Goal: Task Accomplishment & Management: Manage account settings

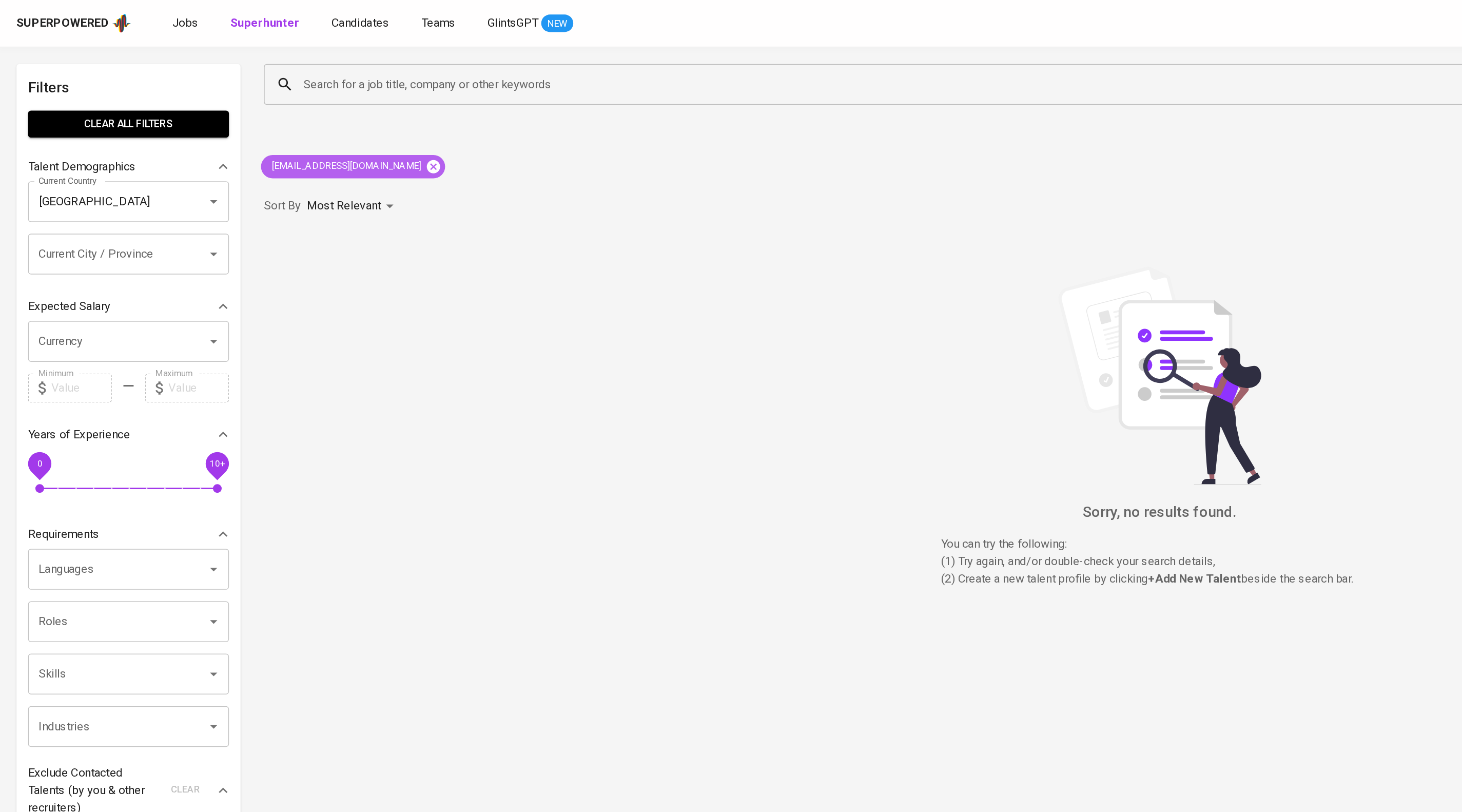
click at [301, 121] on icon at bounding box center [306, 118] width 11 height 11
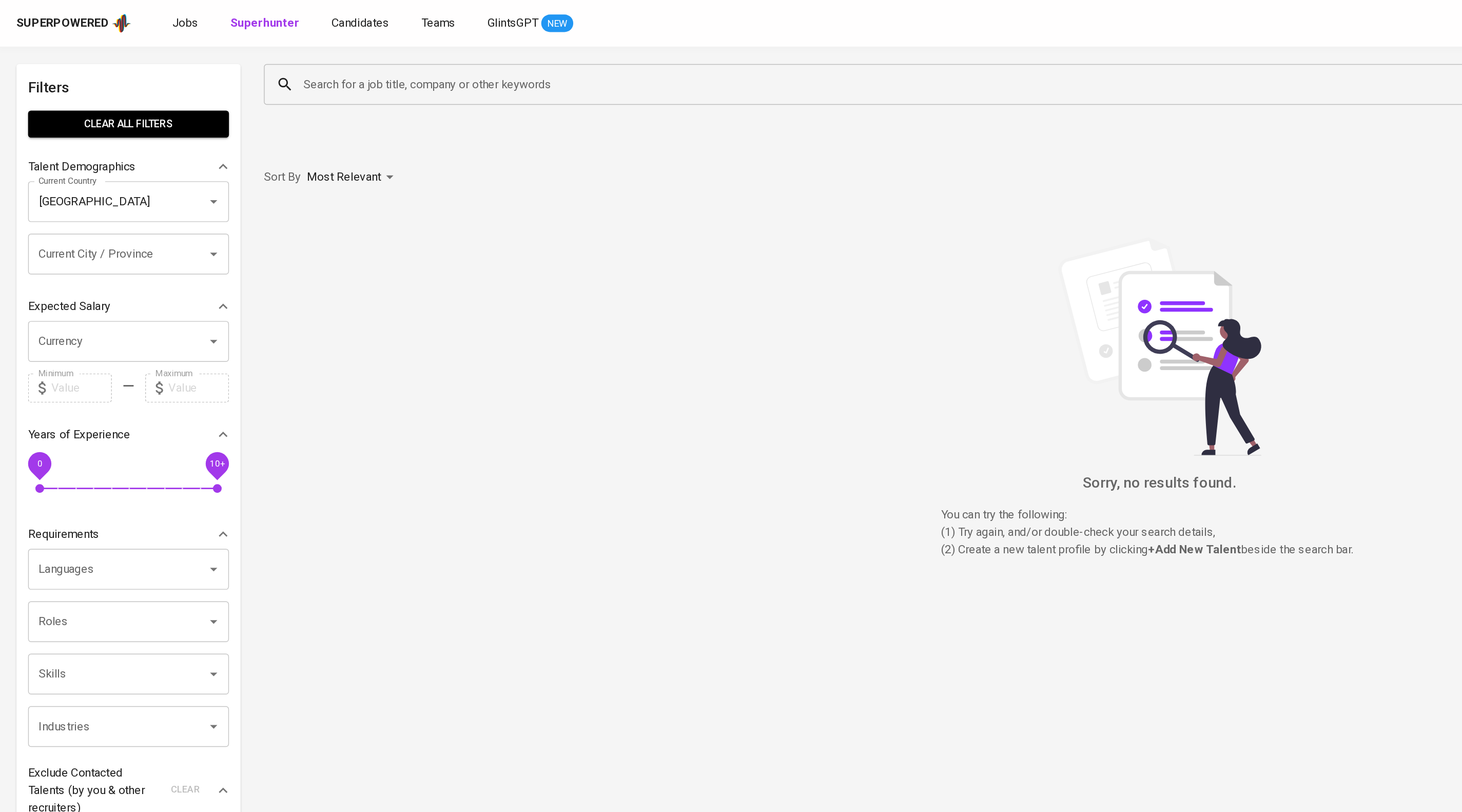
click at [271, 60] on input "Search for a job title, company or other keywords" at bounding box center [770, 60] width 1115 height 19
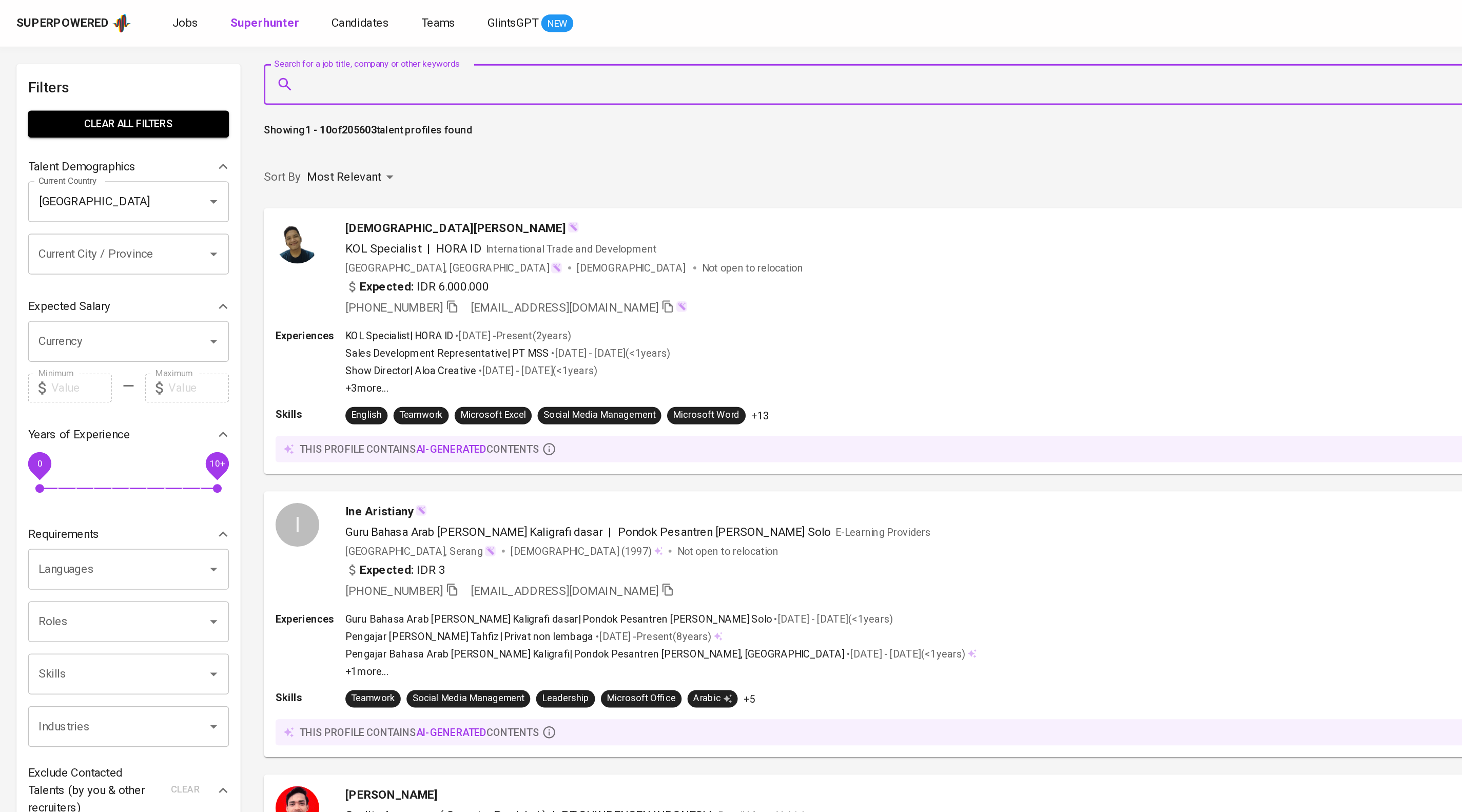
paste input "[EMAIL_ADDRESS][DOMAIN_NAME]"
type input "[EMAIL_ADDRESS][DOMAIN_NAME]"
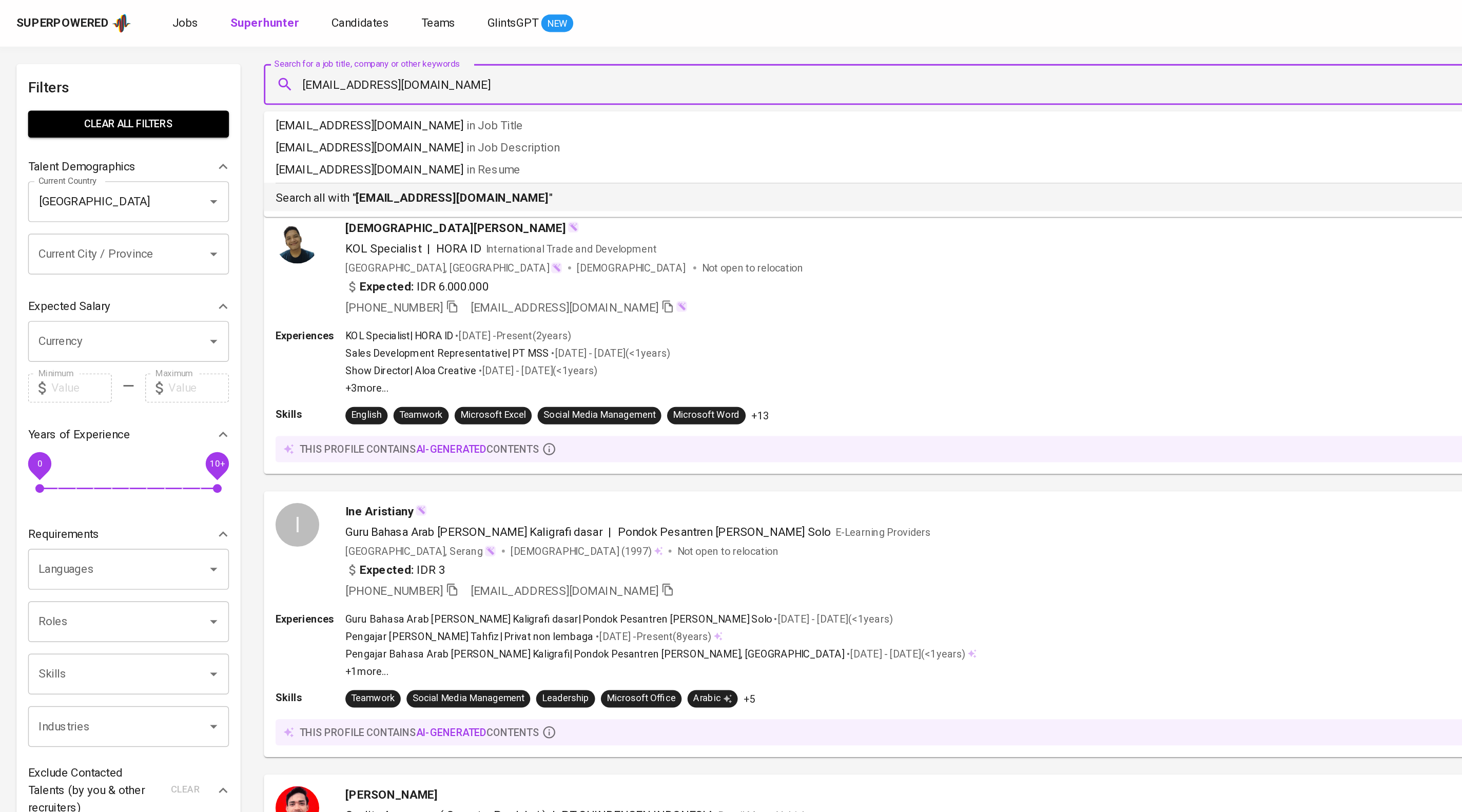
click at [373, 144] on b "[EMAIL_ADDRESS][DOMAIN_NAME]" at bounding box center [320, 139] width 136 height 10
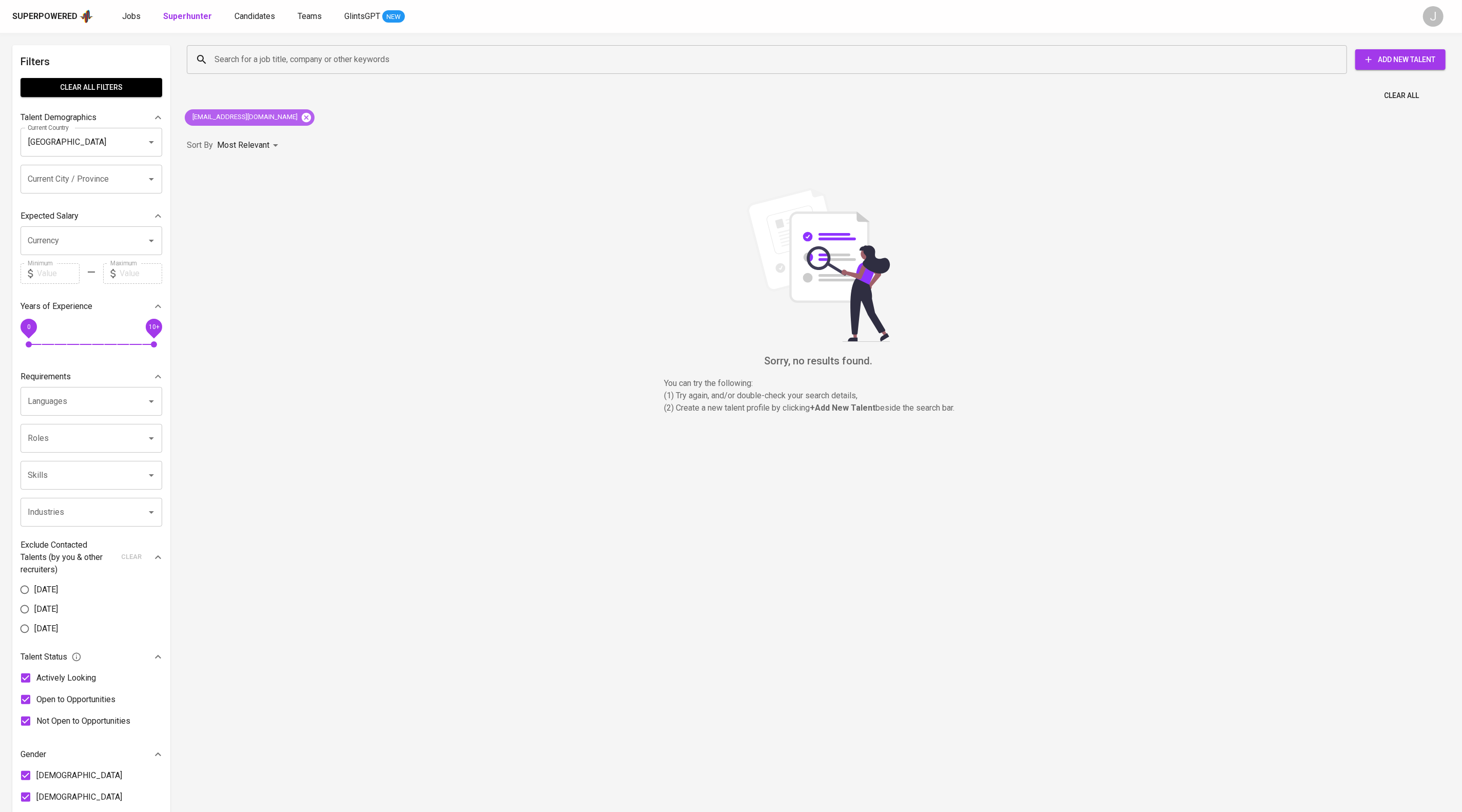
click at [305, 119] on icon at bounding box center [306, 116] width 9 height 9
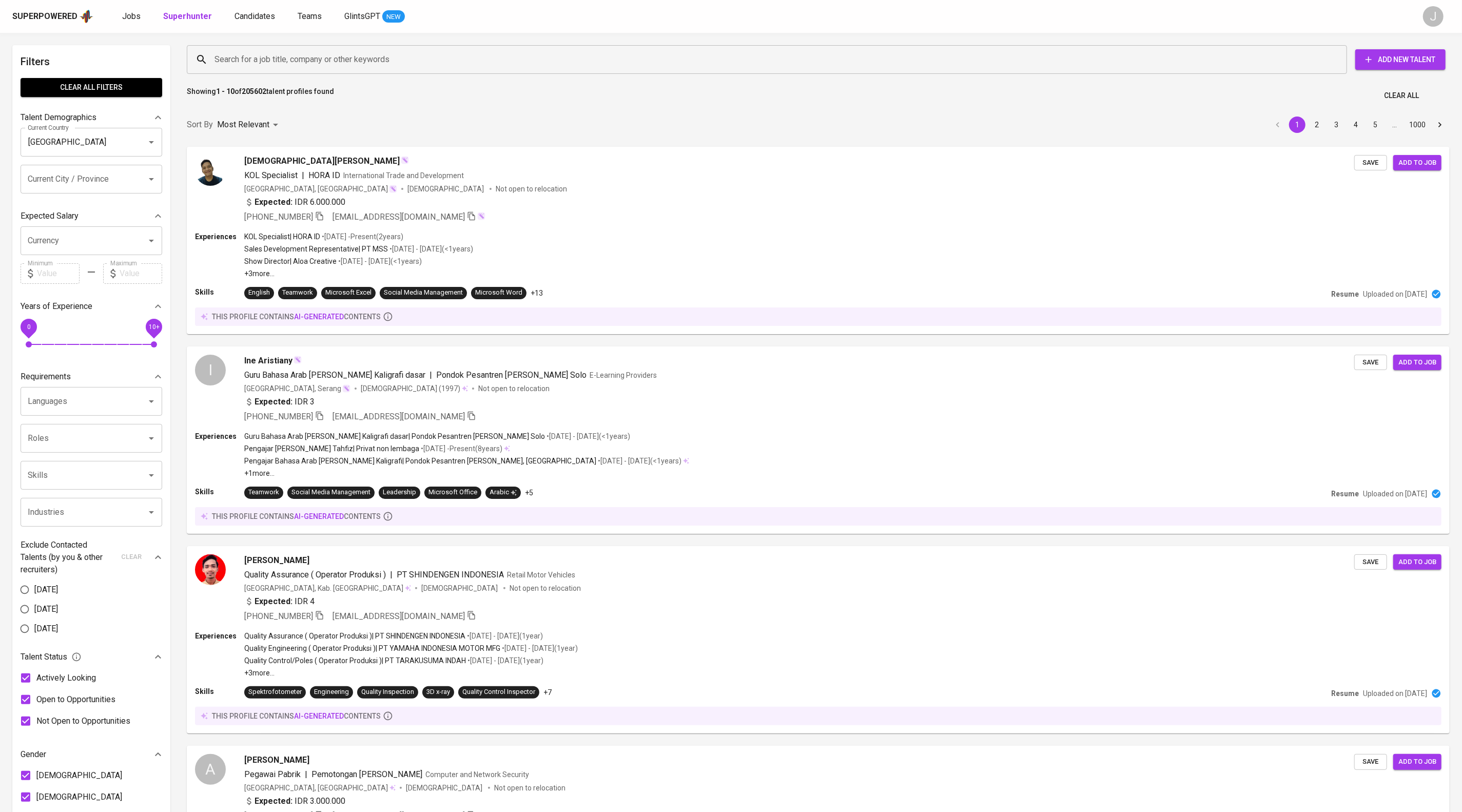
click at [317, 63] on input "Search for a job title, company or other keywords" at bounding box center [770, 60] width 1115 height 19
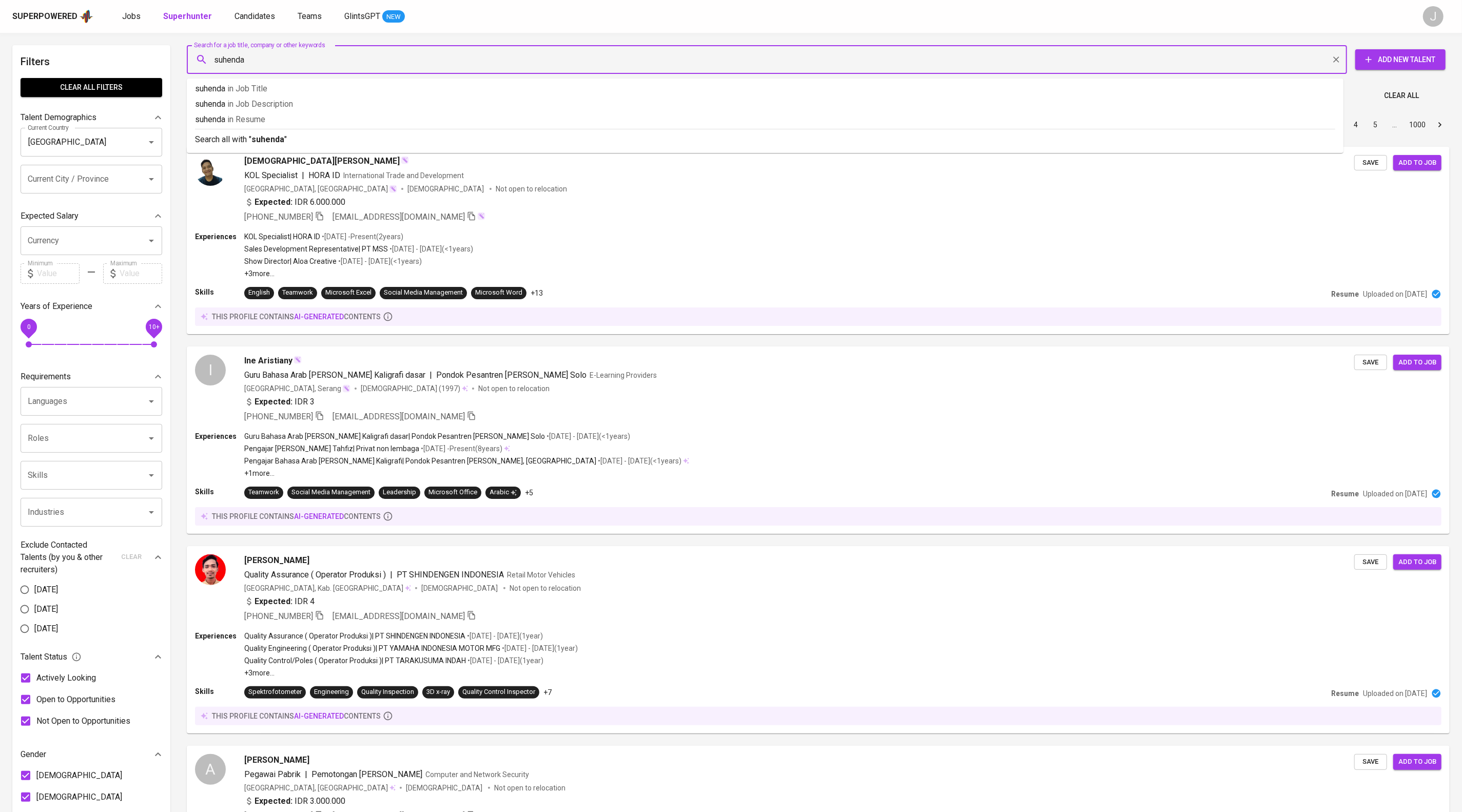
type input "suhendar"
click at [351, 146] on p "Search all with " suhendar "" at bounding box center [764, 139] width 1140 height 12
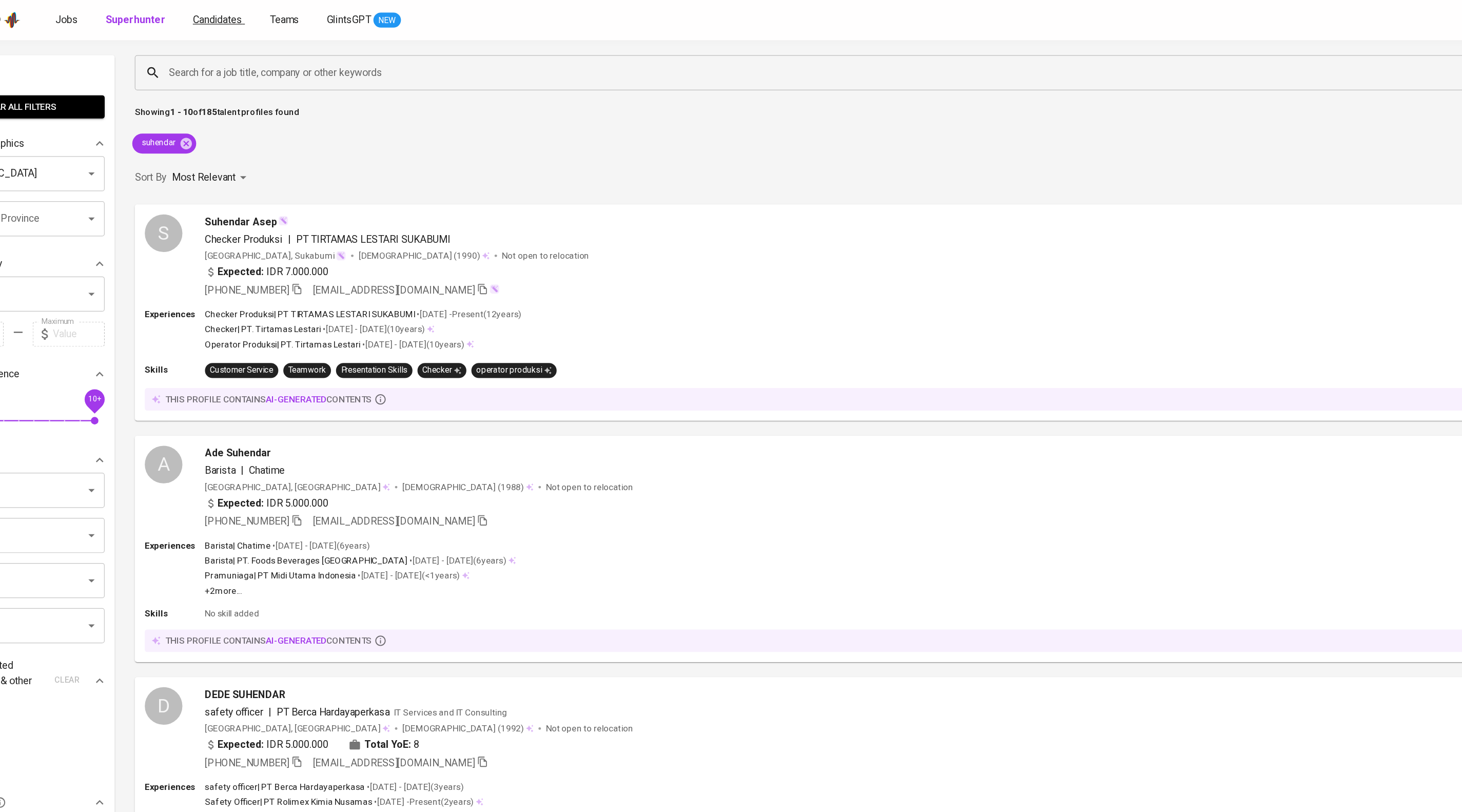
click at [275, 12] on span "Candidates" at bounding box center [254, 16] width 40 height 10
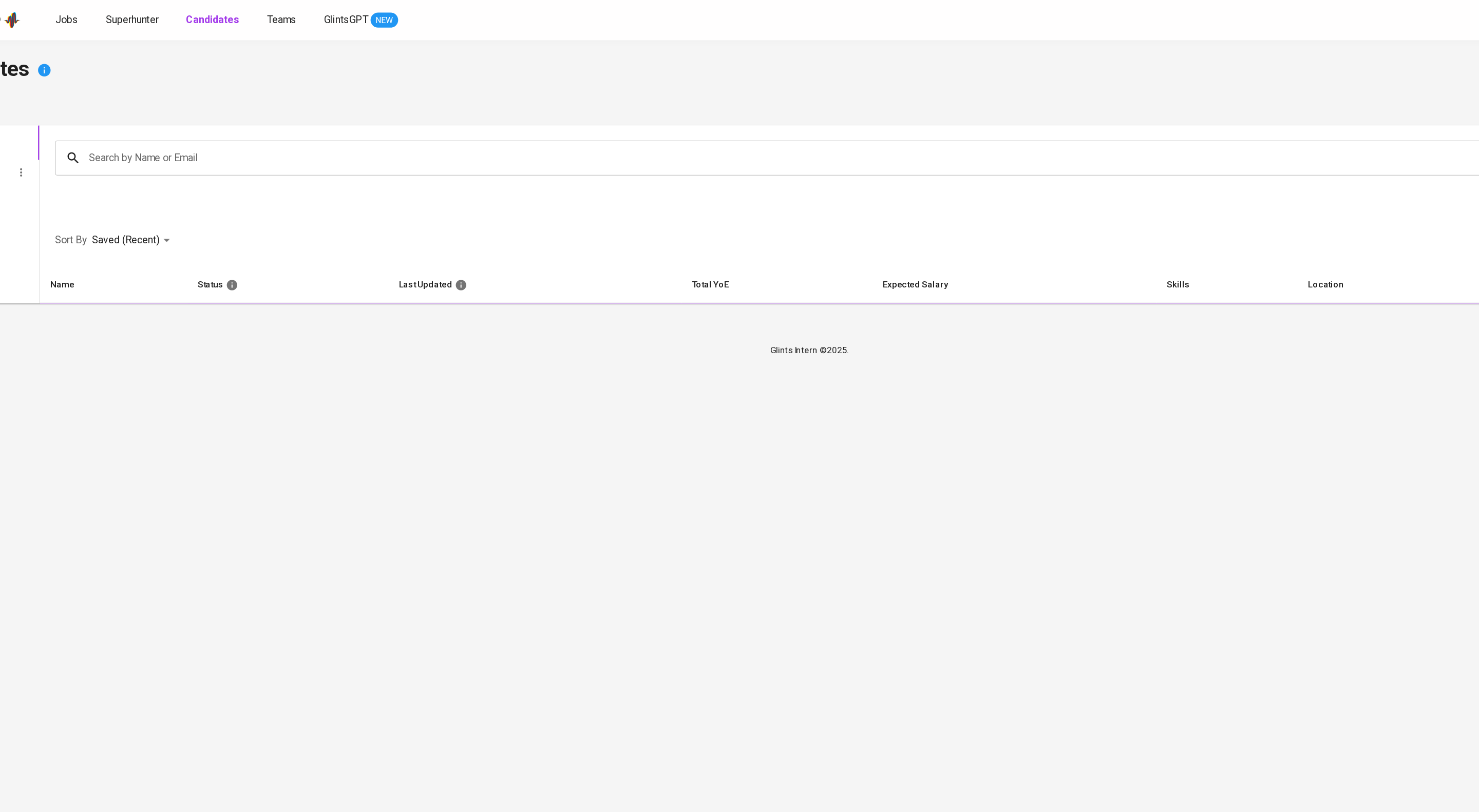
click at [294, 130] on input "Search by Name or Email" at bounding box center [796, 129] width 1300 height 19
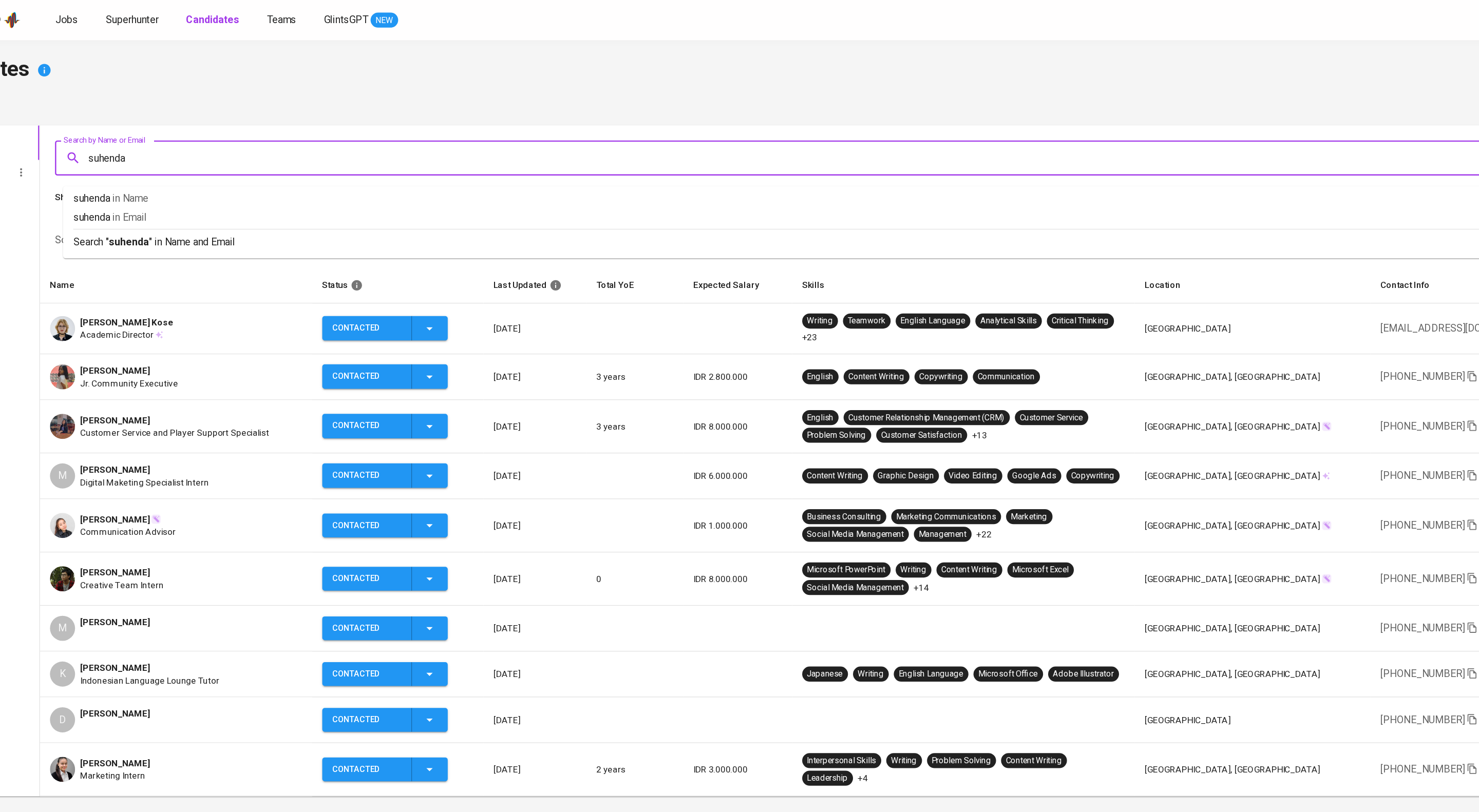
type input "suhendar"
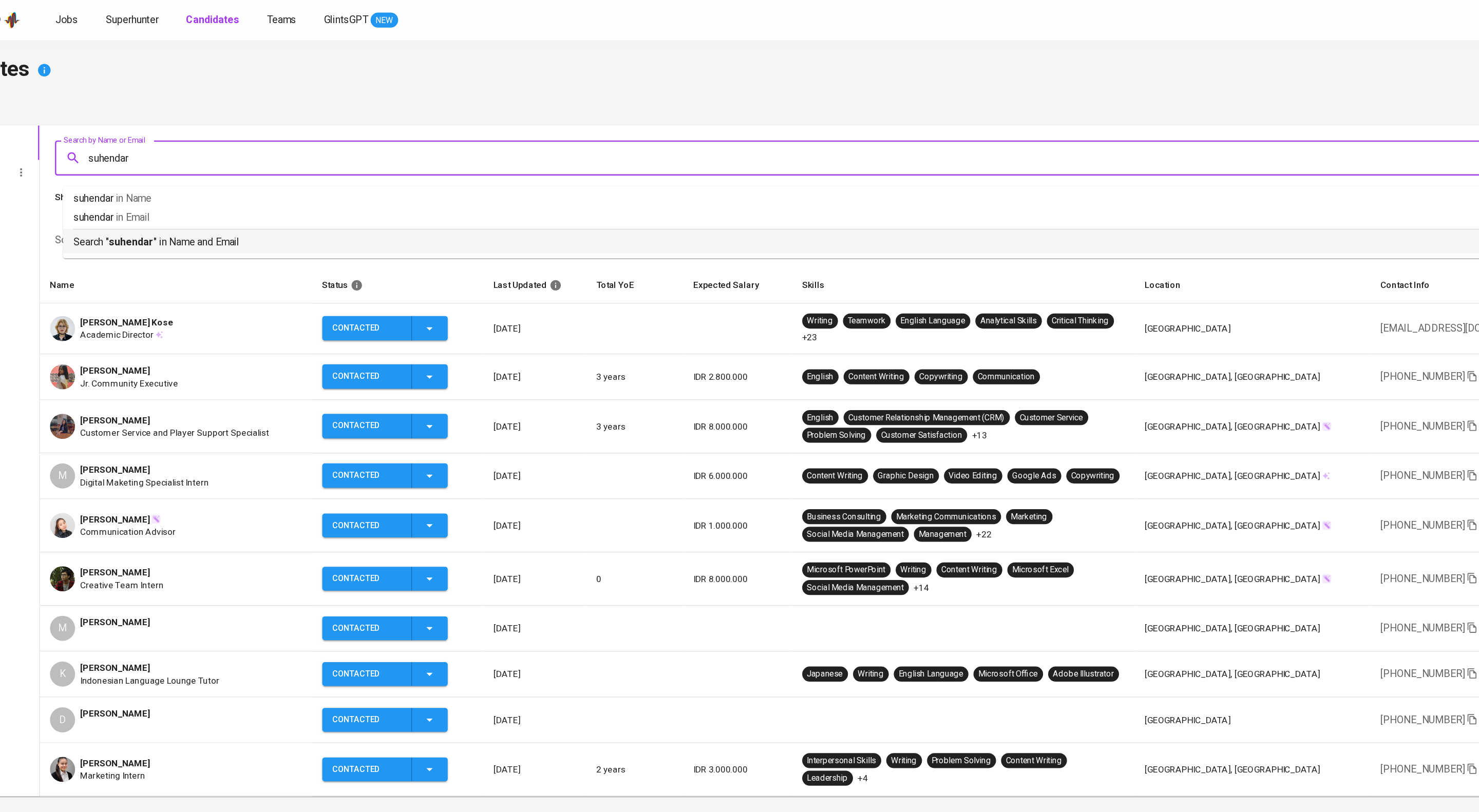
click at [300, 204] on p "Search " suhendar " in Name and Email" at bounding box center [794, 198] width 1315 height 12
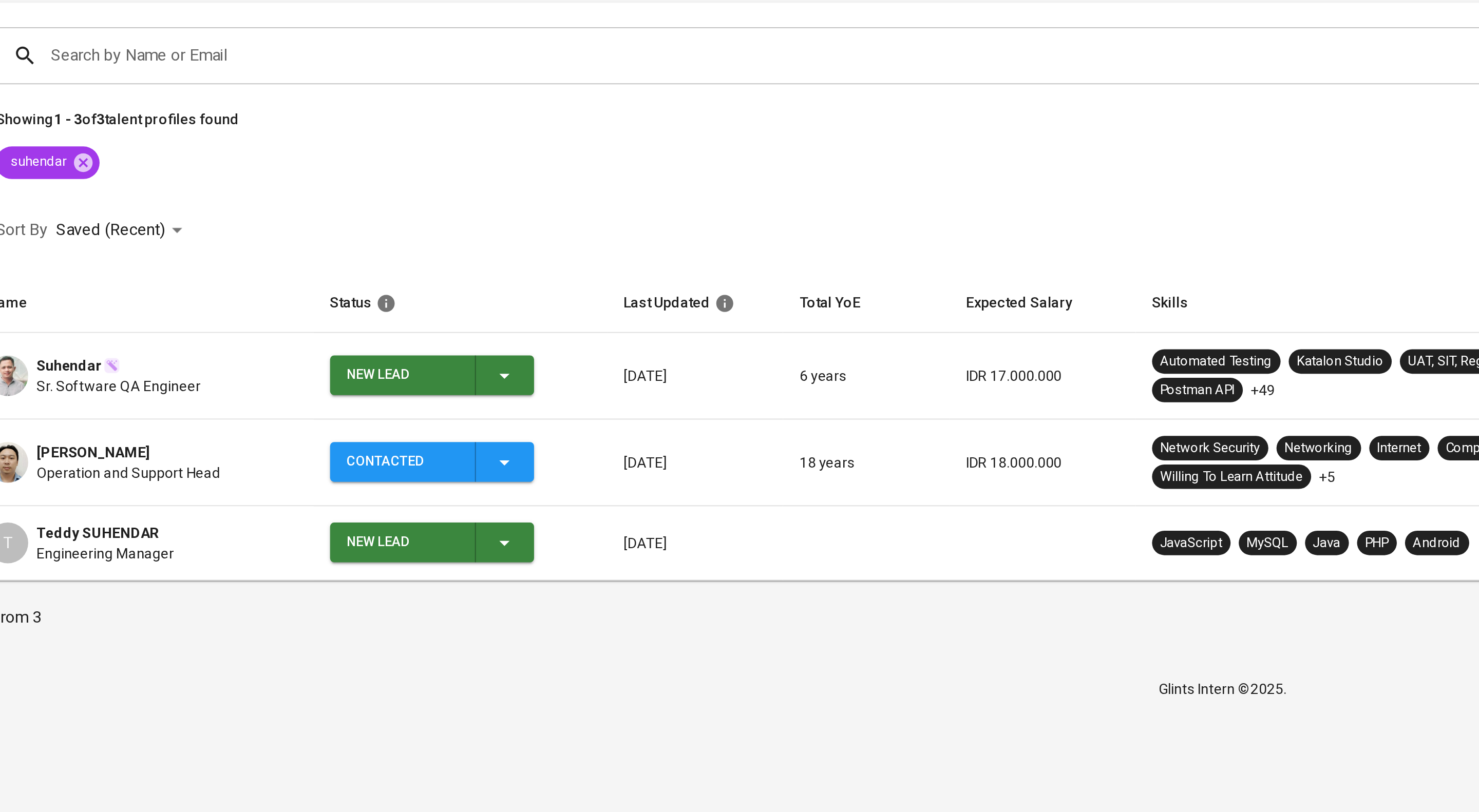
click at [225, 291] on div "Suhendar" at bounding box center [183, 285] width 83 height 10
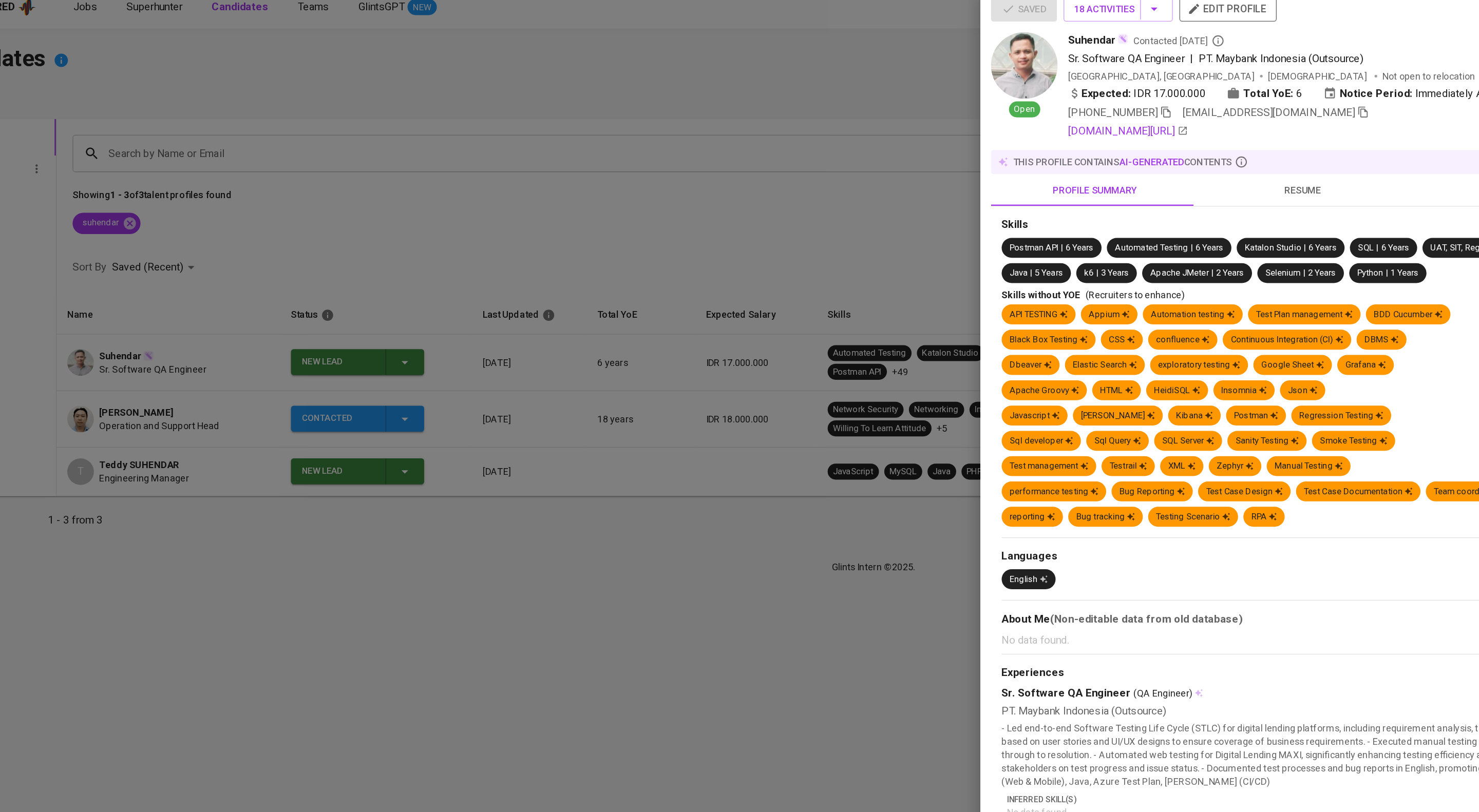
click at [1368, 164] on span "activity timeline" at bounding box center [1390, 157] width 148 height 13
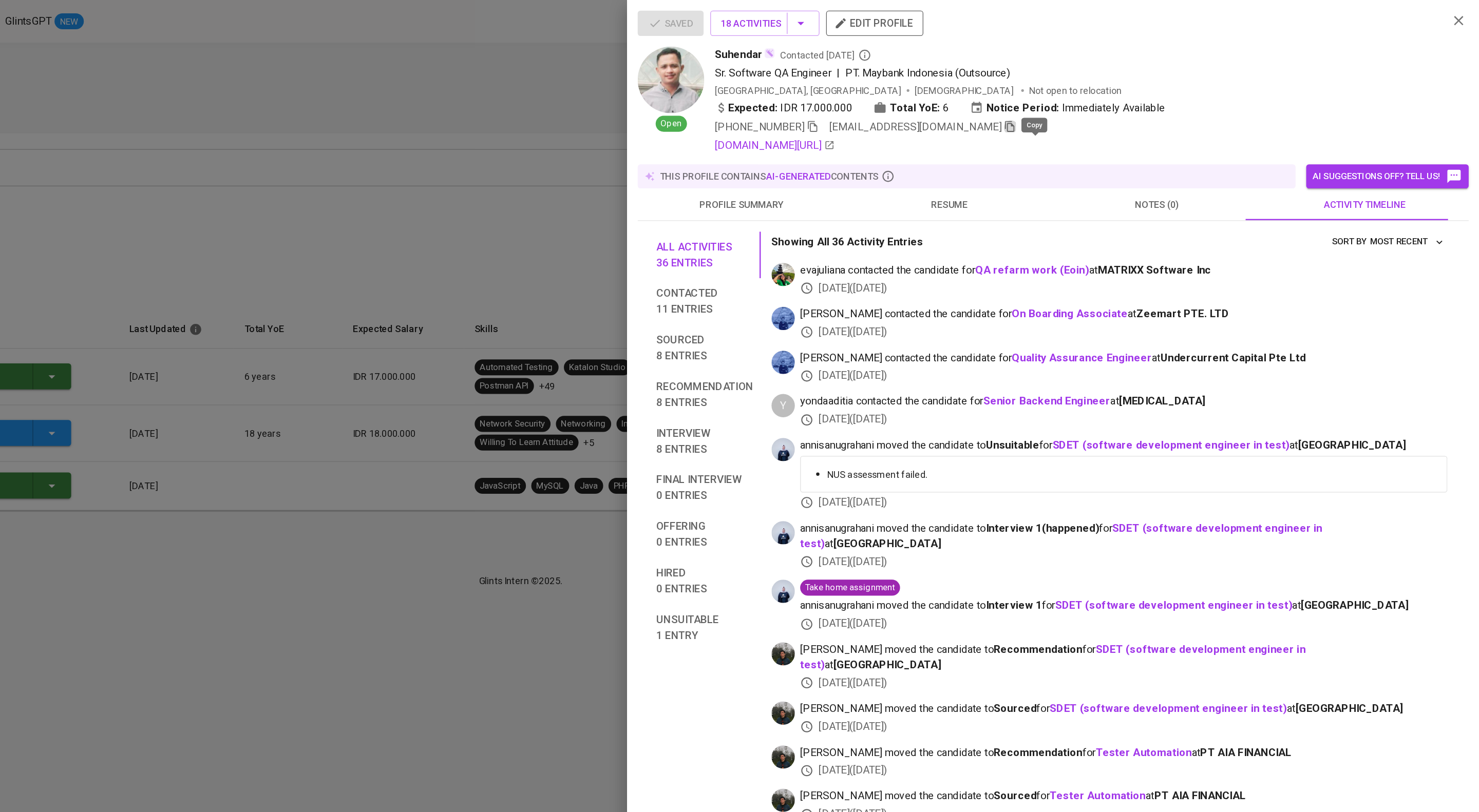
click at [1120, 102] on icon "button" at bounding box center [1117, 98] width 7 height 8
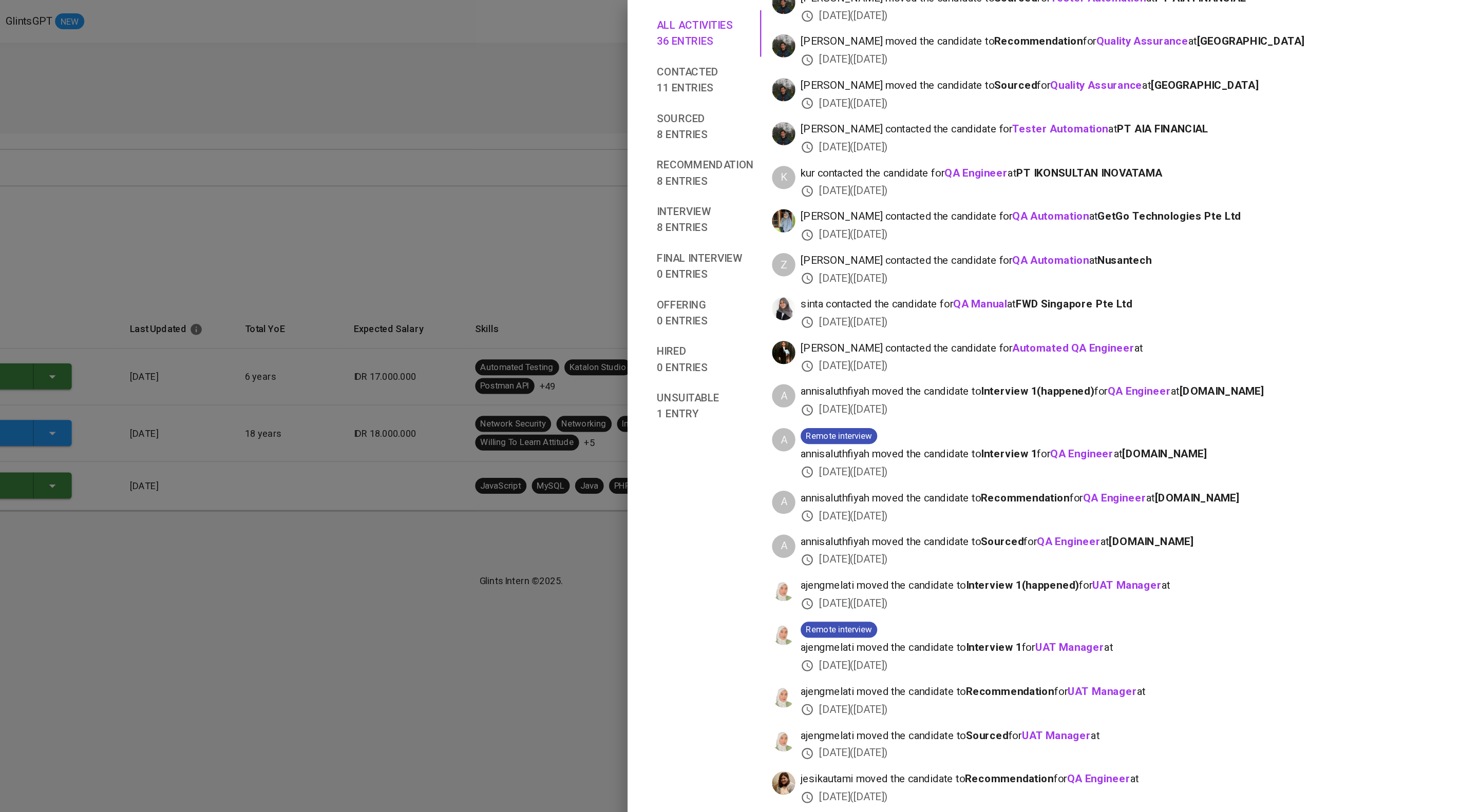
scroll to position [879, 0]
click at [725, 248] on div at bounding box center [740, 406] width 1479 height 812
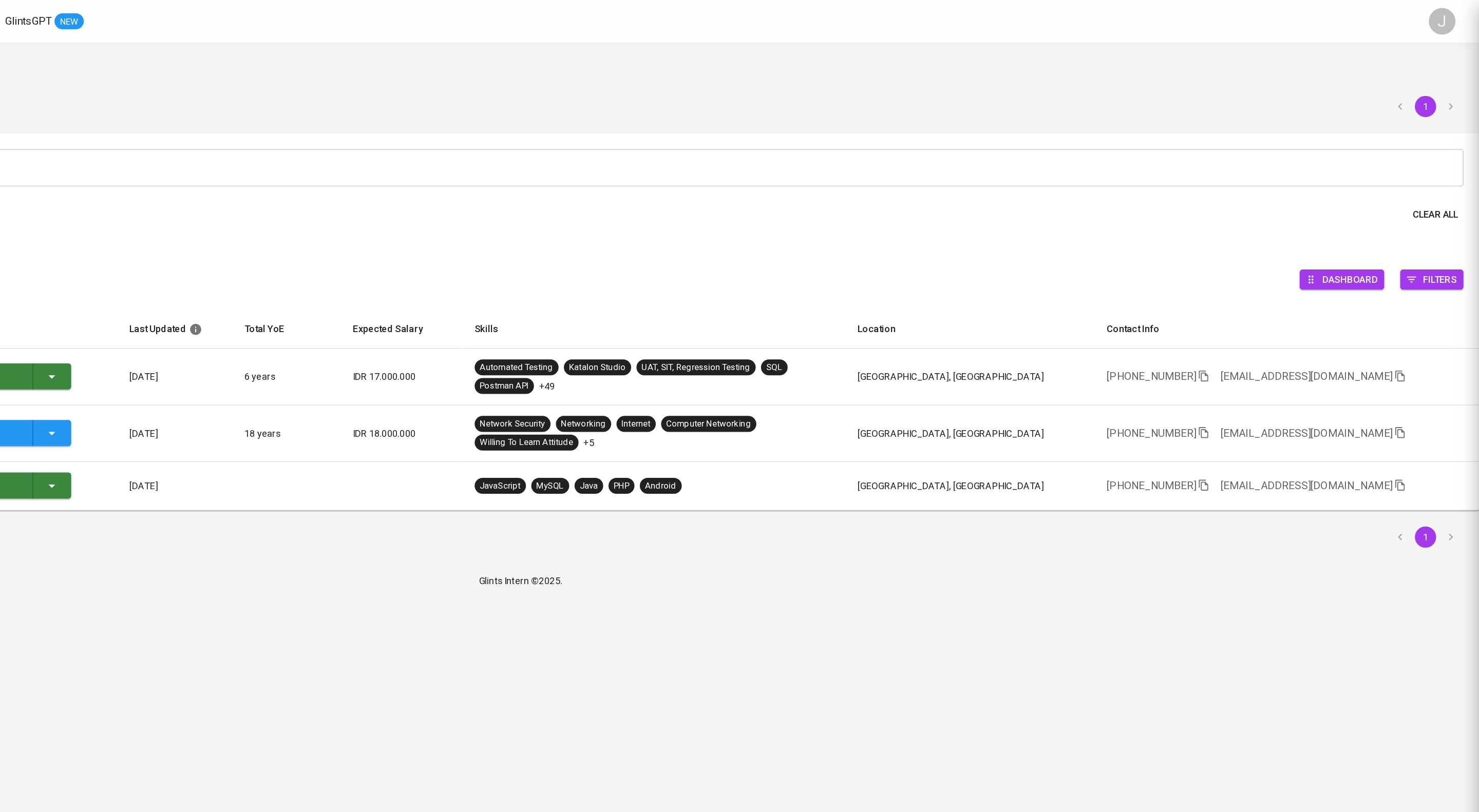
scroll to position [0, 0]
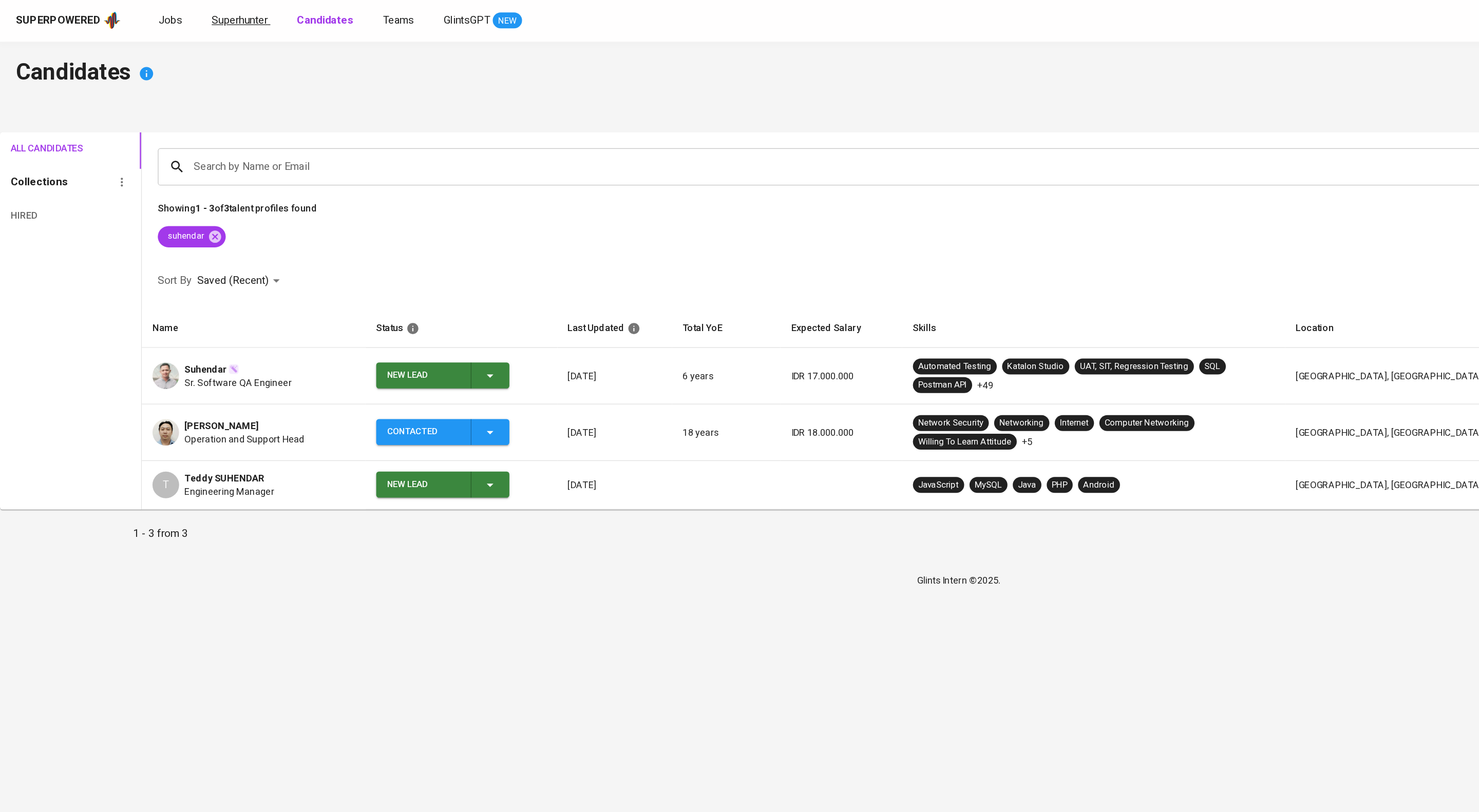
click at [206, 16] on span "Superhunter" at bounding box center [185, 16] width 43 height 10
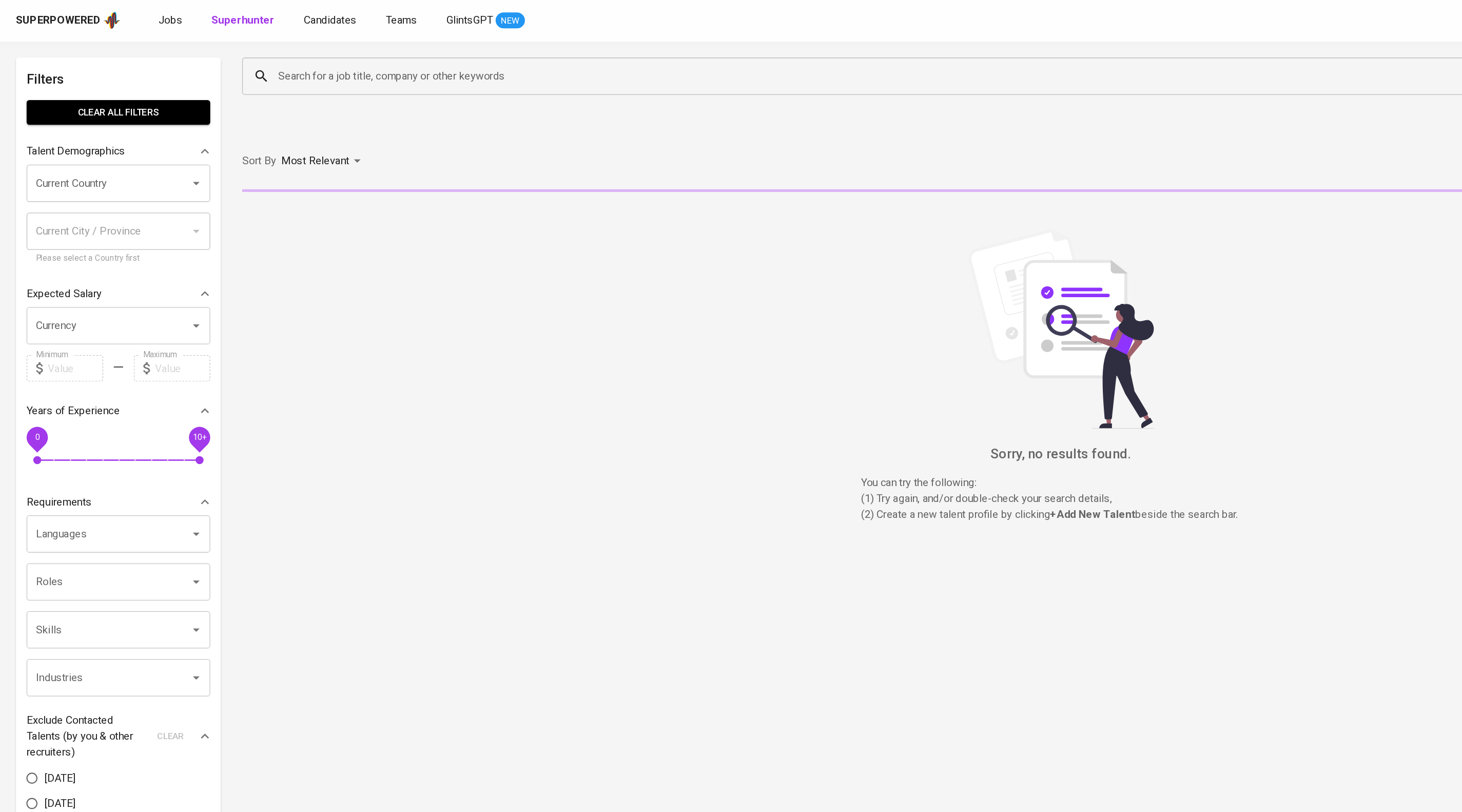
click at [294, 64] on input "Search for a job title, company or other keywords" at bounding box center [770, 60] width 1115 height 19
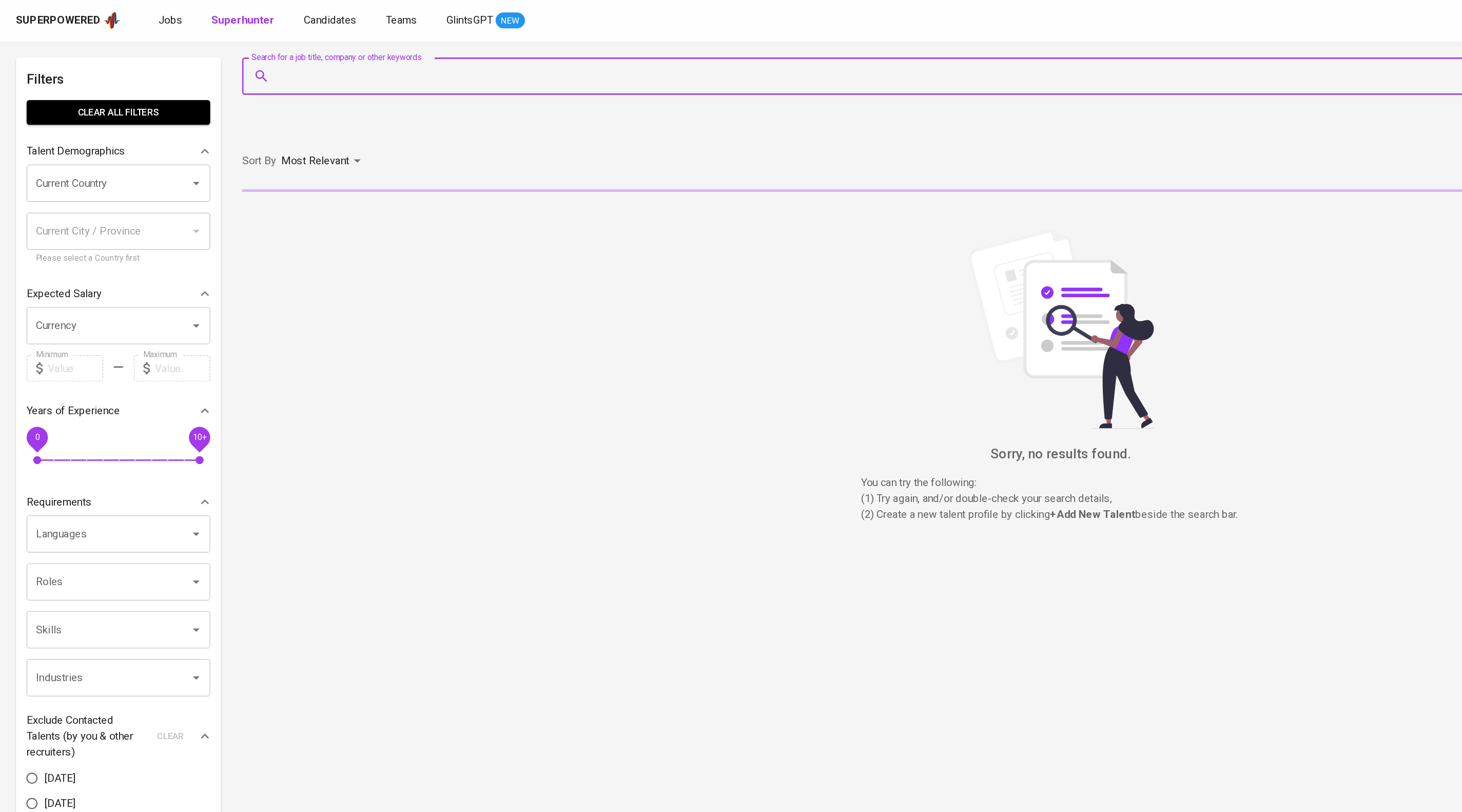
paste input "myns.suhendar@gmail.com"
type input "myns.suhendar@gmail.com"
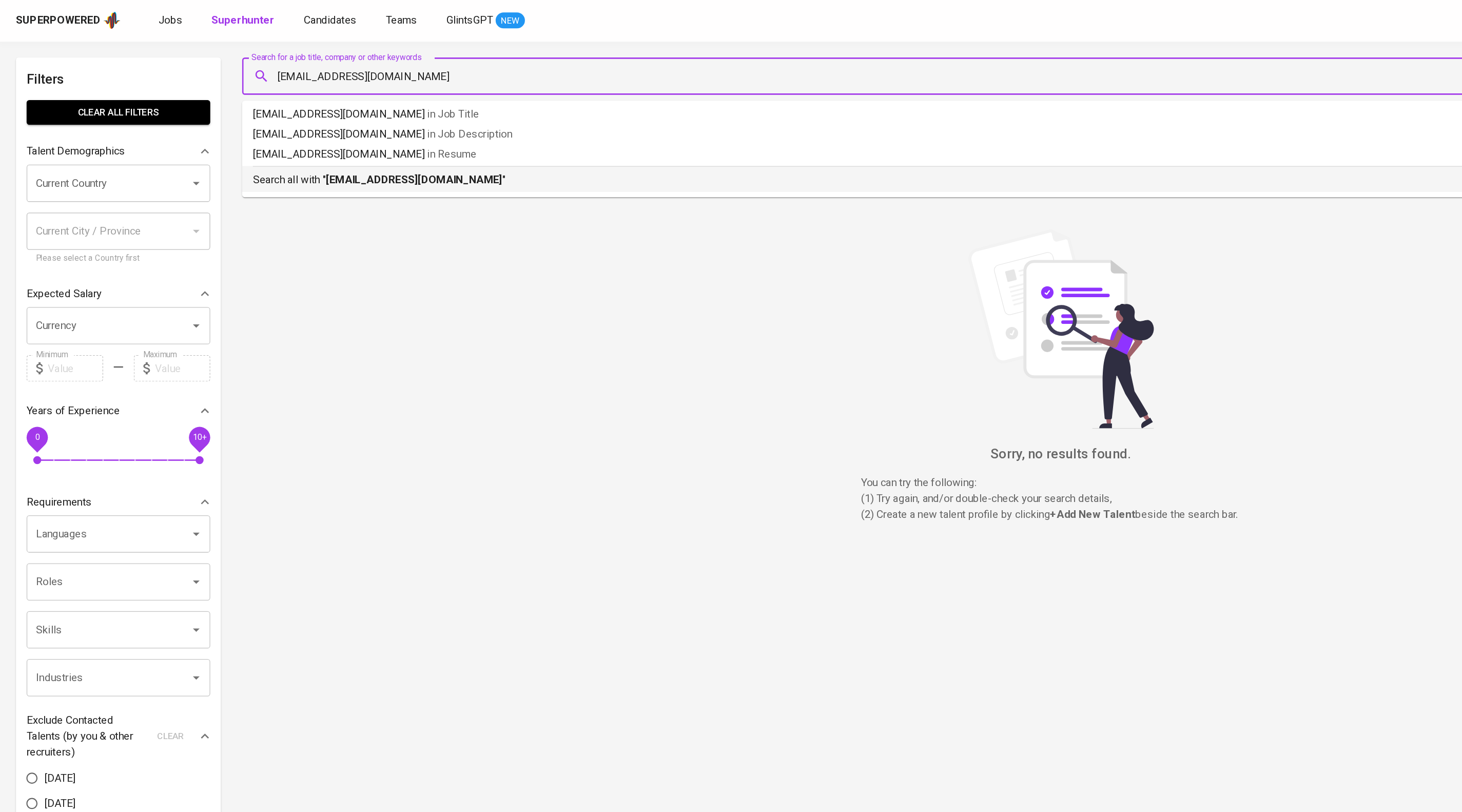
click at [359, 144] on b "myns.suhendar@gmail.com" at bounding box center [320, 139] width 136 height 10
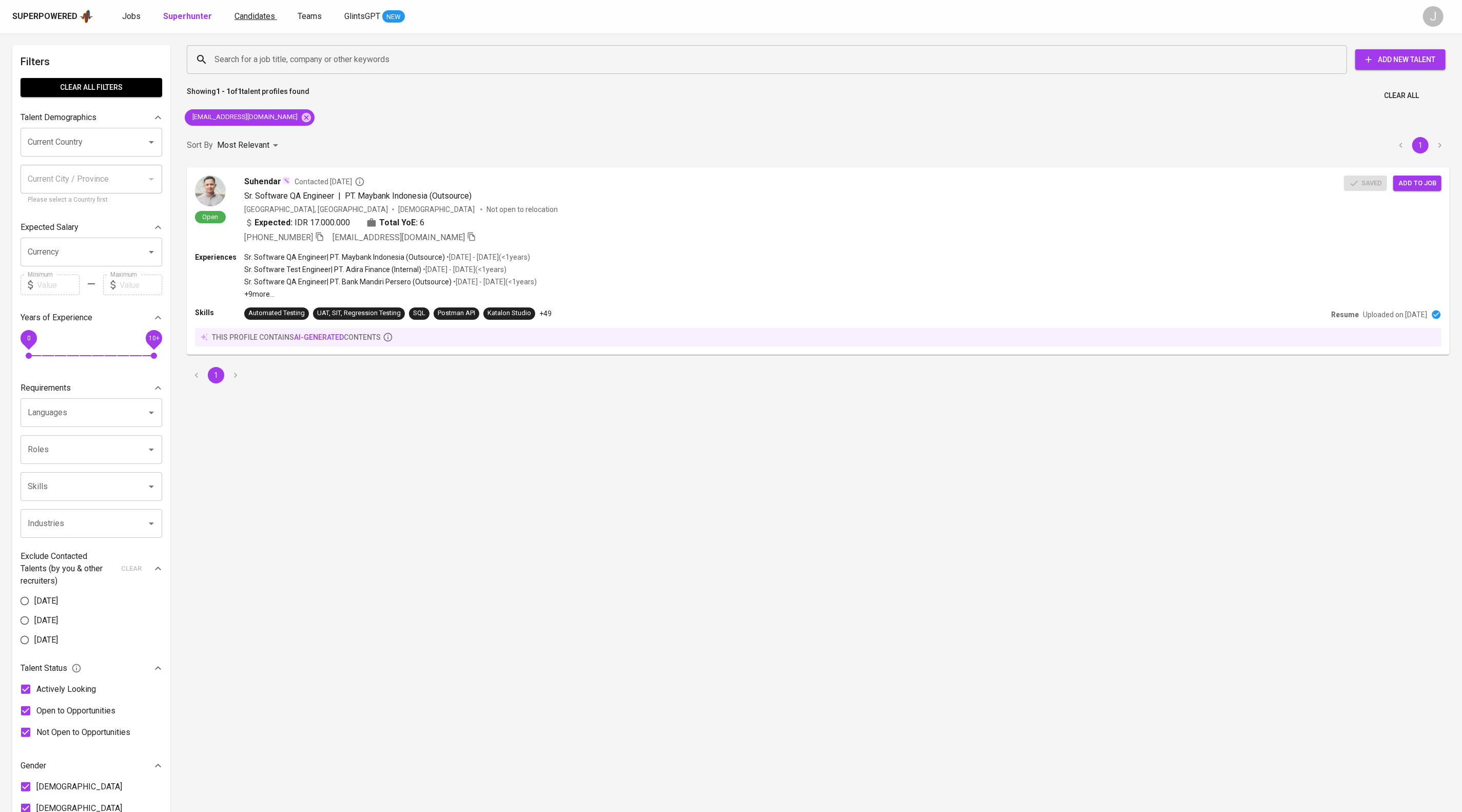
click at [275, 20] on span "Candidates" at bounding box center [254, 16] width 40 height 10
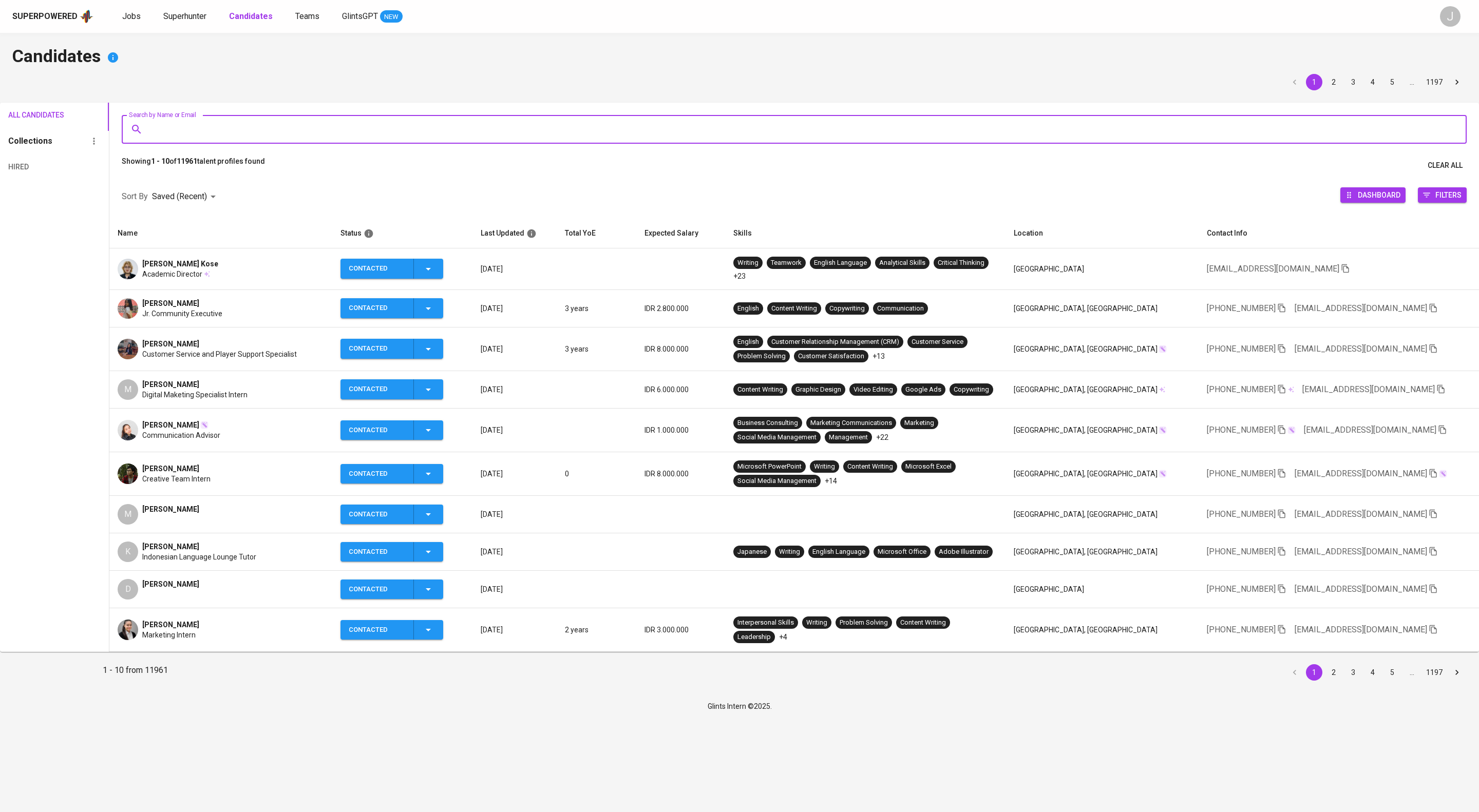
click at [408, 139] on input "Search by Name or Email" at bounding box center [796, 129] width 1300 height 19
paste input "myns.suhendar@gmail.com"
type input "myns.suhendar@gmail.com"
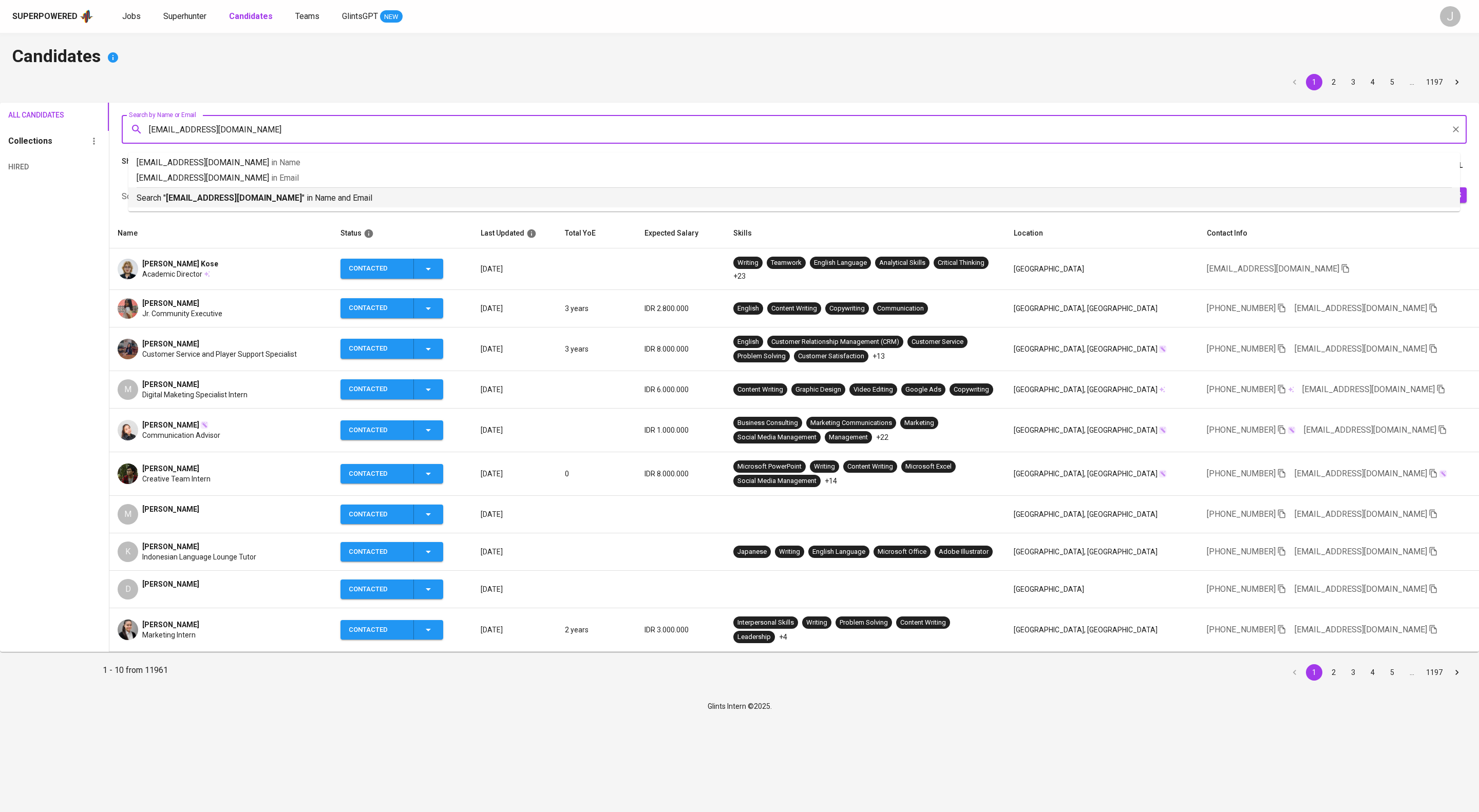
click at [423, 200] on p "Search " myns.suhendar@gmail.com " in Name and Email" at bounding box center [794, 198] width 1315 height 12
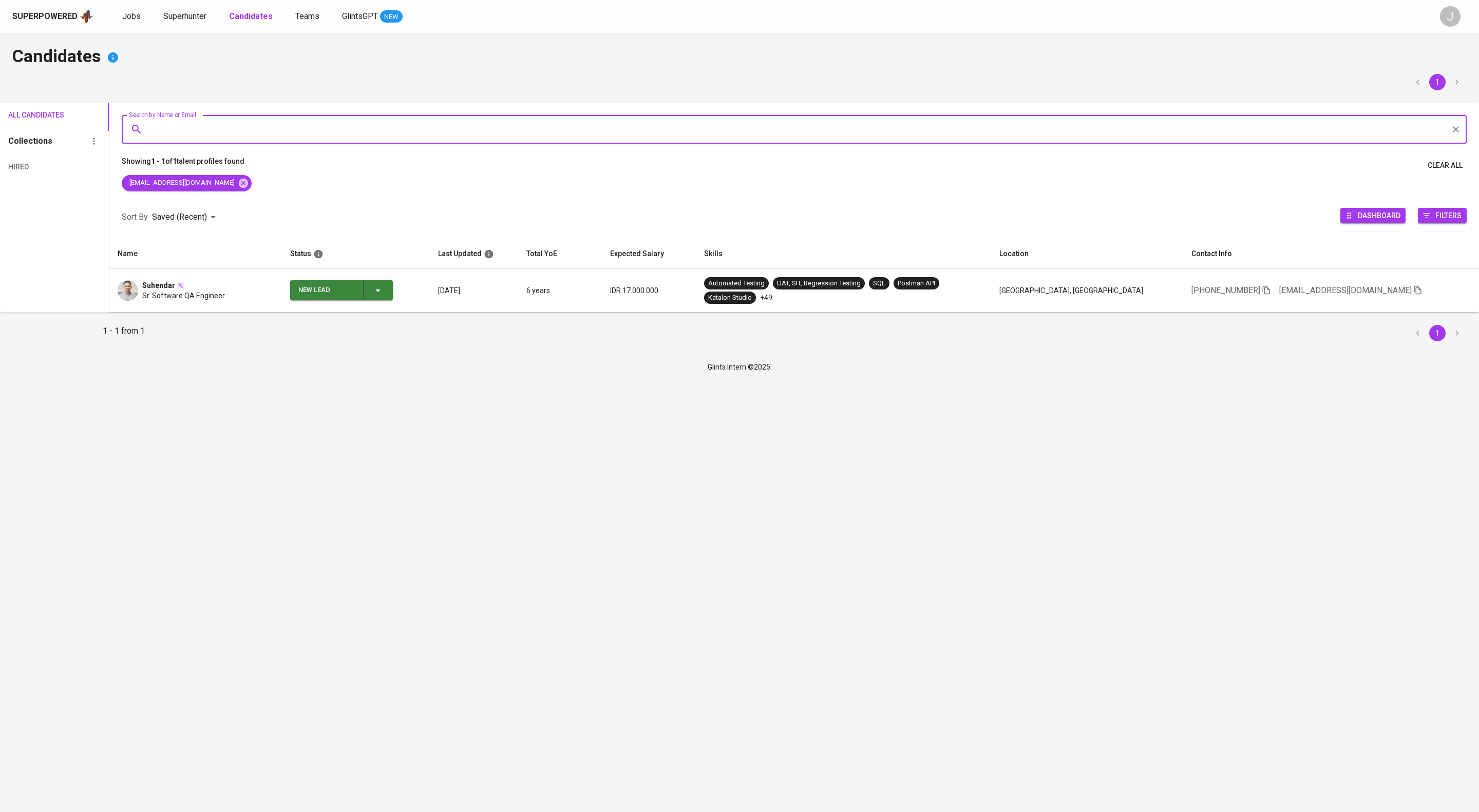
click at [384, 297] on icon "button" at bounding box center [378, 291] width 12 height 12
click at [385, 354] on li "Contacted" at bounding box center [361, 350] width 103 height 19
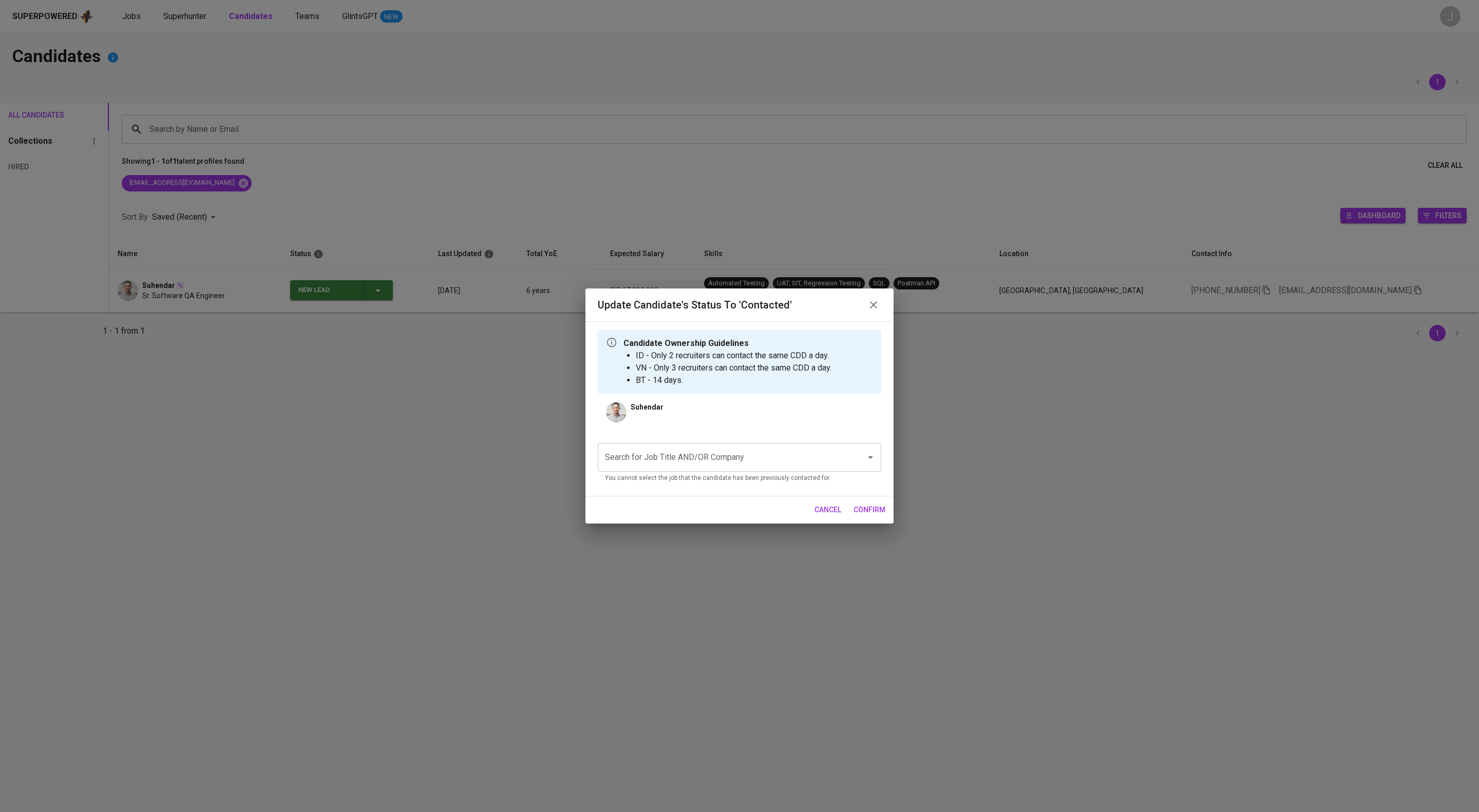
click at [746, 467] on input "Search for Job Title AND/OR Company" at bounding box center [725, 457] width 245 height 19
type input "a"
click at [748, 505] on li "Application Support (PT AIA FINANCIAL)" at bounding box center [740, 503] width 283 height 19
click at [865, 516] on span "confirm" at bounding box center [869, 509] width 32 height 13
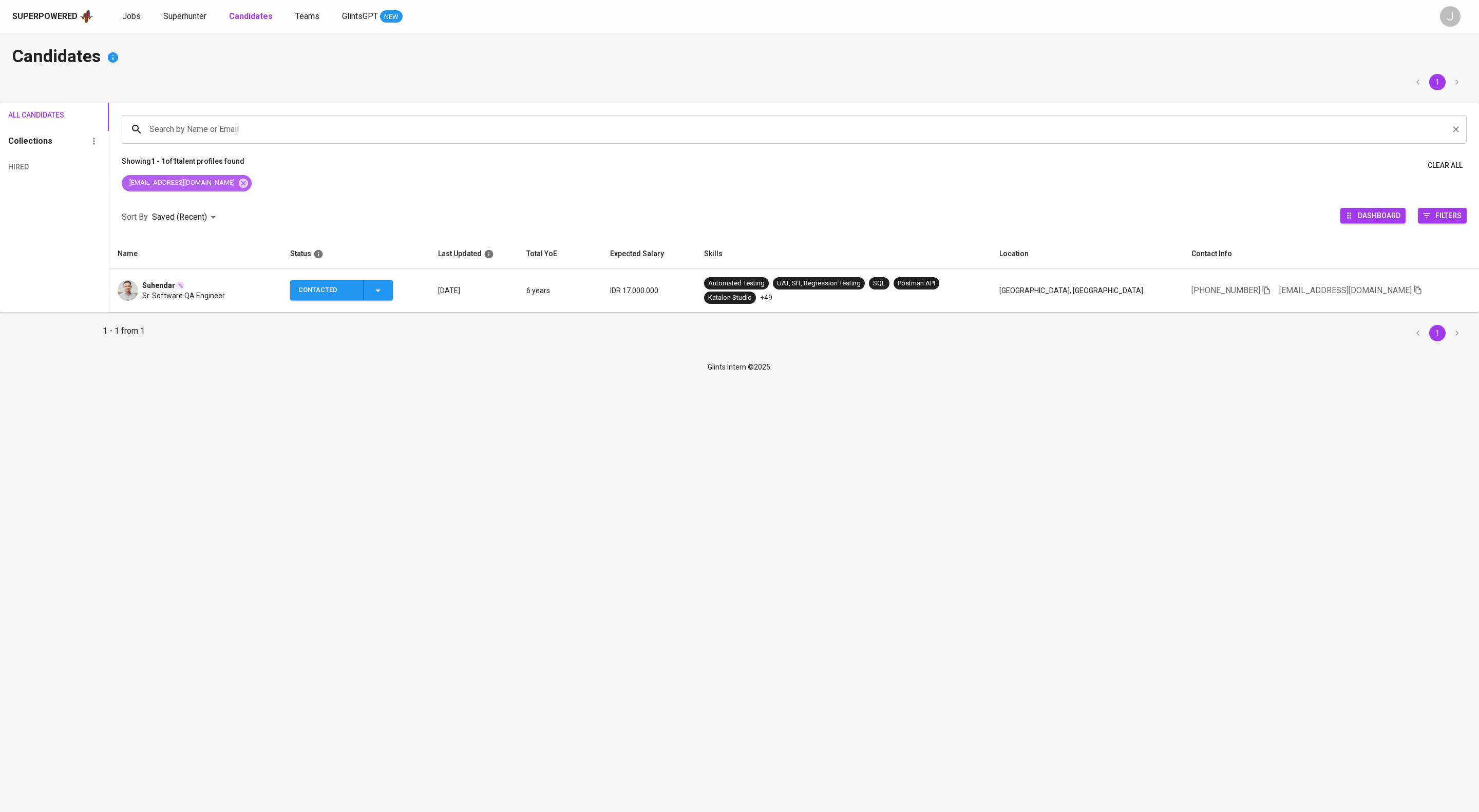
drag, startPoint x: 254, startPoint y: 190, endPoint x: 277, endPoint y: 137, distance: 57.8
click at [248, 187] on icon at bounding box center [243, 182] width 9 height 9
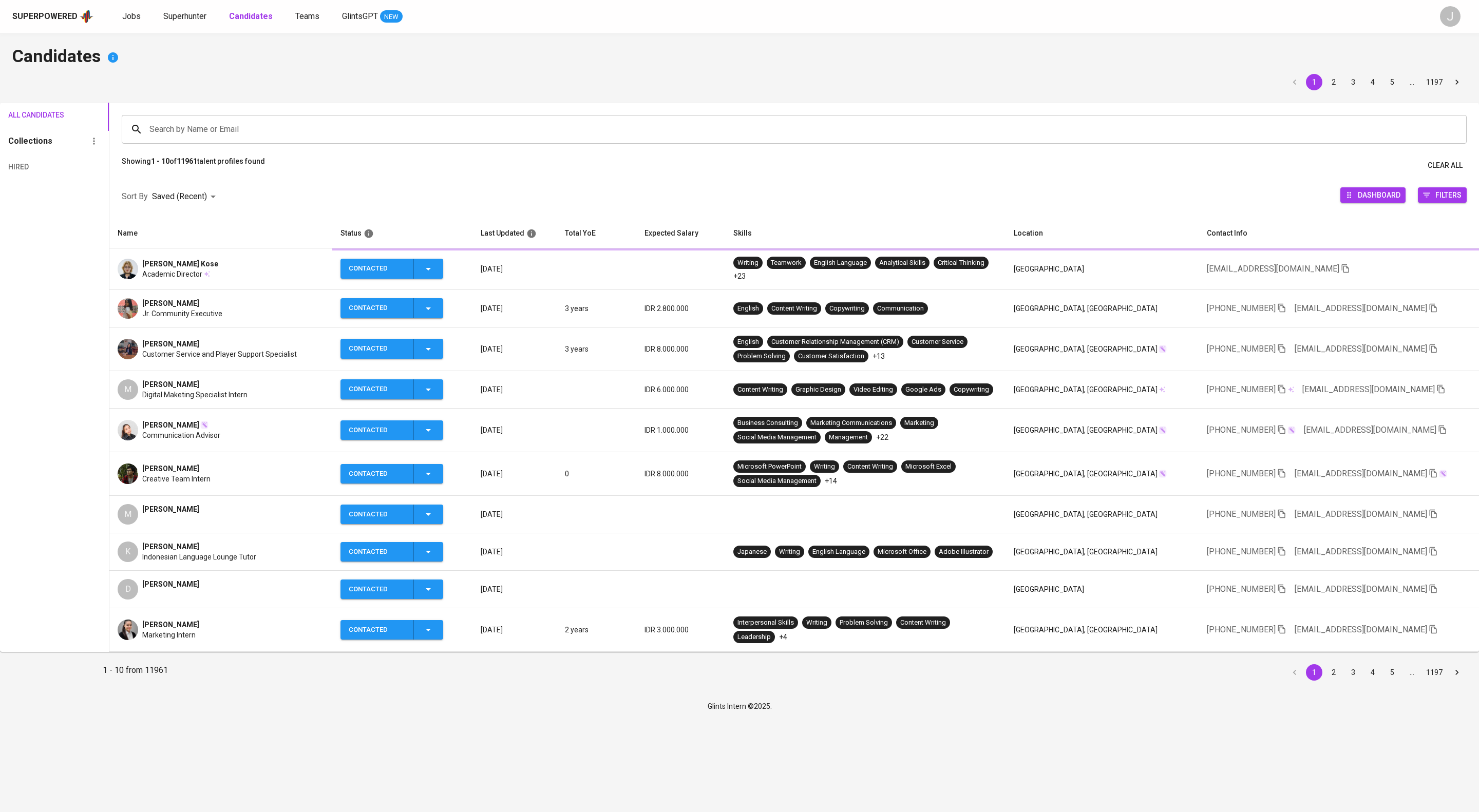
click at [278, 137] on input "Search by Name or Email" at bounding box center [796, 129] width 1300 height 19
paste input "pandu.maulana44@gmail.com"
type input "pandu.maulana44@gmail.com"
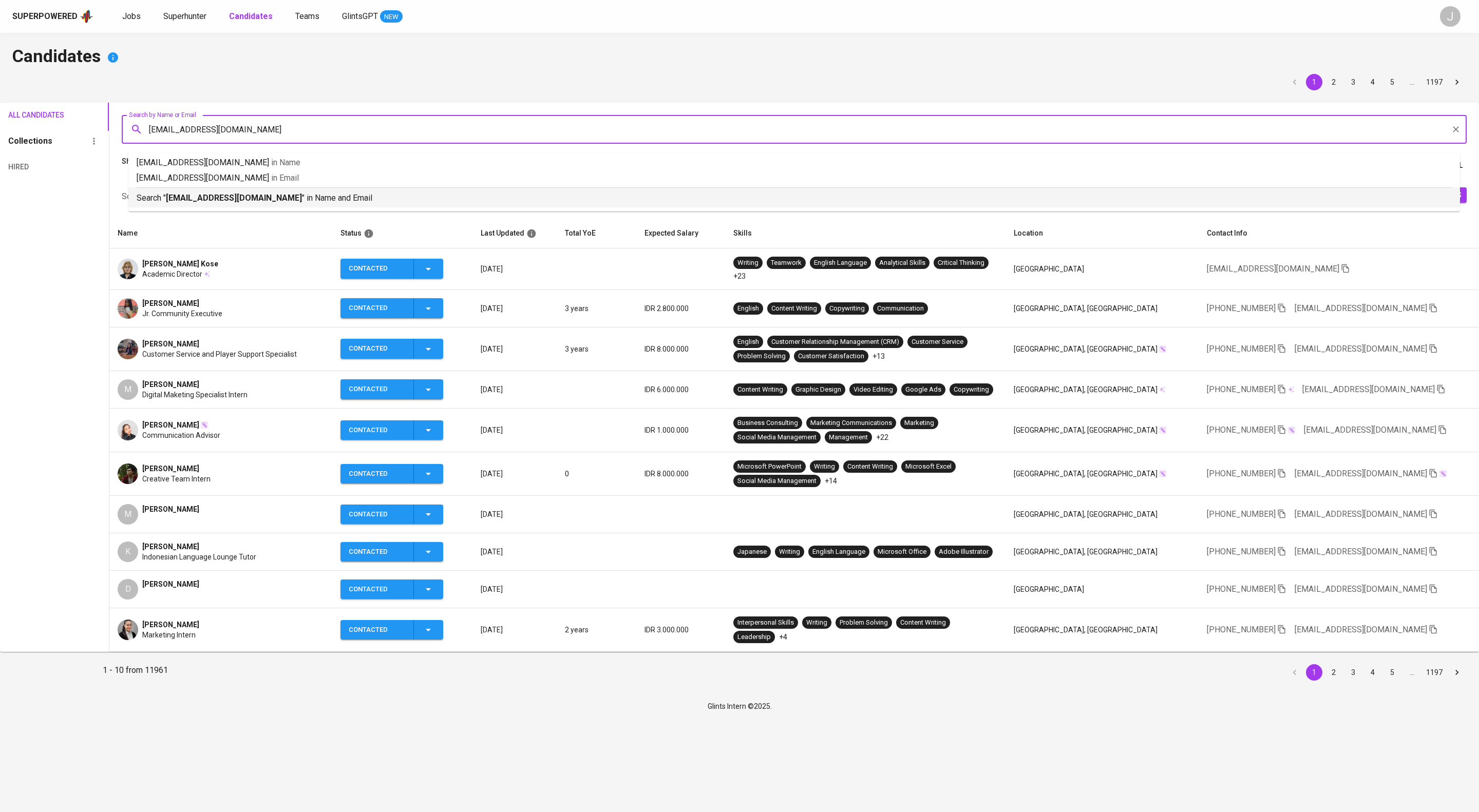
click at [355, 204] on p "Search " pandu.maulana44@gmail.com " in Name and Email" at bounding box center [794, 198] width 1315 height 12
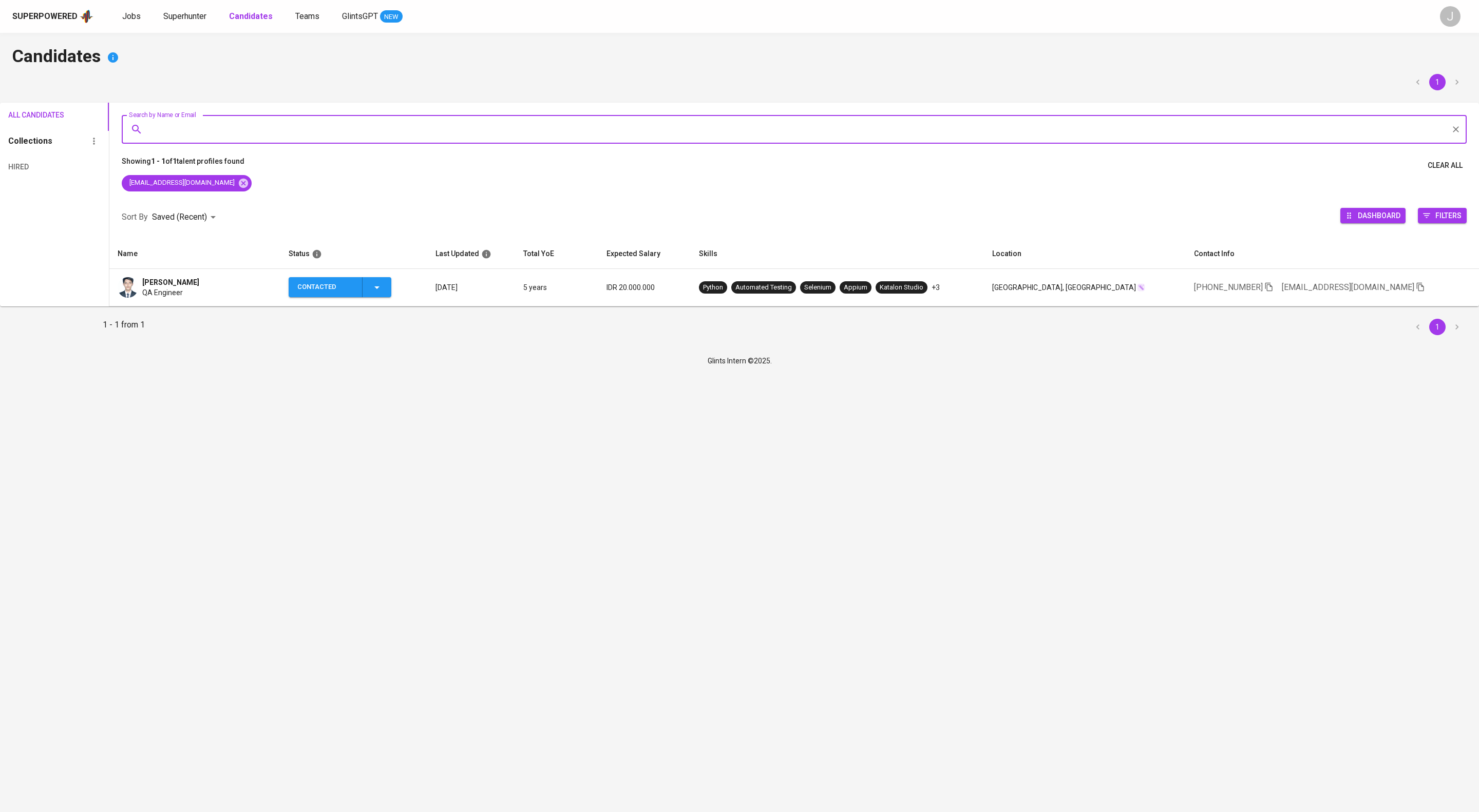
click at [225, 298] on div "Pandu Maulana QA Engineer" at bounding box center [195, 288] width 154 height 20
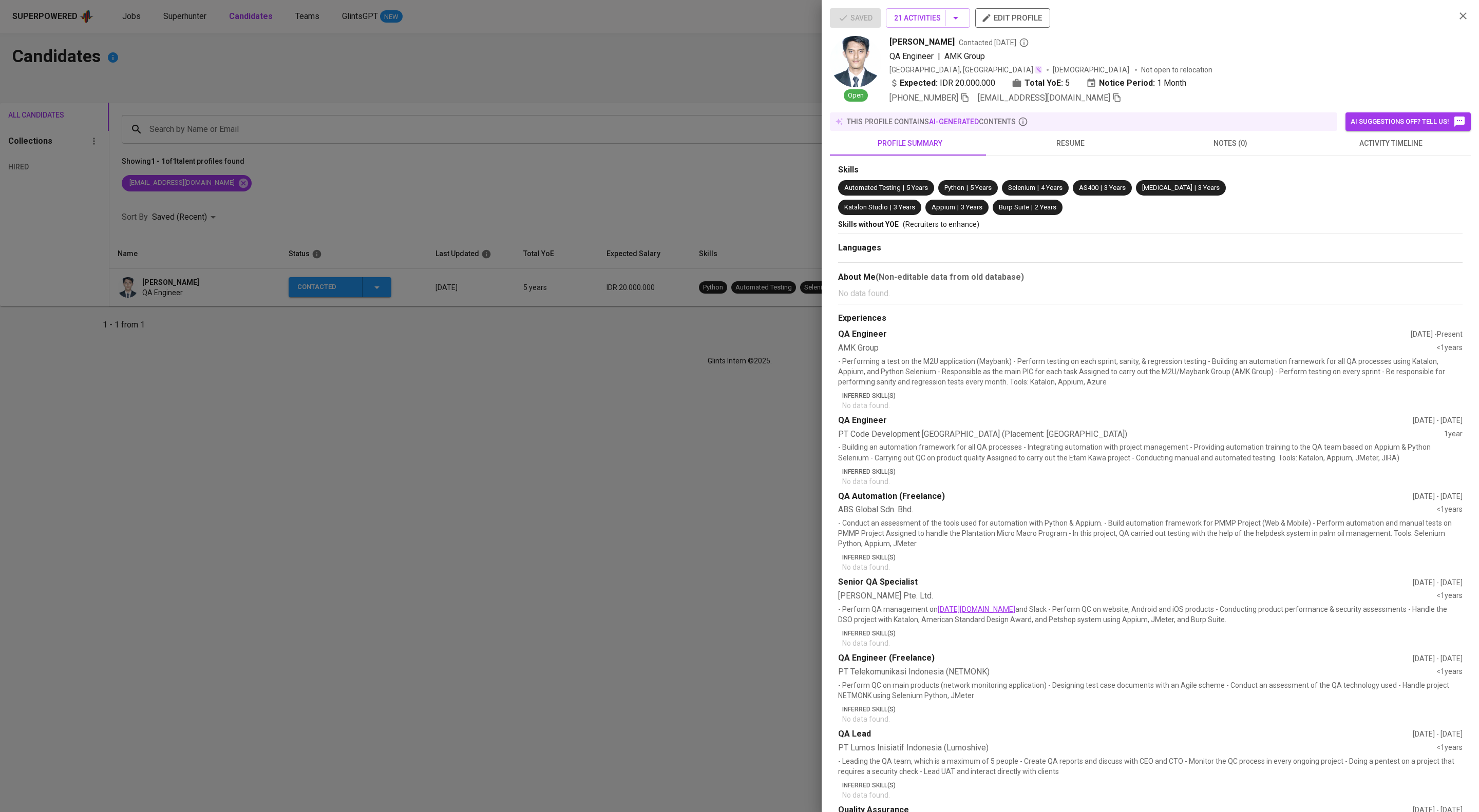
click at [1358, 150] on span "activity timeline" at bounding box center [1390, 143] width 148 height 13
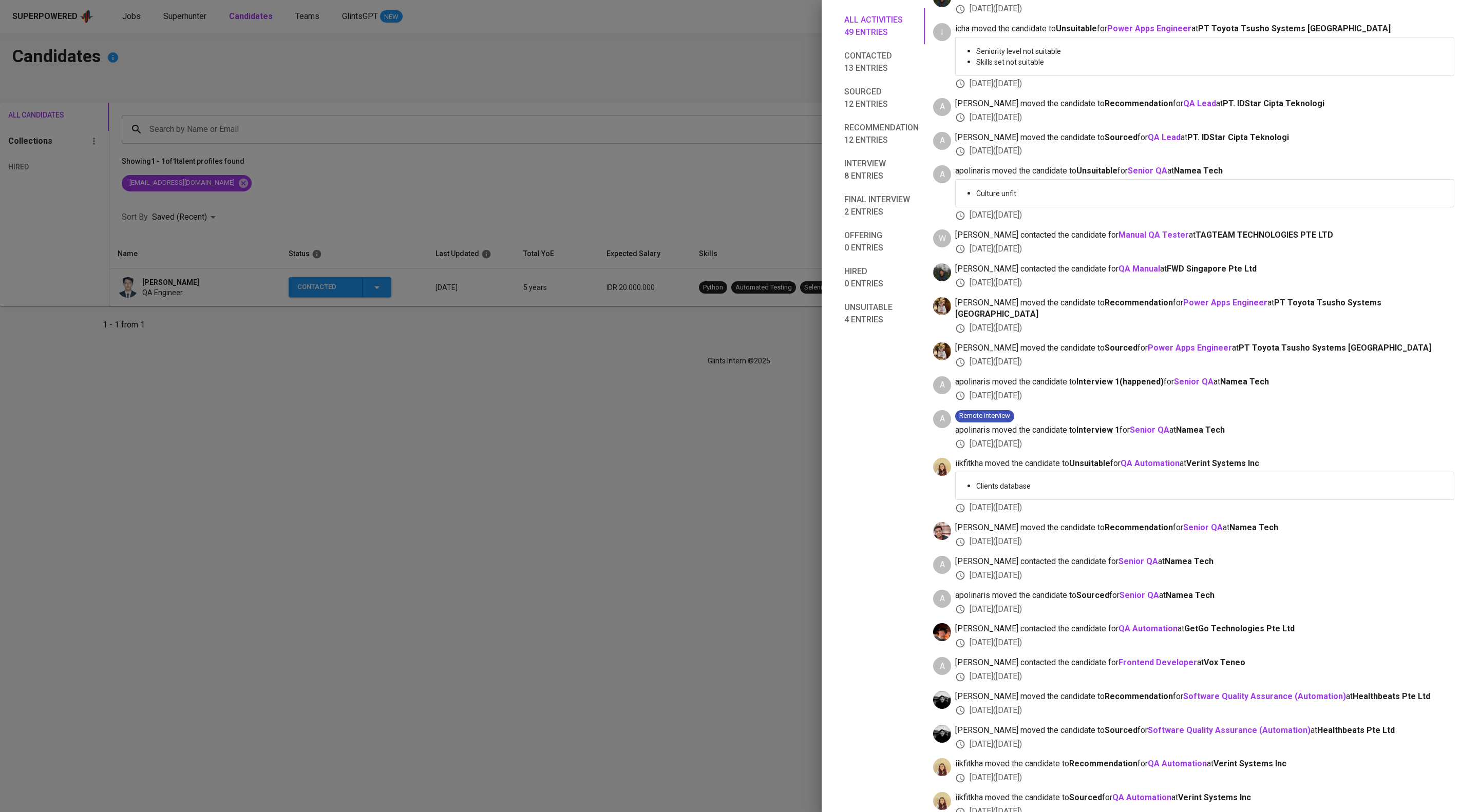
scroll to position [547, 0]
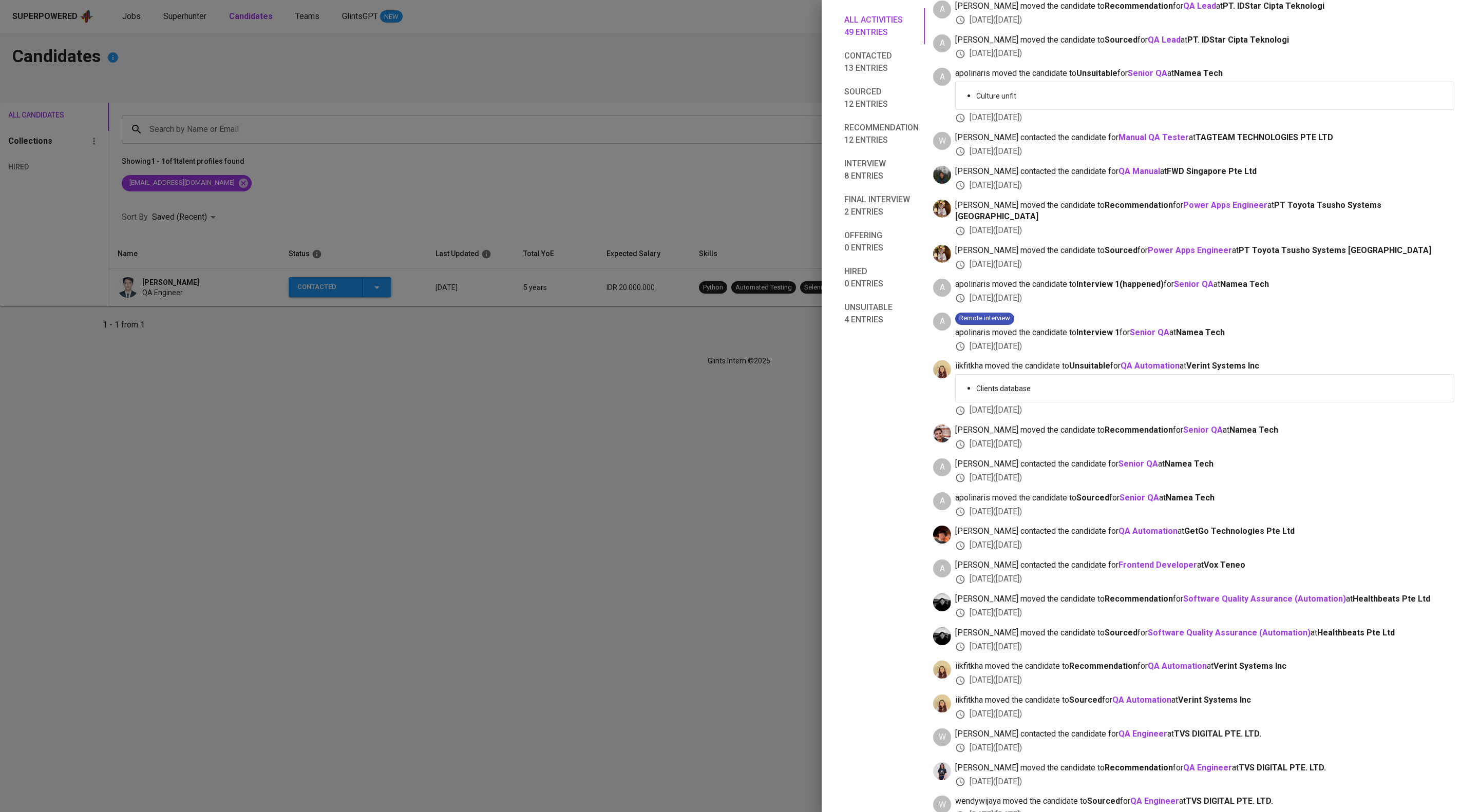
click at [288, 40] on div at bounding box center [740, 406] width 1479 height 812
click at [202, 12] on div at bounding box center [740, 406] width 1479 height 812
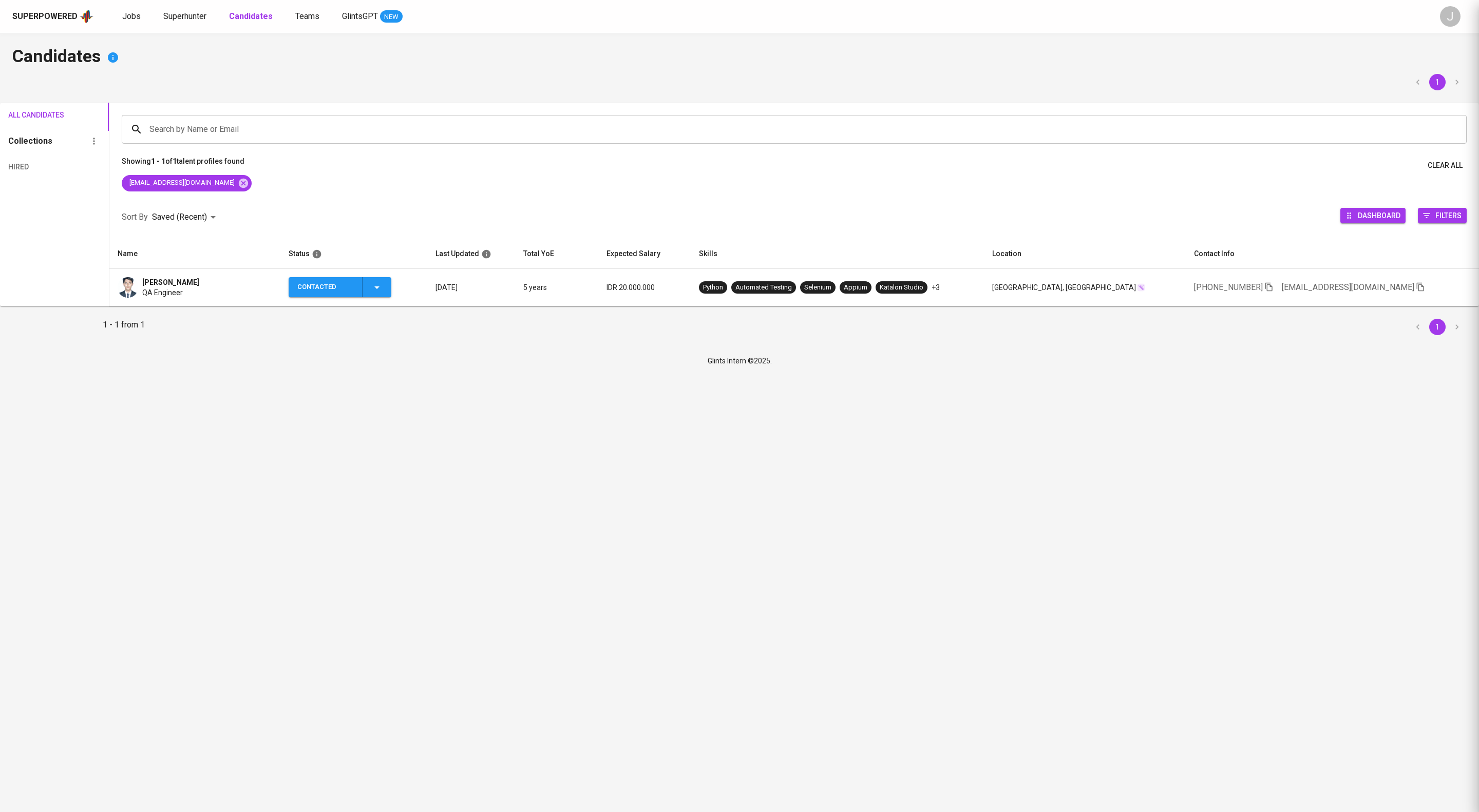
scroll to position [0, 0]
click at [204, 14] on span "Superhunter" at bounding box center [185, 16] width 43 height 10
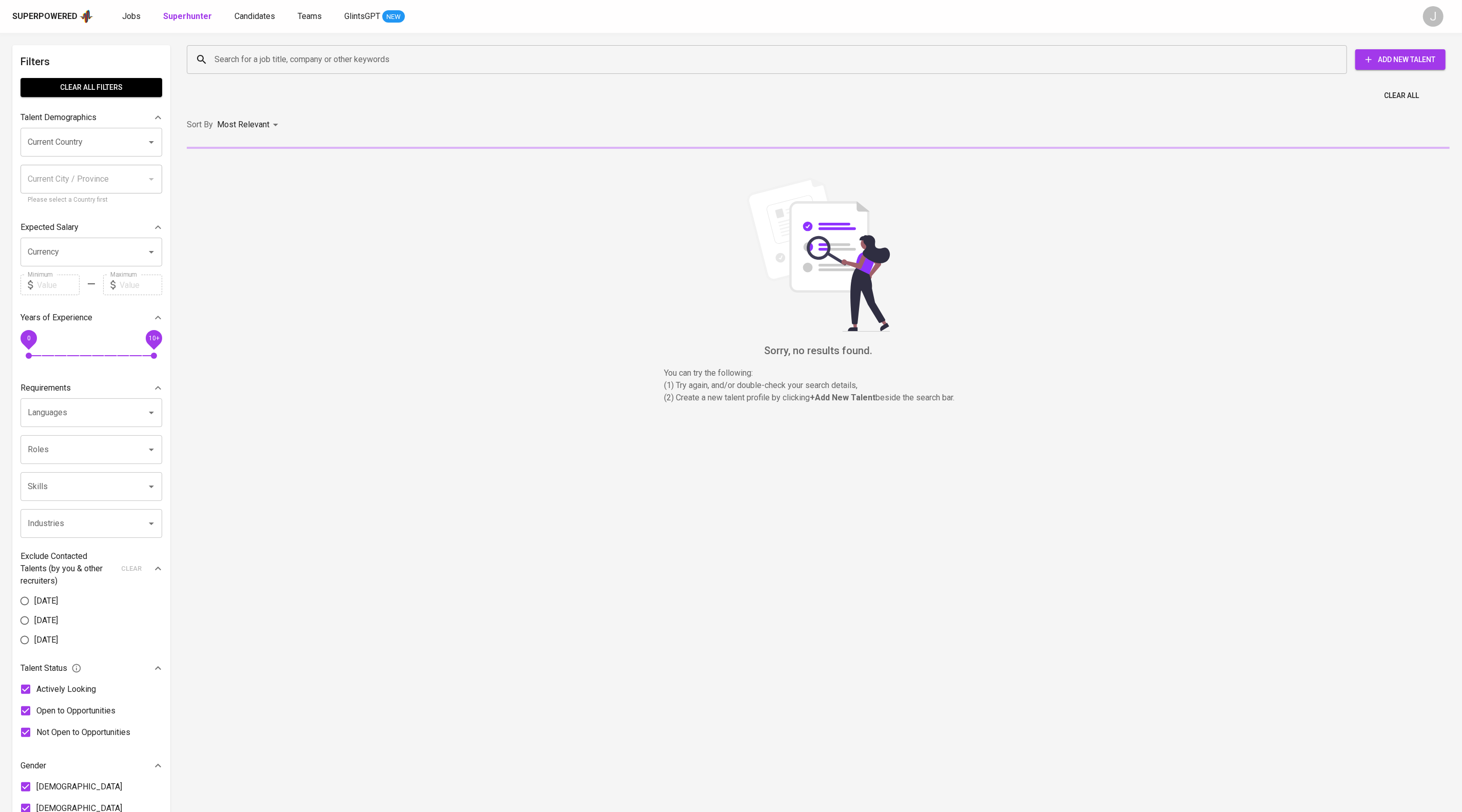
click at [274, 61] on input "Search for a job title, company or other keywords" at bounding box center [770, 60] width 1115 height 19
paste input "abe.farrendy@gmail.com"
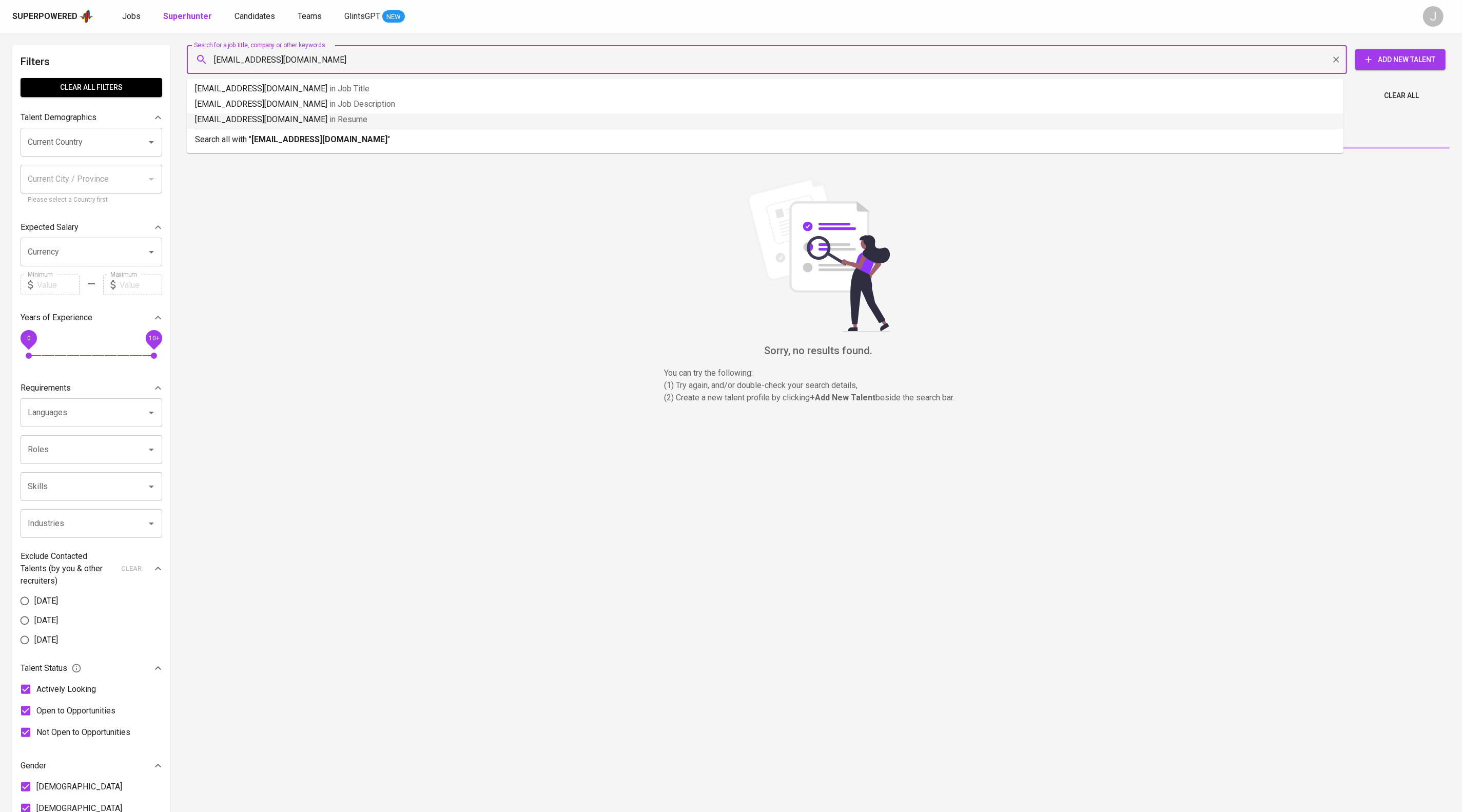
type input "abe.farrendy@gmail.com"
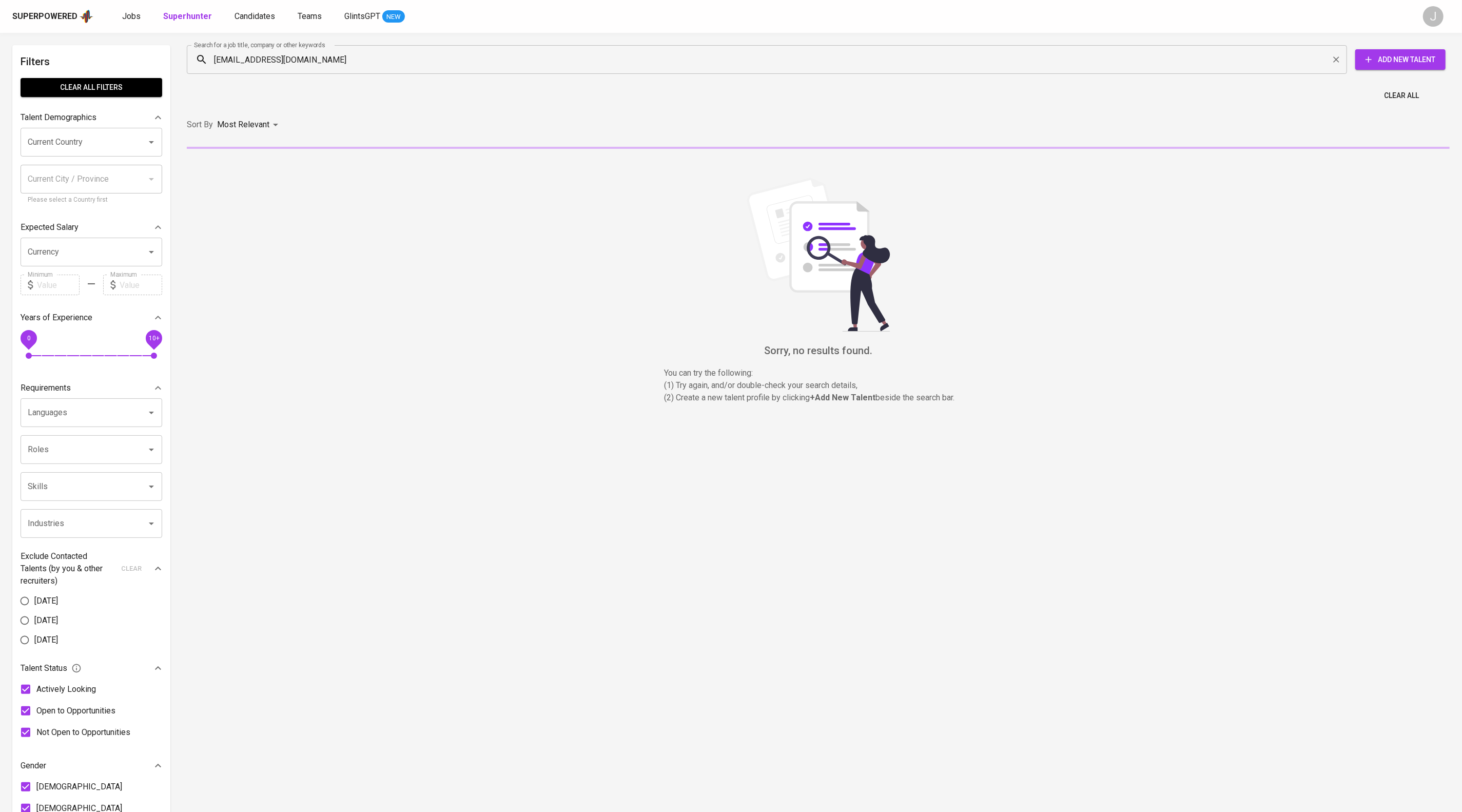
click at [361, 64] on input "abe.farrendy@gmail.com" at bounding box center [770, 60] width 1115 height 19
click at [380, 140] on div "Sort By Most Relevant MOST_RELEVANT" at bounding box center [818, 125] width 1275 height 31
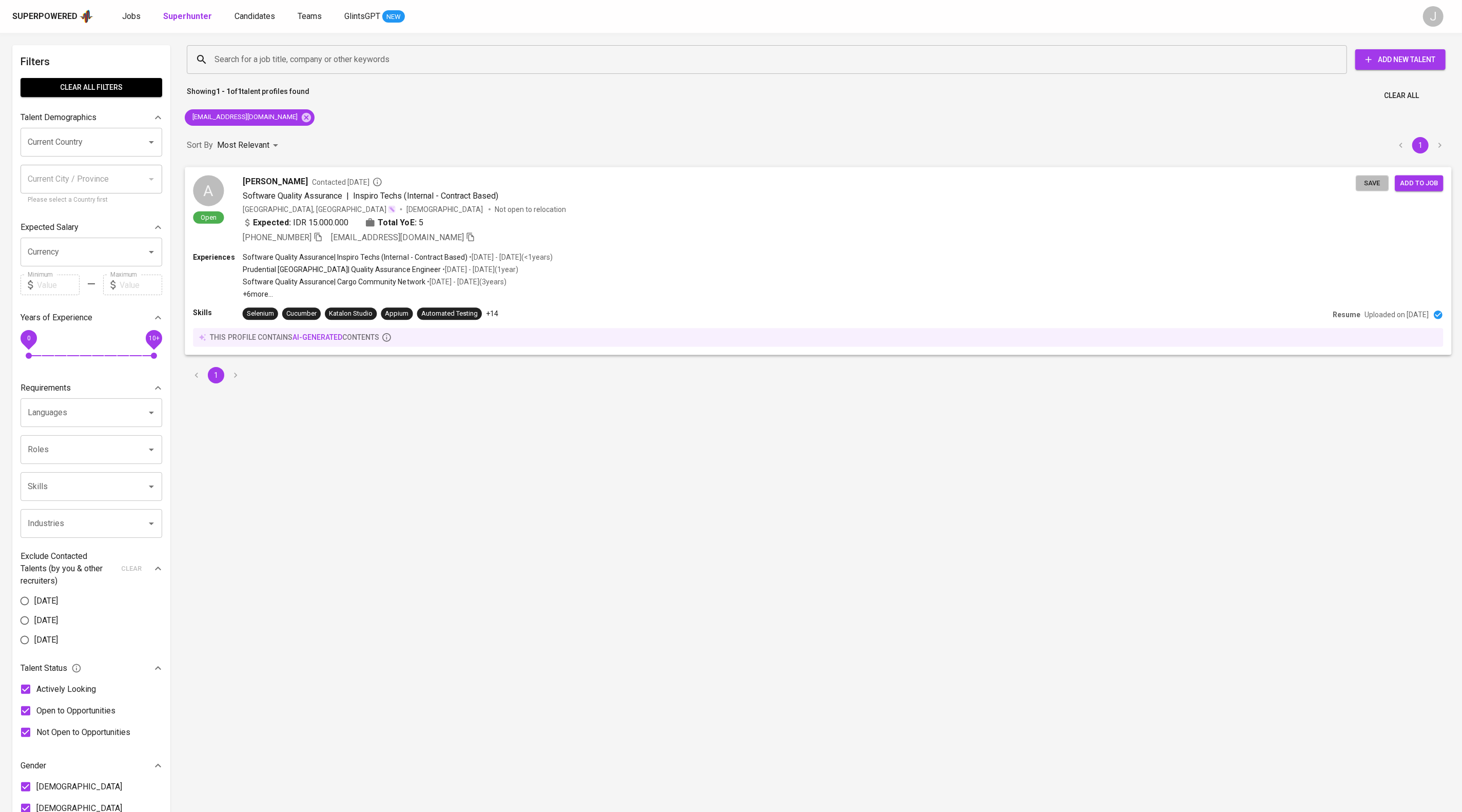
click at [1370, 189] on span "Save" at bounding box center [1372, 183] width 22 height 12
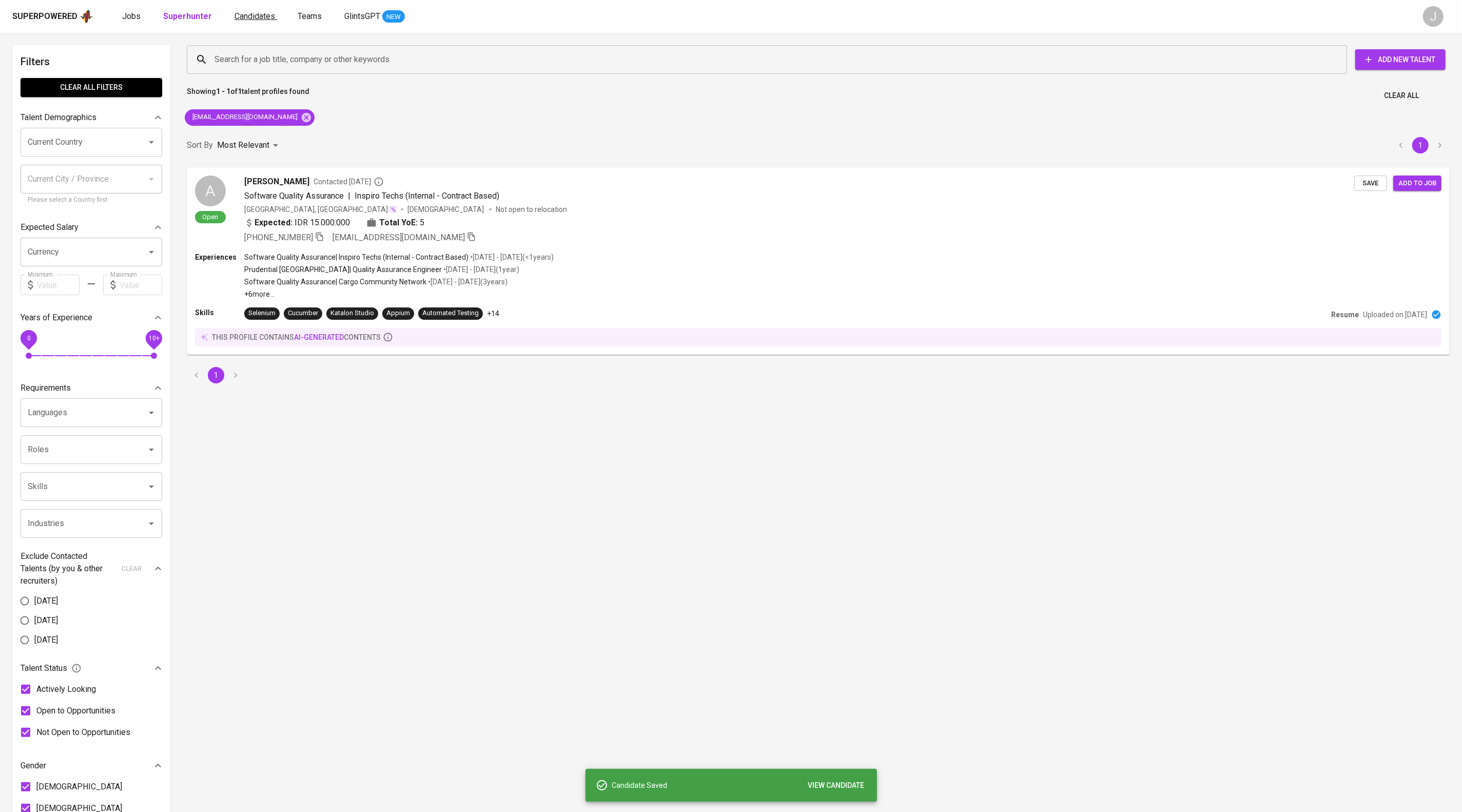
click at [275, 12] on span "Candidates" at bounding box center [254, 16] width 40 height 10
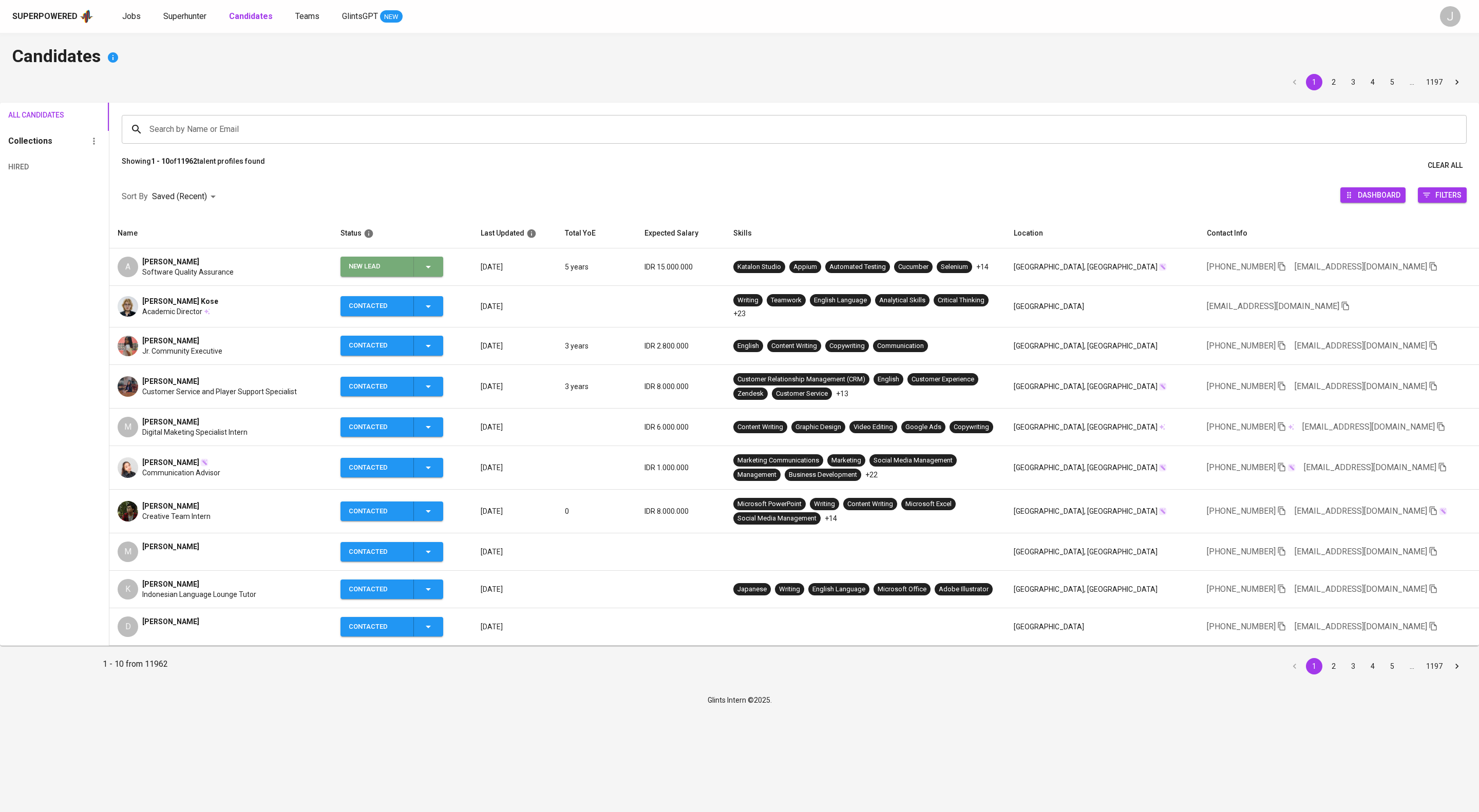
click at [434, 273] on icon "button" at bounding box center [428, 266] width 12 height 12
click at [434, 338] on li "Contacted" at bounding box center [440, 329] width 103 height 19
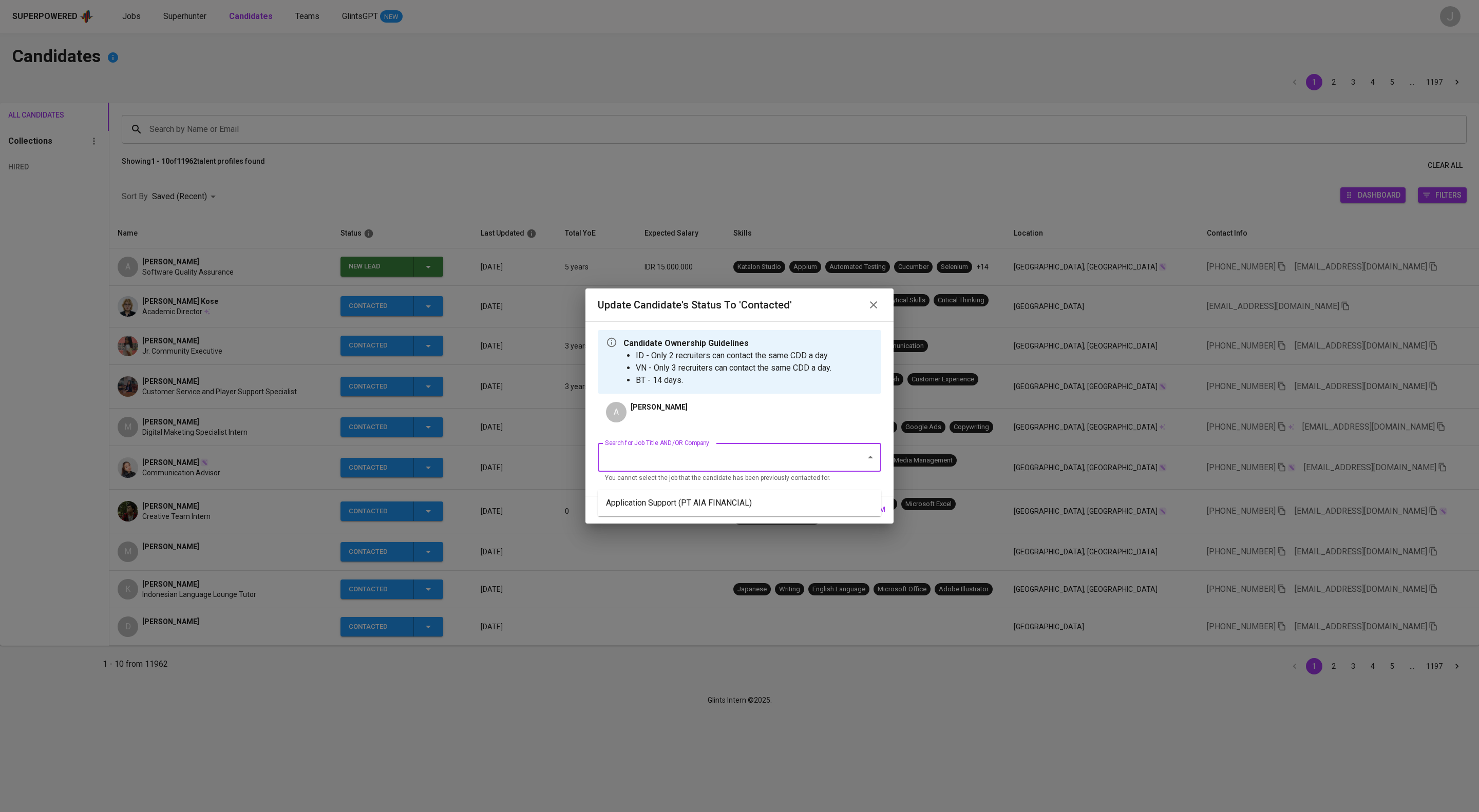
click at [709, 467] on input "Search for Job Title AND/OR Company" at bounding box center [725, 457] width 245 height 19
click at [713, 503] on li "Application Support (PT AIA FINANCIAL)" at bounding box center [740, 503] width 283 height 19
click at [875, 516] on span "confirm" at bounding box center [869, 509] width 32 height 13
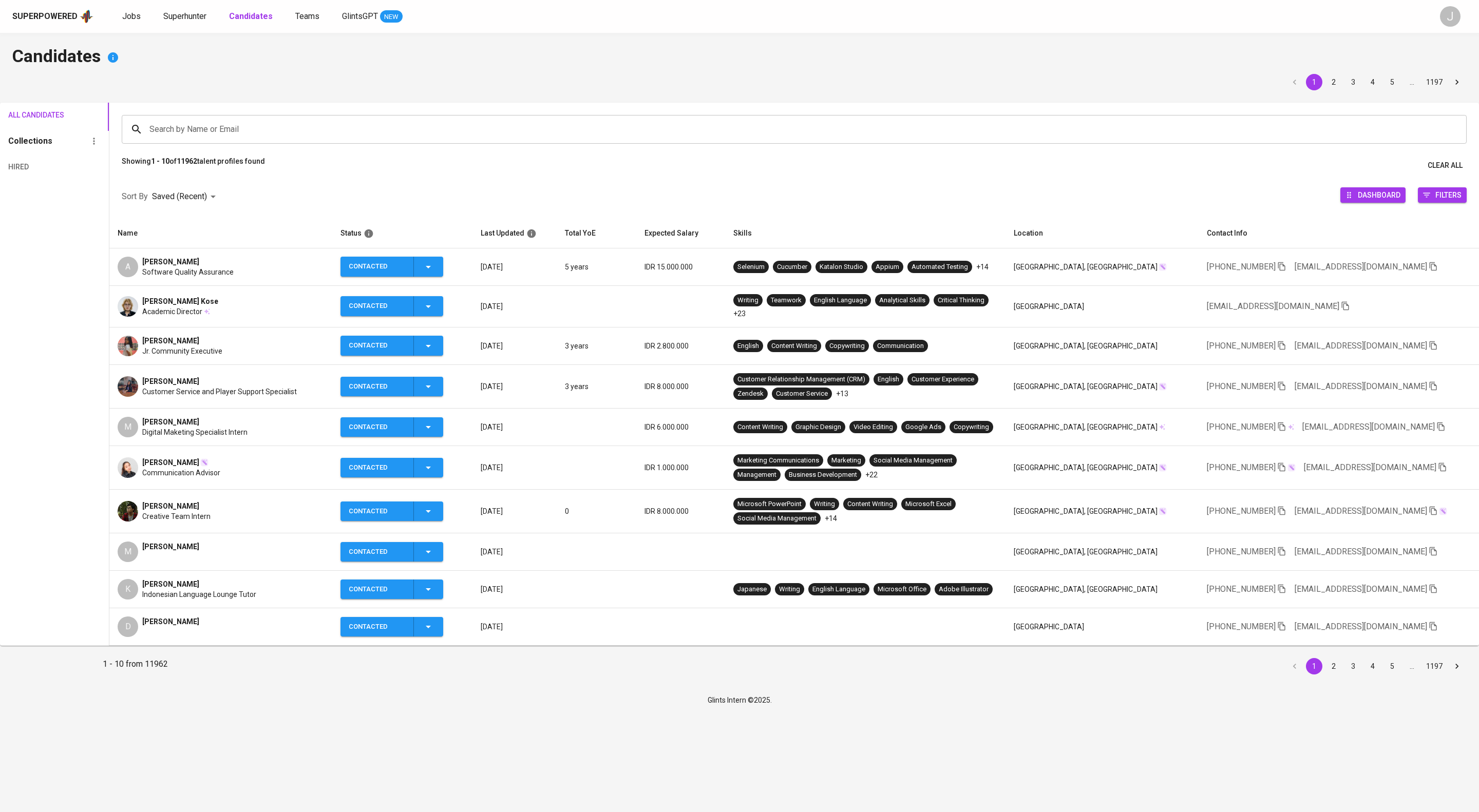
click at [177, 12] on div "Jobs Superhunter Candidates Teams GlintsGPT NEW" at bounding box center [262, 16] width 280 height 13
click at [206, 12] on span "Superhunter" at bounding box center [185, 16] width 43 height 10
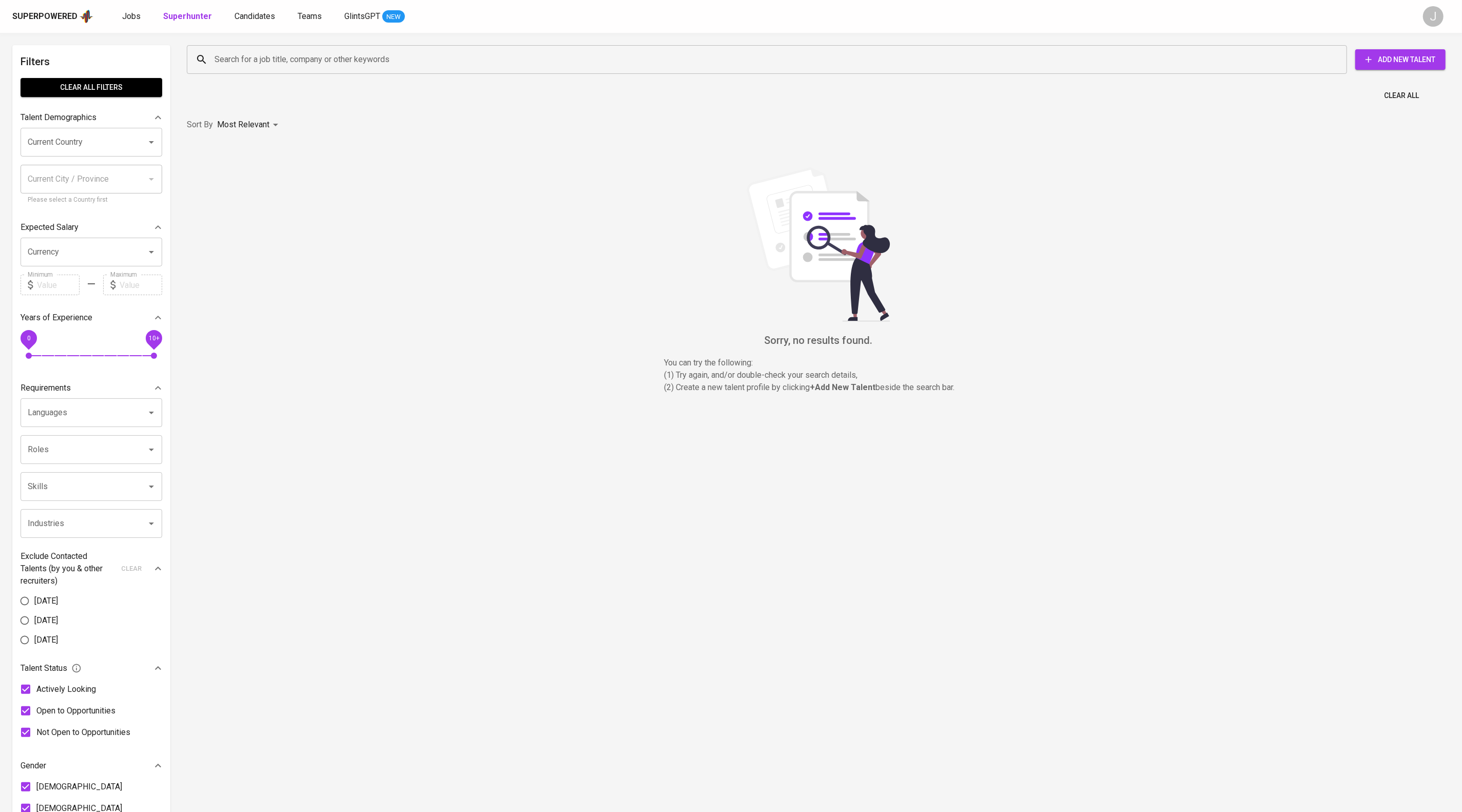
click at [310, 59] on input "Search for a job title, company or other keywords" at bounding box center [770, 60] width 1115 height 19
paste input "nisa.dwi.adl@gmail.com"
type input "nisa.dwi.adl@gmail.com"
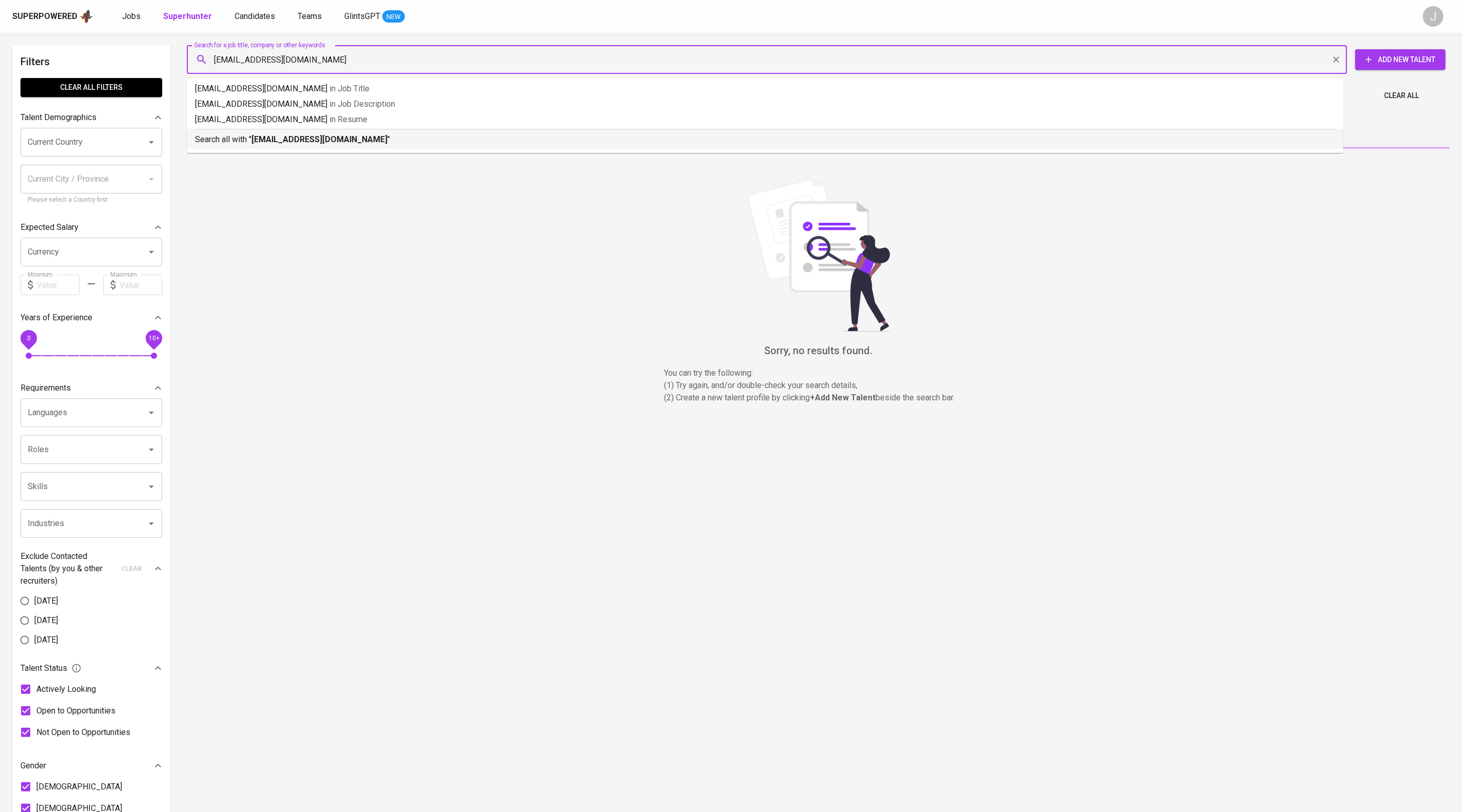
drag, startPoint x: 418, startPoint y: 136, endPoint x: 423, endPoint y: 160, distance: 24.5
click at [423, 153] on ul "nisa.dwi.adl@gmail.com in Job Title nisa.dwi.adl@gmail.com in Job Description n…" at bounding box center [765, 115] width 1157 height 74
click at [423, 146] on p "Search all with " nisa.dwi.adl@gmail.com "" at bounding box center [764, 139] width 1140 height 12
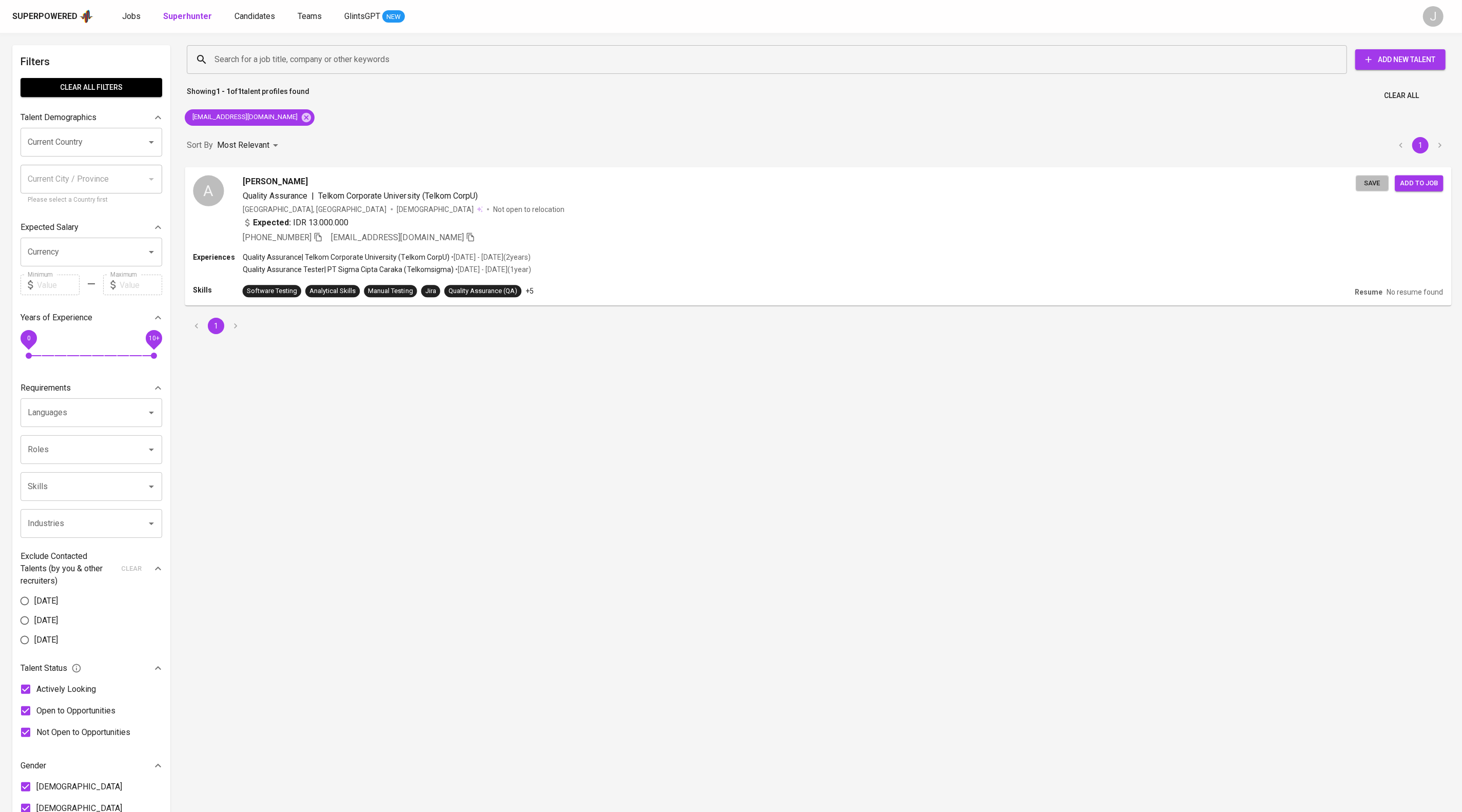
click at [1361, 187] on span "Save" at bounding box center [1372, 183] width 22 height 12
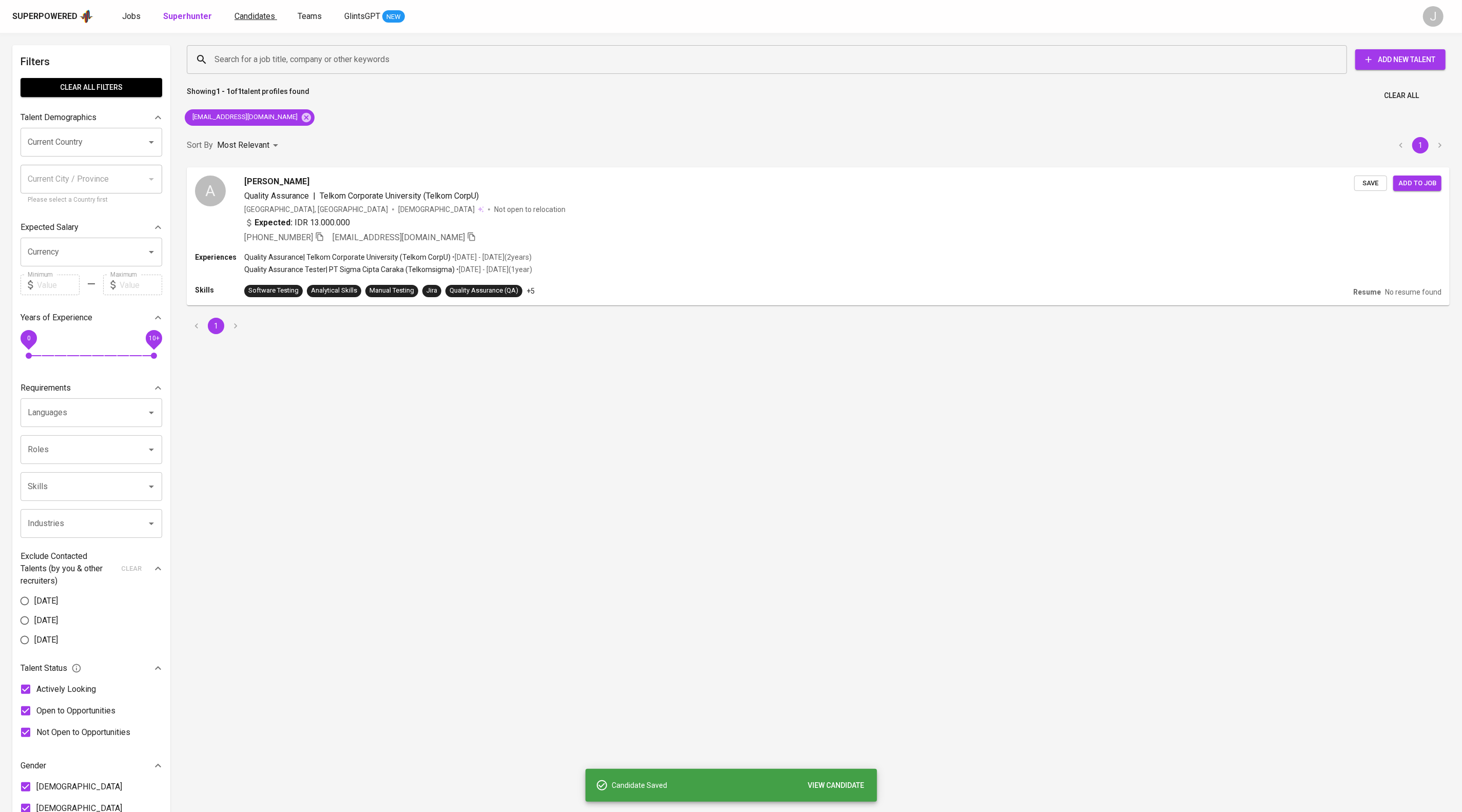
click at [275, 16] on span "Candidates" at bounding box center [254, 16] width 40 height 10
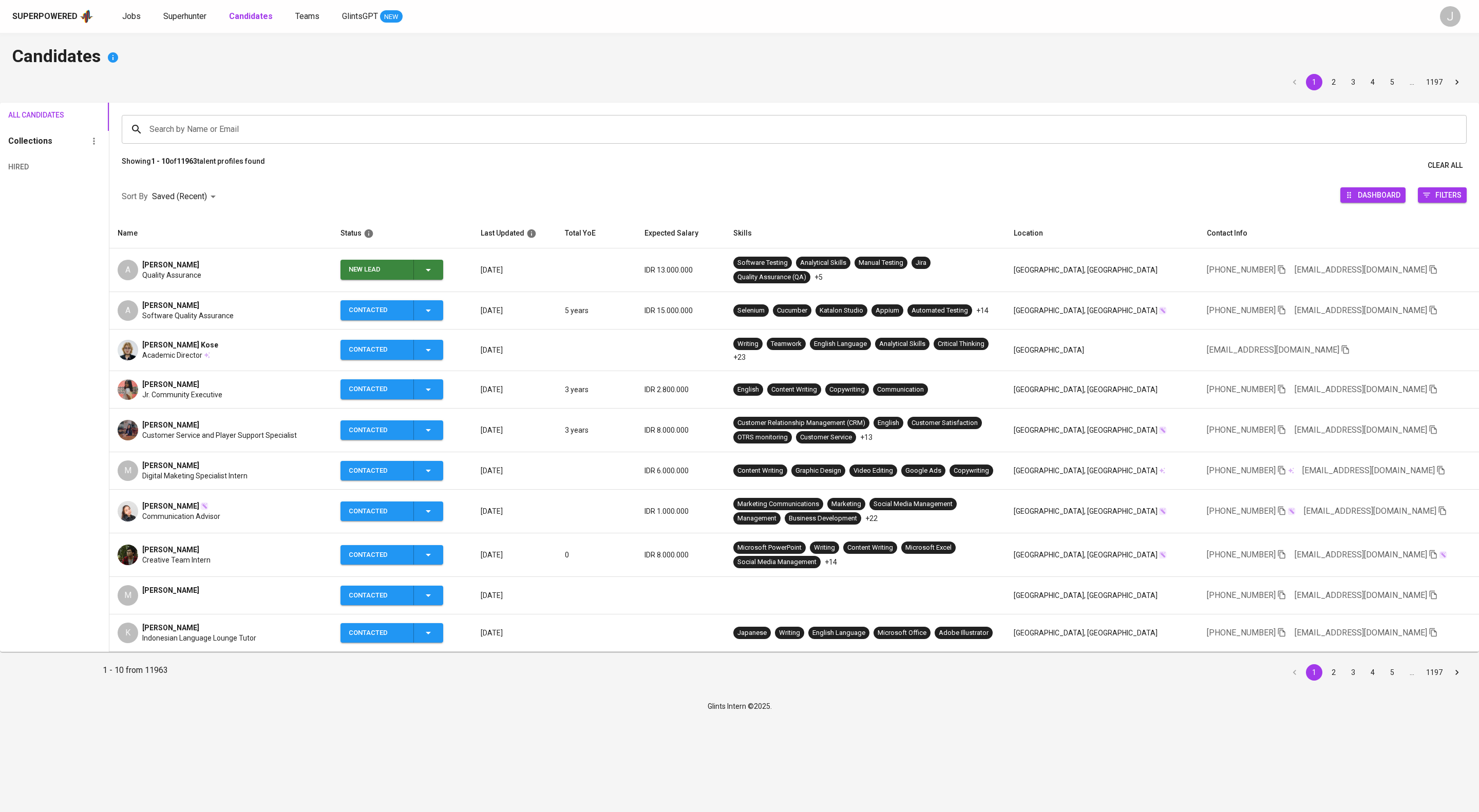
click at [434, 276] on icon "button" at bounding box center [428, 270] width 12 height 12
click at [471, 334] on li "Contacted" at bounding box center [440, 329] width 103 height 19
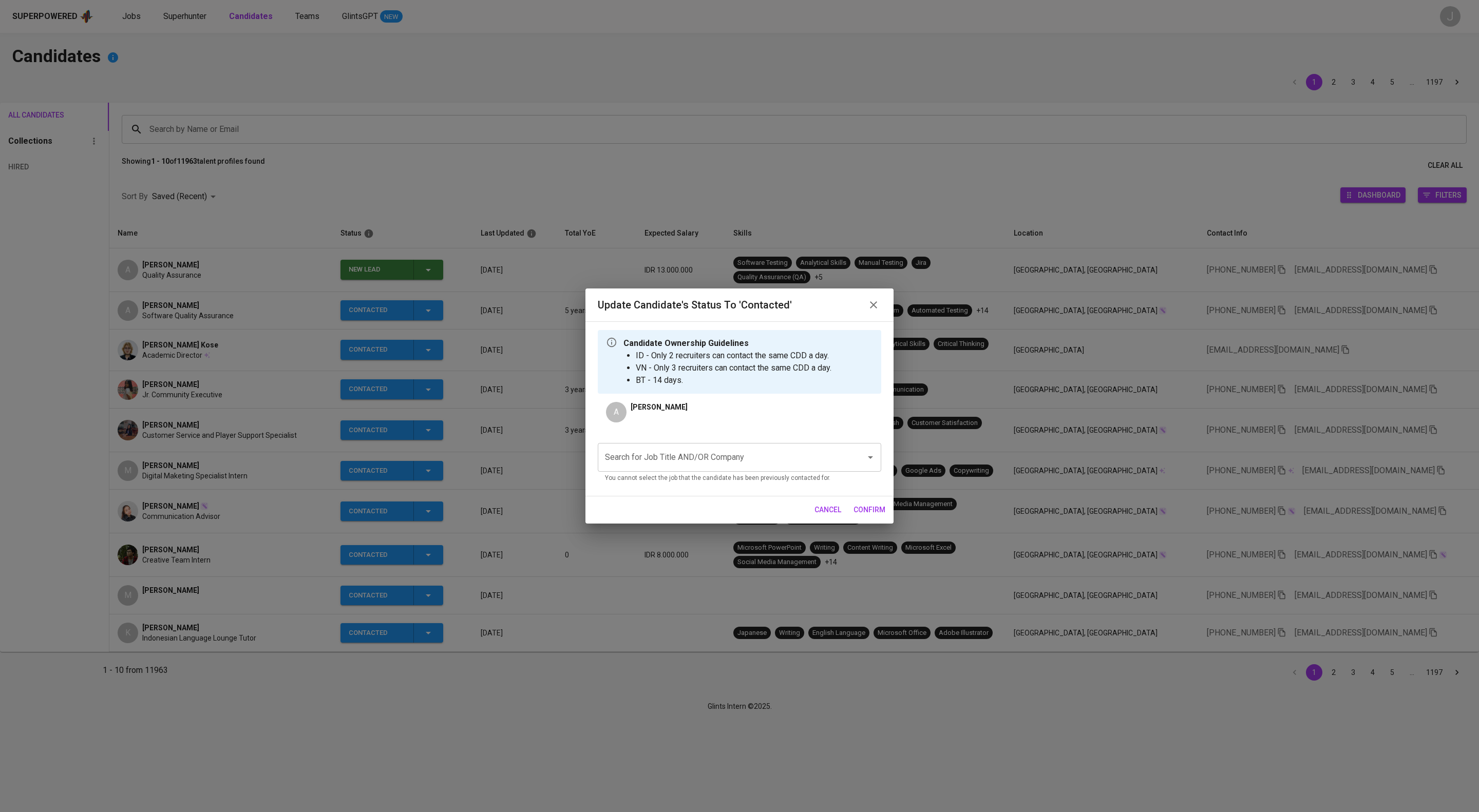
click at [664, 467] on input "Search for Job Title AND/OR Company" at bounding box center [725, 457] width 245 height 19
click at [679, 505] on li "Quality Assurance Engineer (Manual) - 2 HC (FWD Singapore Pte Ltd)" at bounding box center [740, 503] width 283 height 19
type input "fwd"
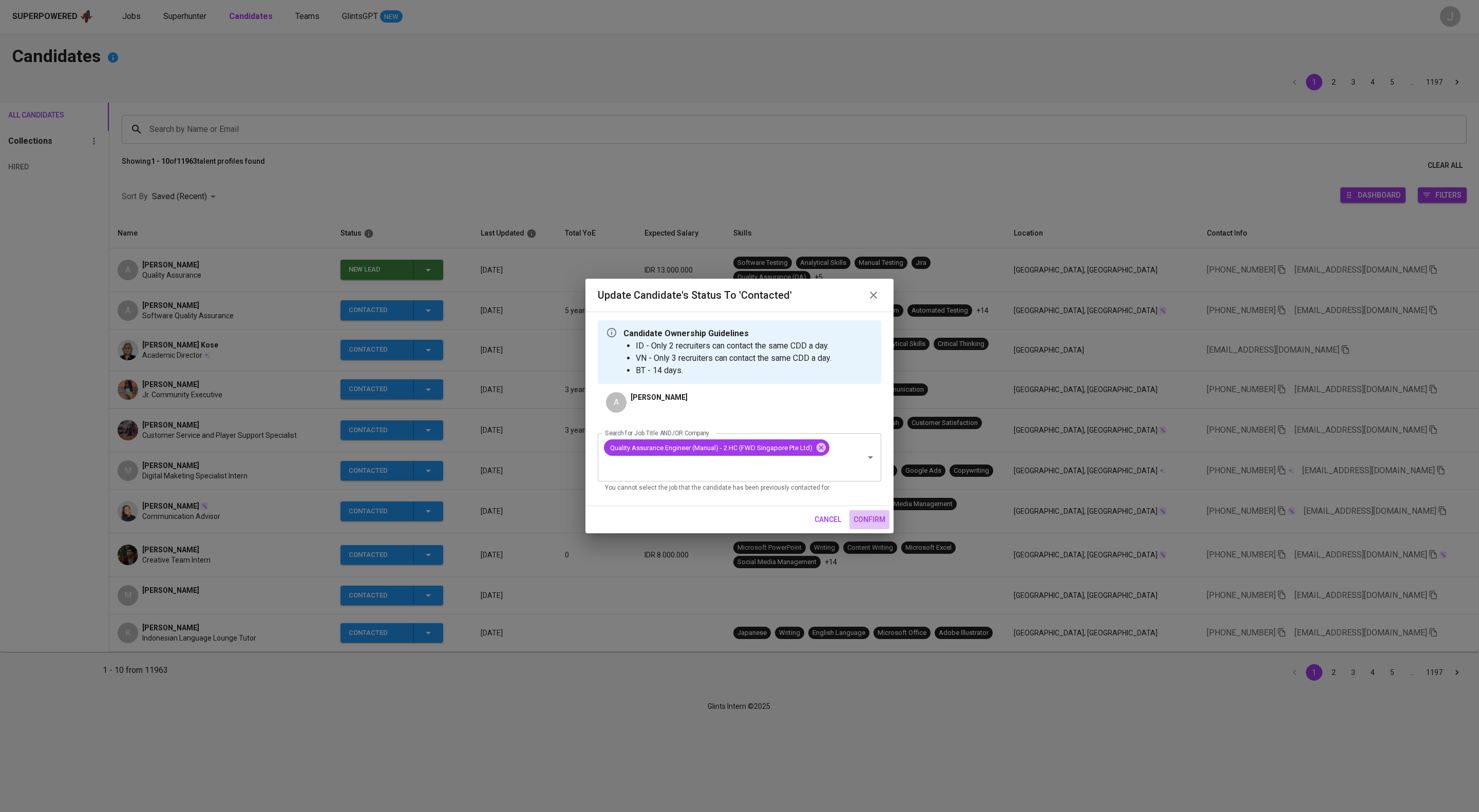
click at [857, 526] on span "confirm" at bounding box center [869, 519] width 32 height 13
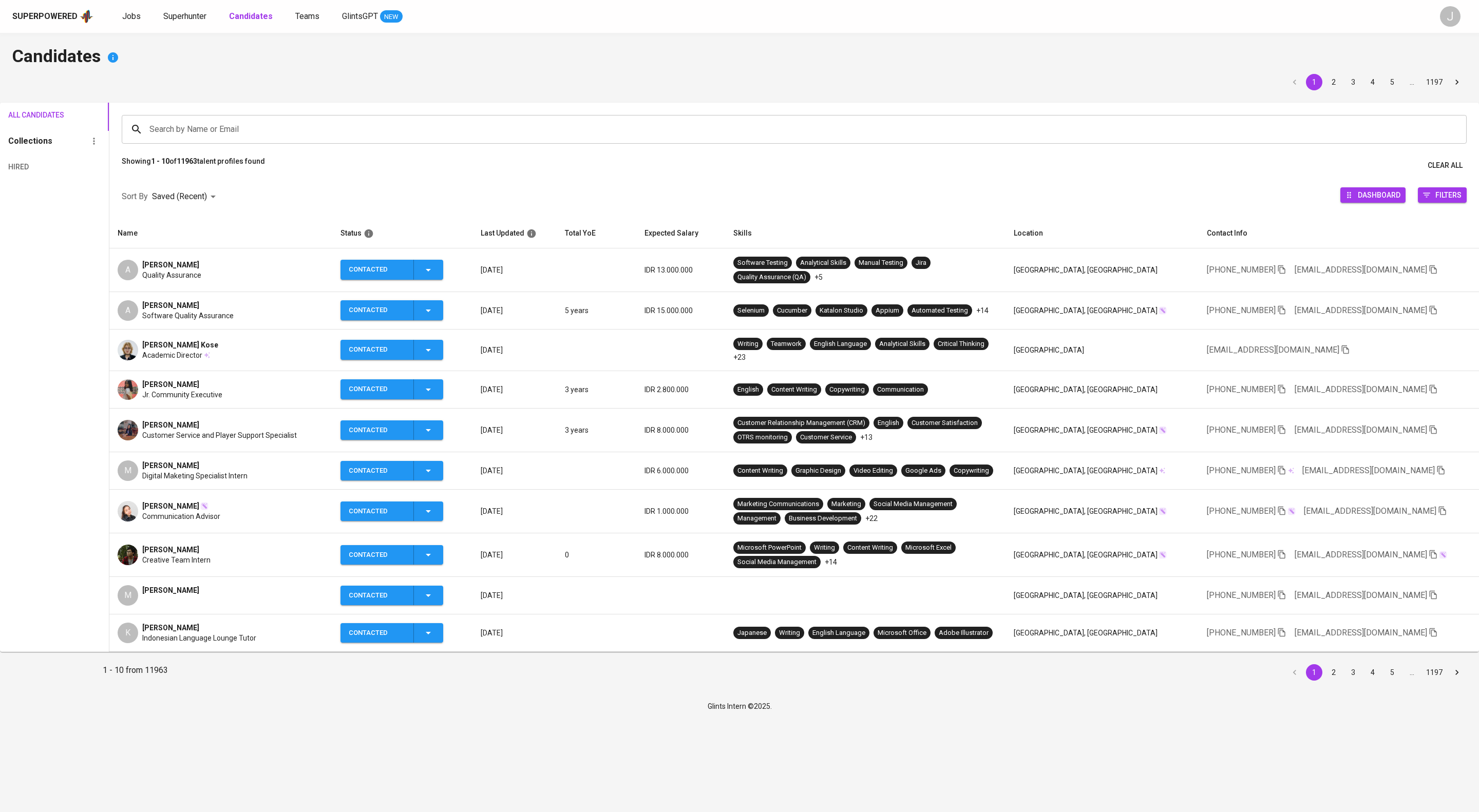
click at [216, 6] on div "Superpowered Jobs Superhunter Candidates Teams GlintsGPT NEW J" at bounding box center [740, 16] width 1479 height 33
click at [206, 19] on span "Superhunter" at bounding box center [185, 16] width 43 height 10
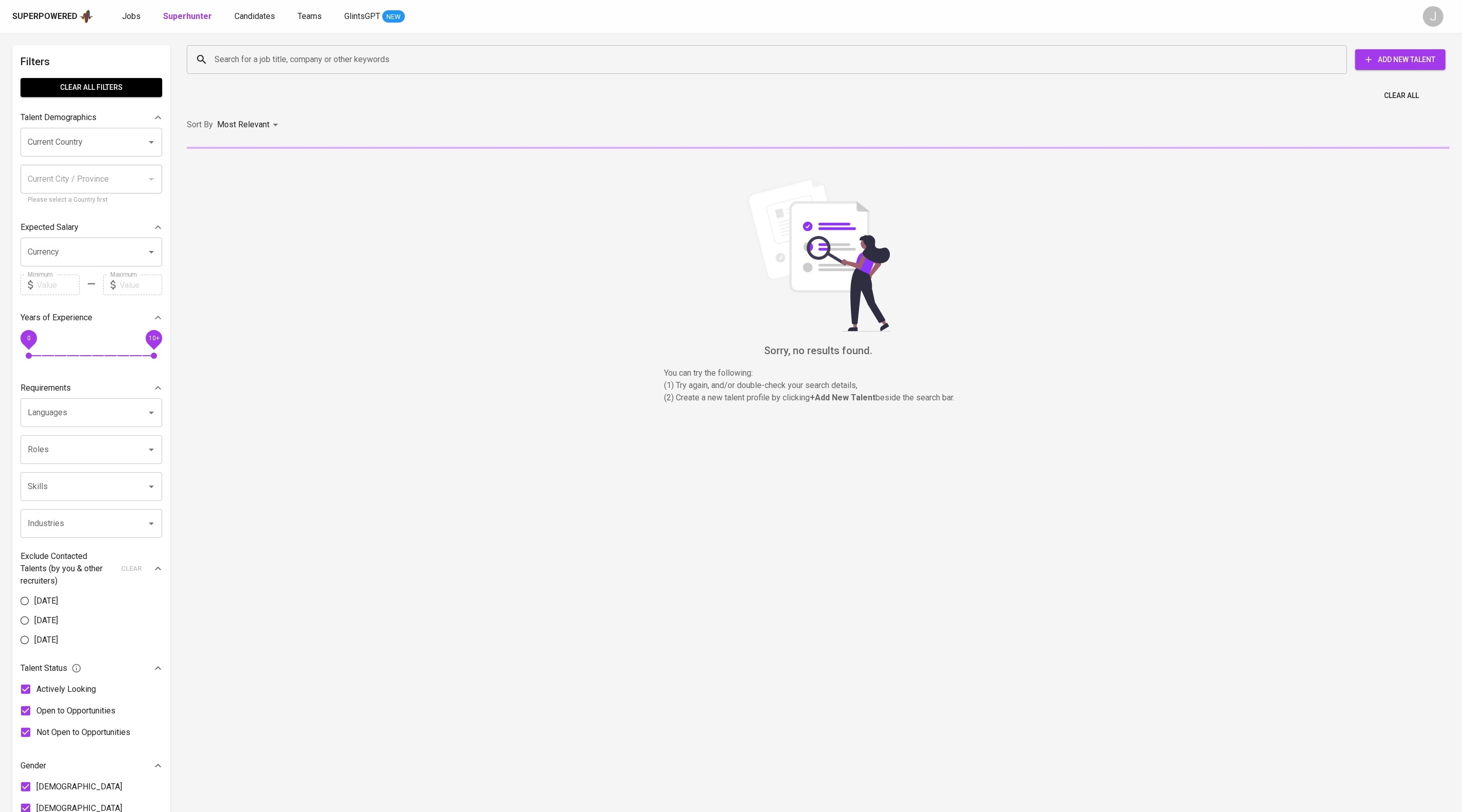
click at [262, 68] on input "Search for a job title, company or other keywords" at bounding box center [770, 60] width 1115 height 19
paste input "[EMAIL_ADDRESS][DOMAIN_NAME]"
type input "[EMAIL_ADDRESS][DOMAIN_NAME]"
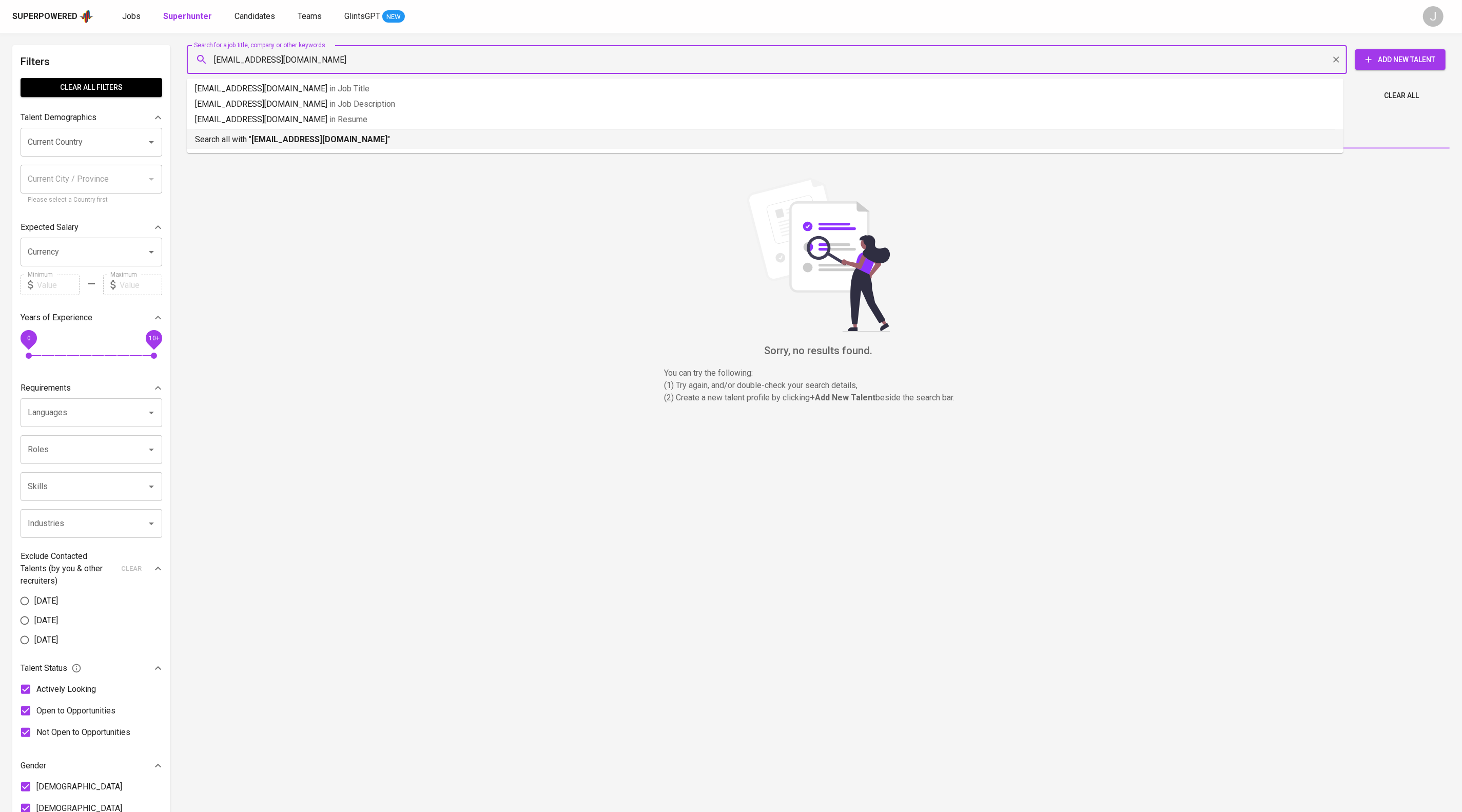
click at [342, 144] on b "[EMAIL_ADDRESS][DOMAIN_NAME]" at bounding box center [320, 139] width 136 height 10
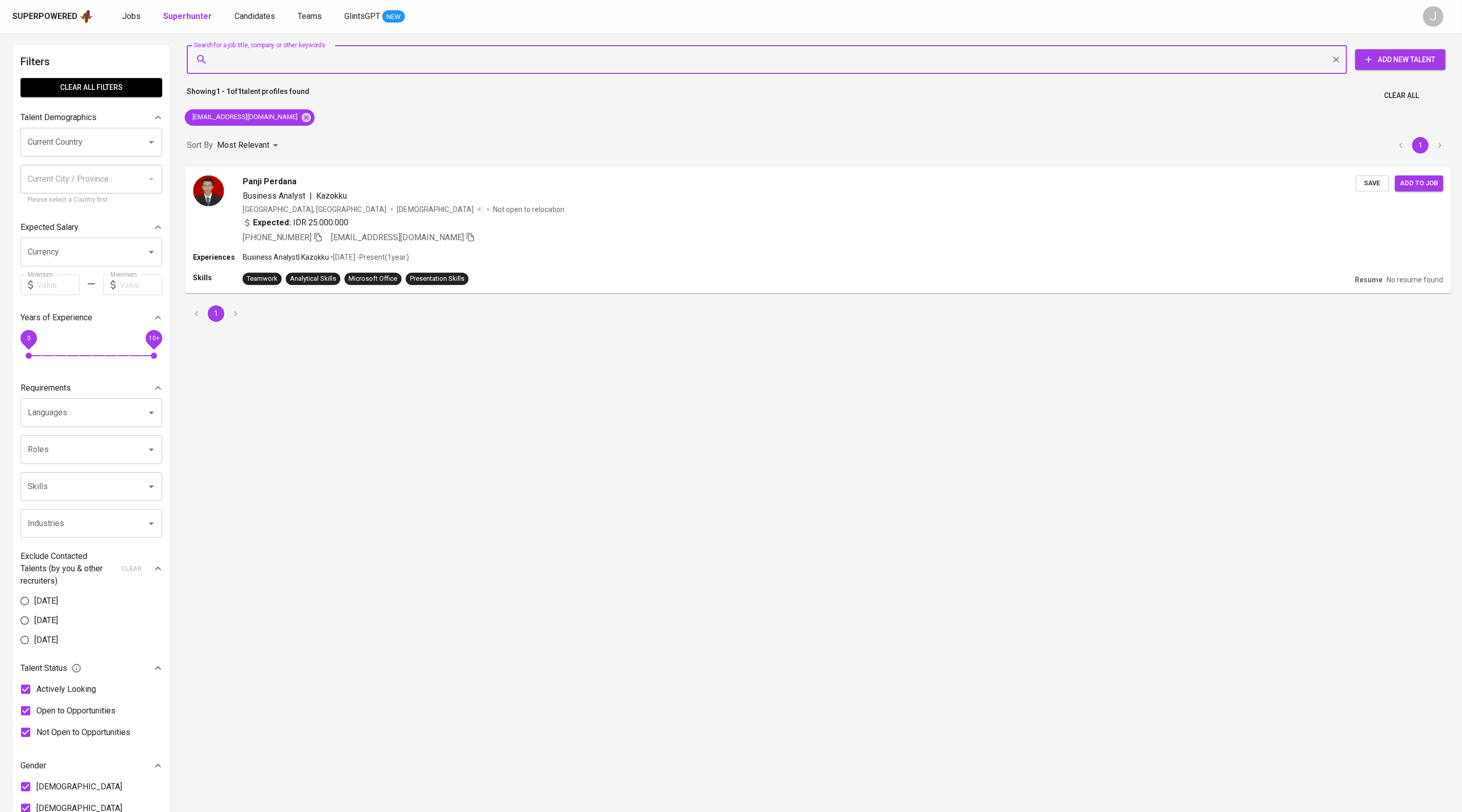
click at [1367, 189] on span "Save" at bounding box center [1372, 183] width 22 height 12
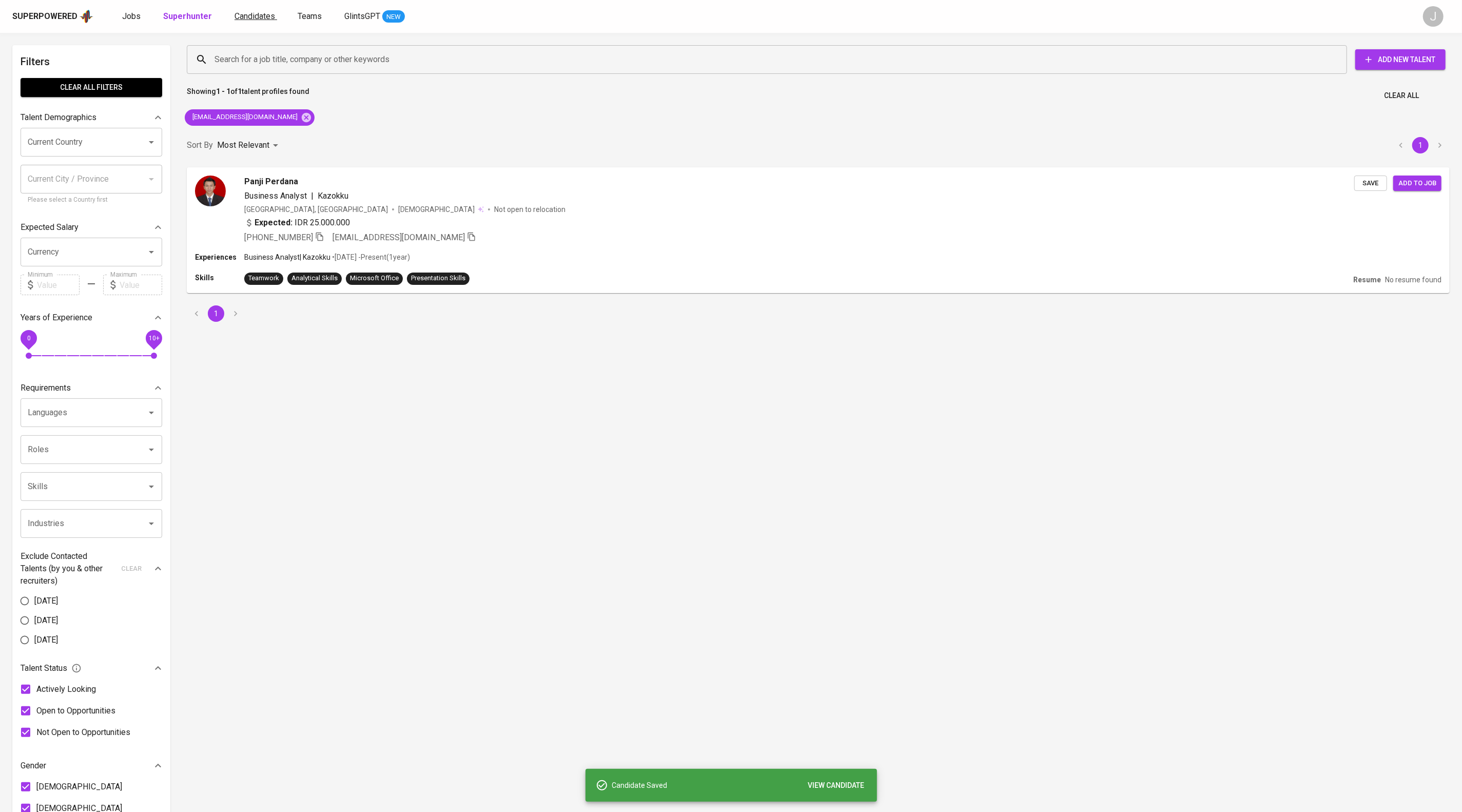
click at [275, 13] on span "Candidates" at bounding box center [254, 16] width 40 height 10
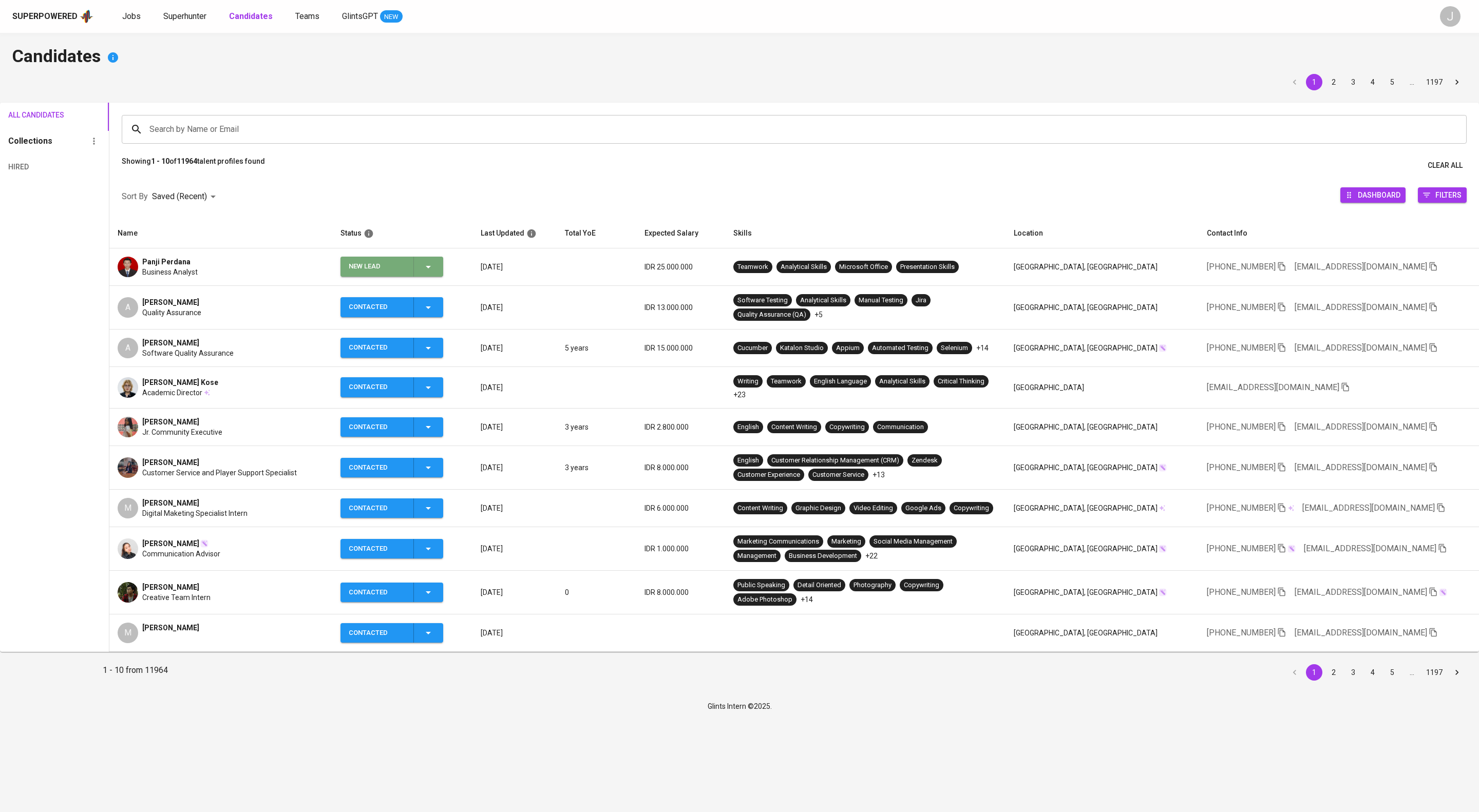
click at [434, 273] on icon "button" at bounding box center [428, 266] width 12 height 12
click at [452, 336] on li "Contacted" at bounding box center [440, 329] width 103 height 19
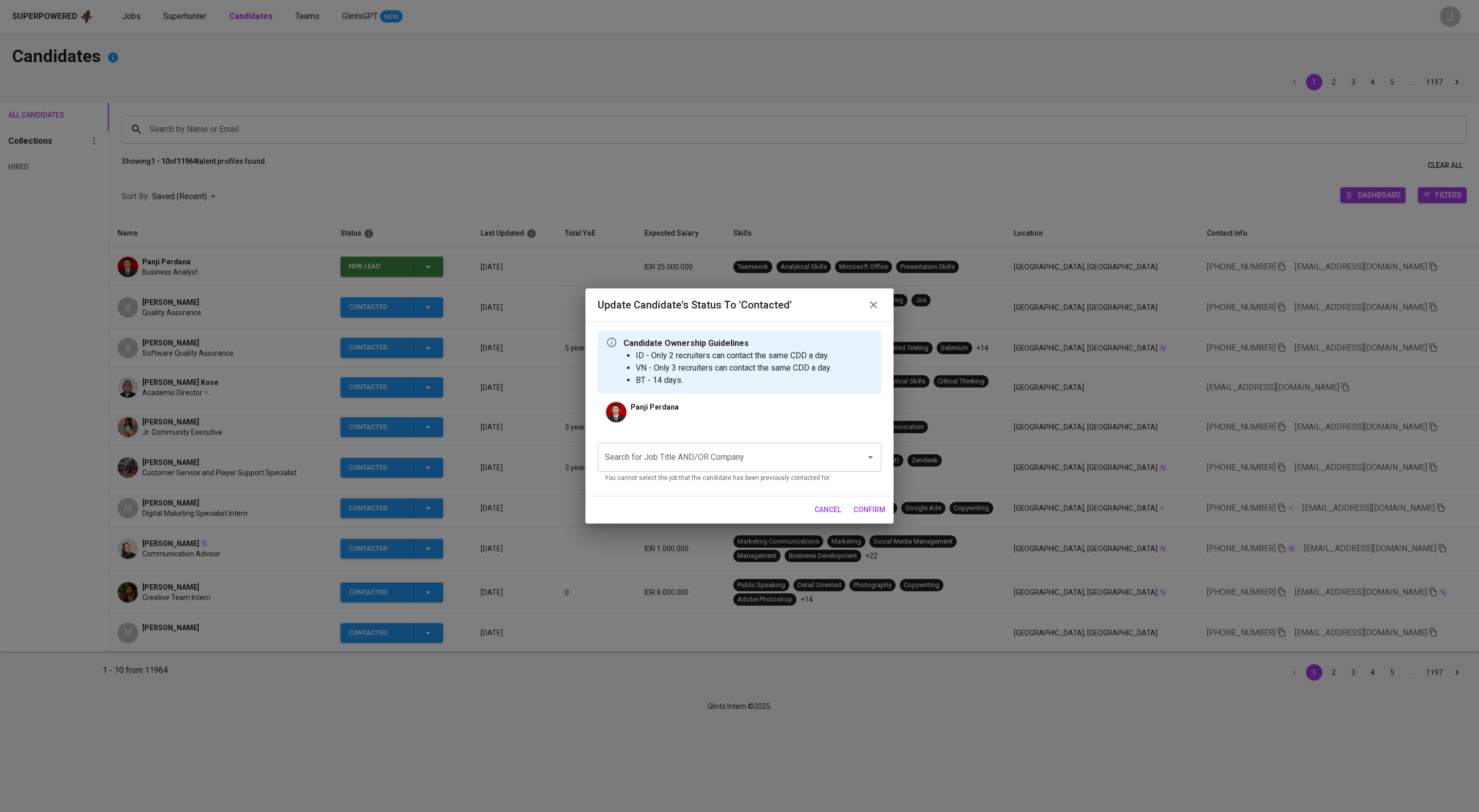
click at [663, 467] on input "Search for Job Title AND/OR Company" at bounding box center [725, 457] width 245 height 19
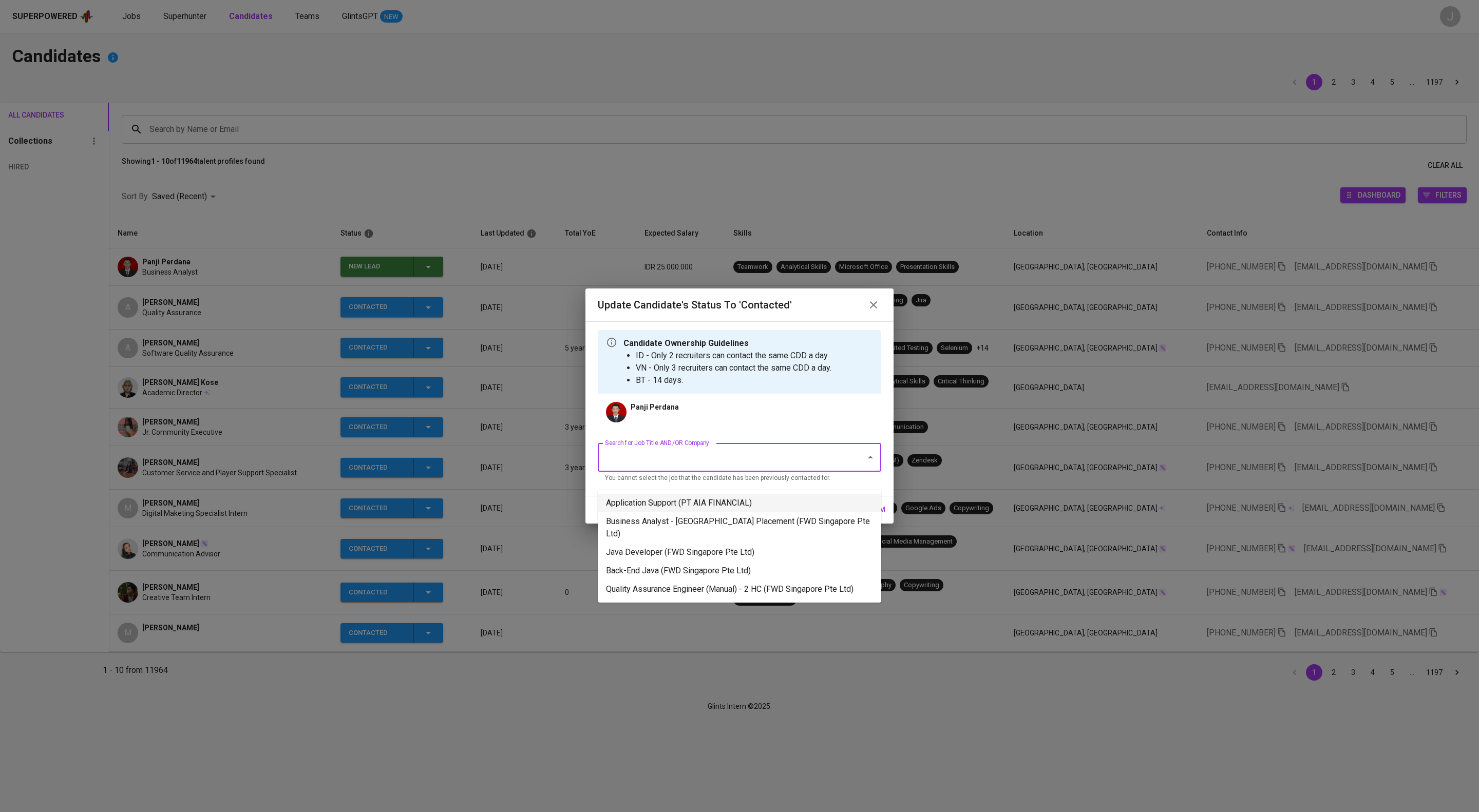
click at [684, 497] on li "Application Support (PT AIA FINANCIAL)" at bounding box center [740, 503] width 283 height 19
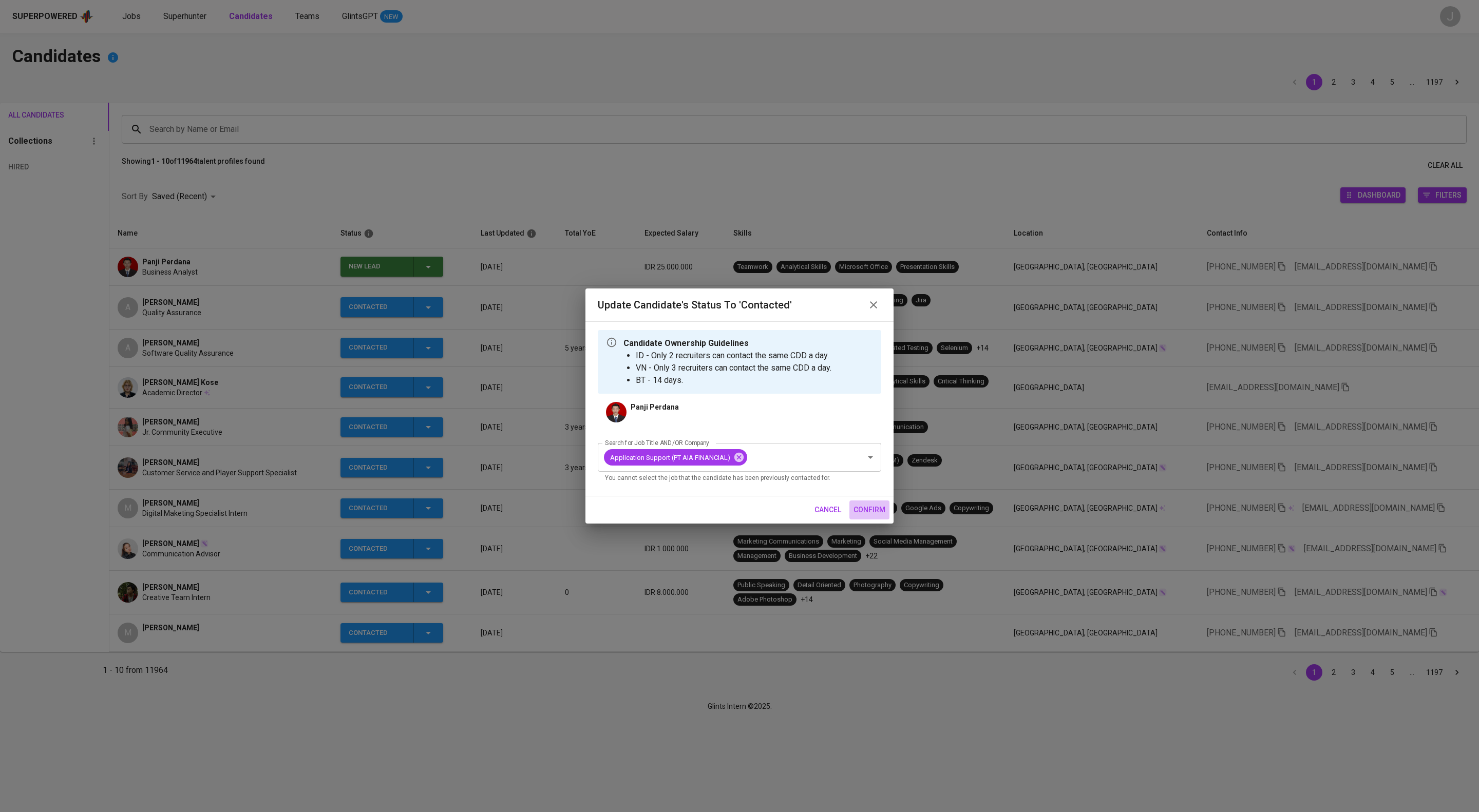
click at [875, 516] on span "confirm" at bounding box center [869, 509] width 32 height 13
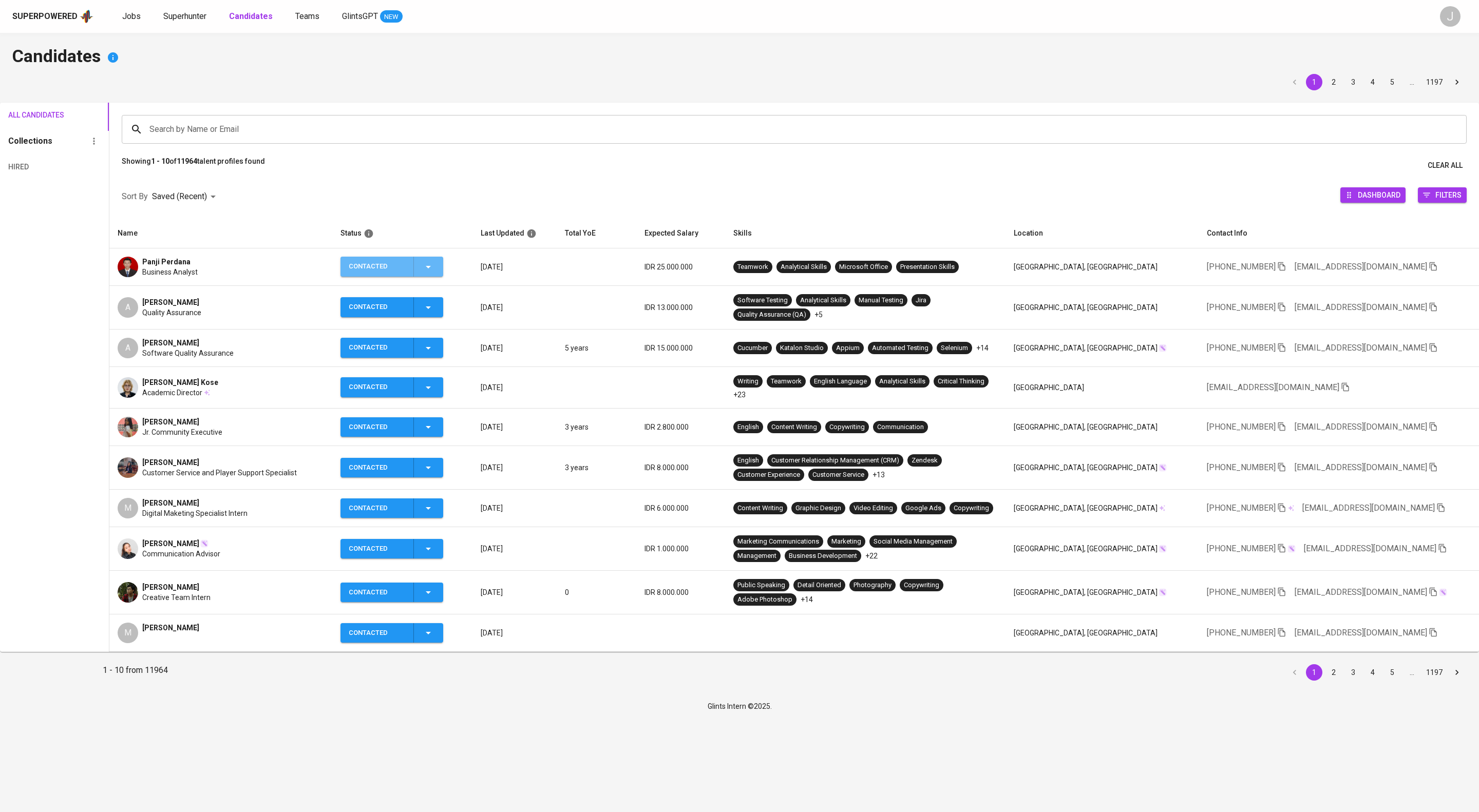
click at [431, 268] on icon "button" at bounding box center [428, 267] width 5 height 2
click at [472, 369] on li "Contacted for another job" at bounding box center [446, 366] width 115 height 19
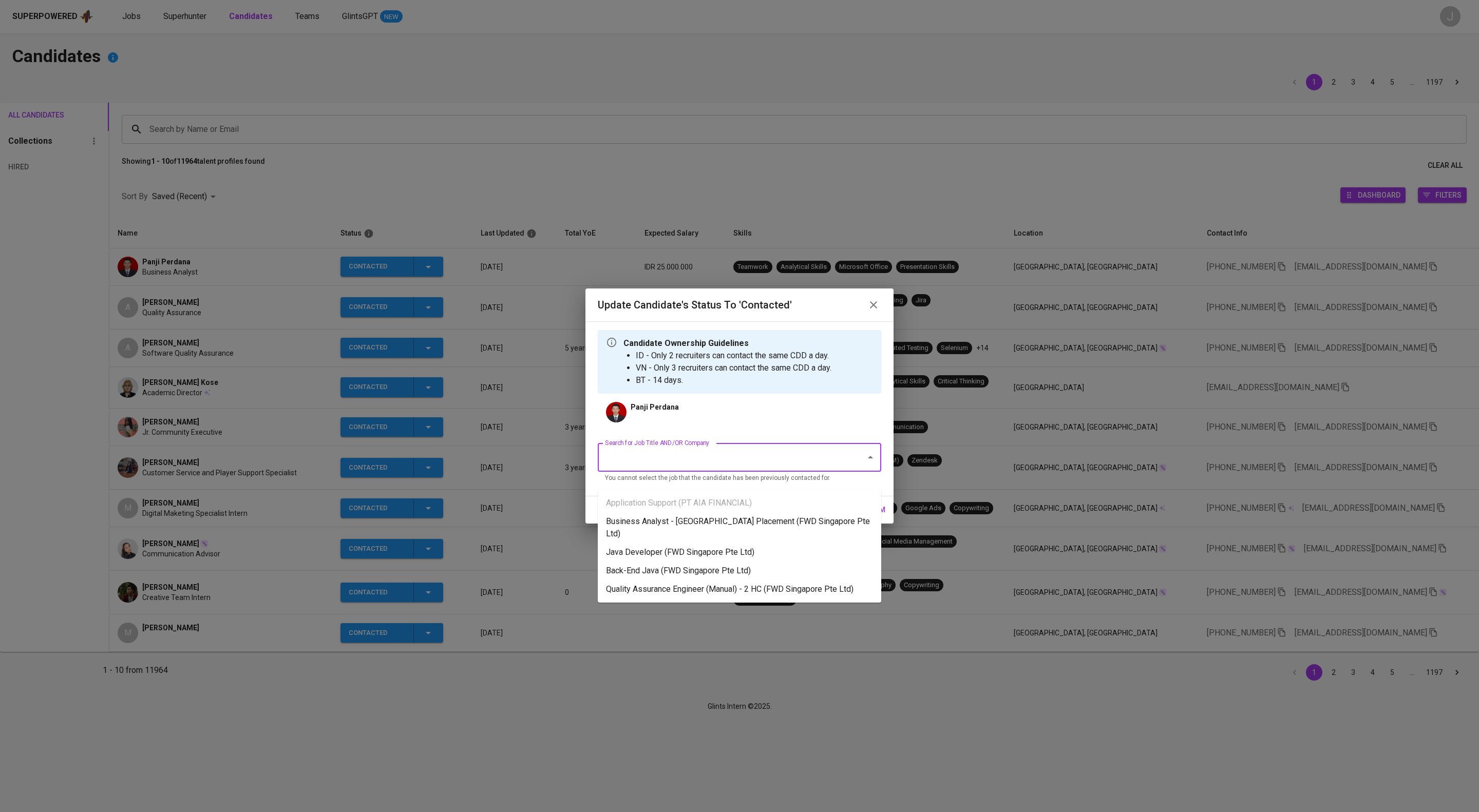
click at [723, 465] on input "Search for Job Title AND/OR Company" at bounding box center [725, 457] width 245 height 19
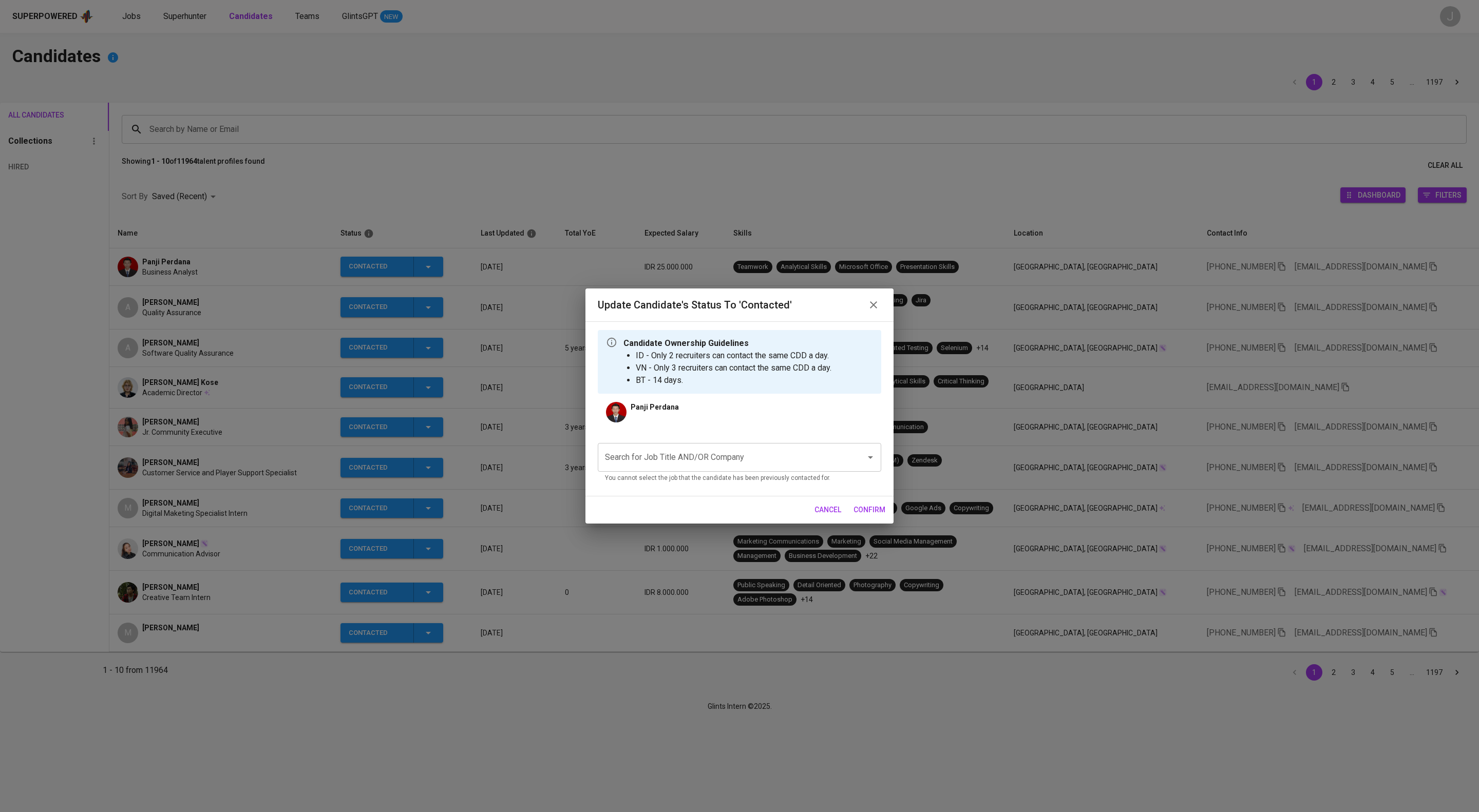
click at [1108, 87] on div "Update Candidate's Status to 'Contacted' Candidate Ownership Guidelines ID - On…" at bounding box center [740, 406] width 1479 height 812
click at [882, 288] on div "Update Candidate's Status to 'Contacted'" at bounding box center [739, 304] width 308 height 33
click at [868, 298] on icon "button" at bounding box center [873, 304] width 12 height 12
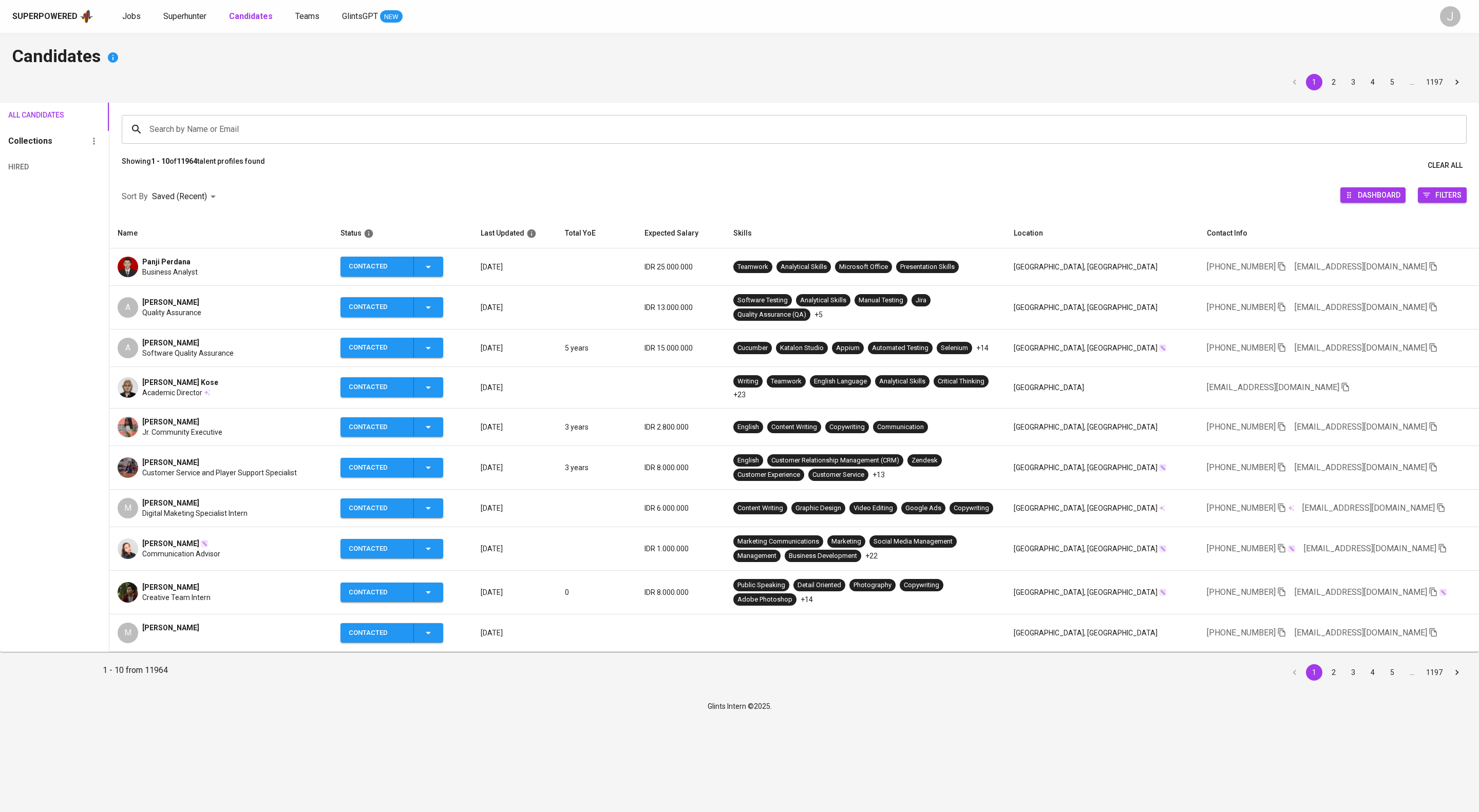
click at [434, 277] on div "Contacted" at bounding box center [391, 266] width 86 height 20
click at [481, 376] on li "Contacted for another job" at bounding box center [446, 366] width 115 height 19
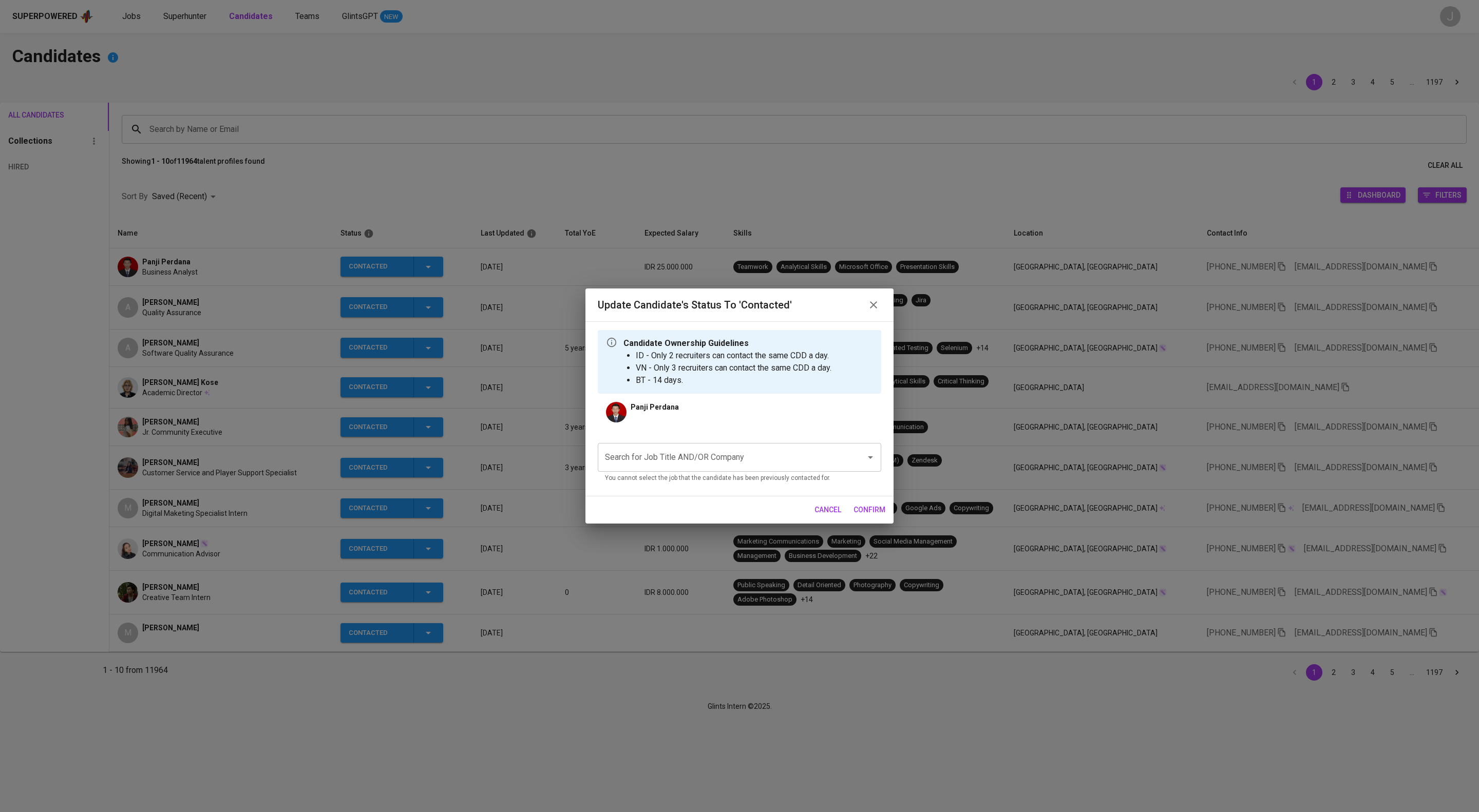
click at [750, 467] on input "Search for Job Title AND/OR Company" at bounding box center [725, 457] width 245 height 19
click at [230, 16] on div "Update Candidate's Status to 'Contacted' Candidate Ownership Guidelines ID - On…" at bounding box center [740, 406] width 1479 height 812
click at [875, 301] on icon "button" at bounding box center [873, 305] width 7 height 7
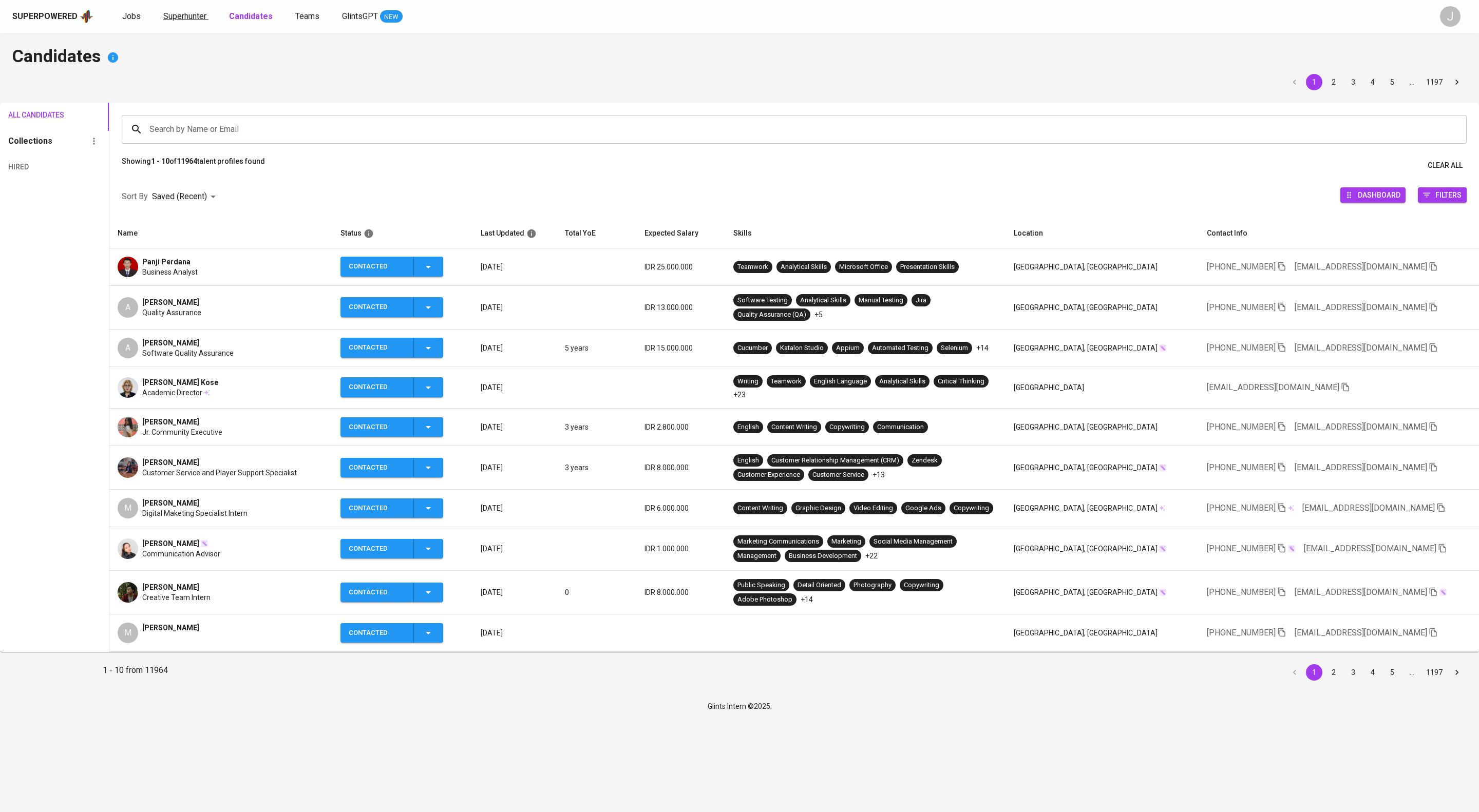
click at [201, 14] on span "Superhunter" at bounding box center [185, 16] width 43 height 10
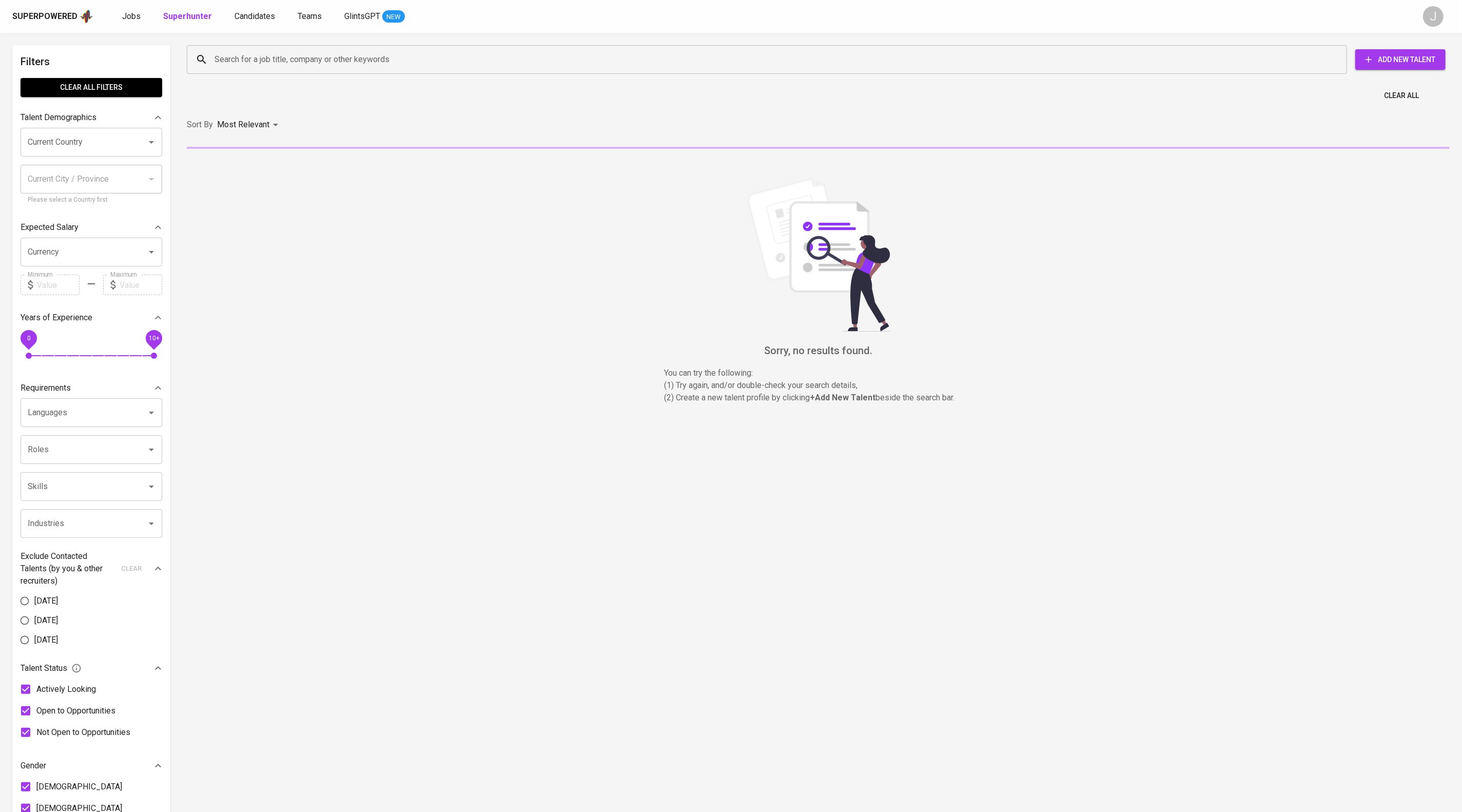
click at [298, 64] on input "Search for a job title, company or other keywords" at bounding box center [770, 60] width 1115 height 19
paste input "ardhityarizaaz@gmail.com"
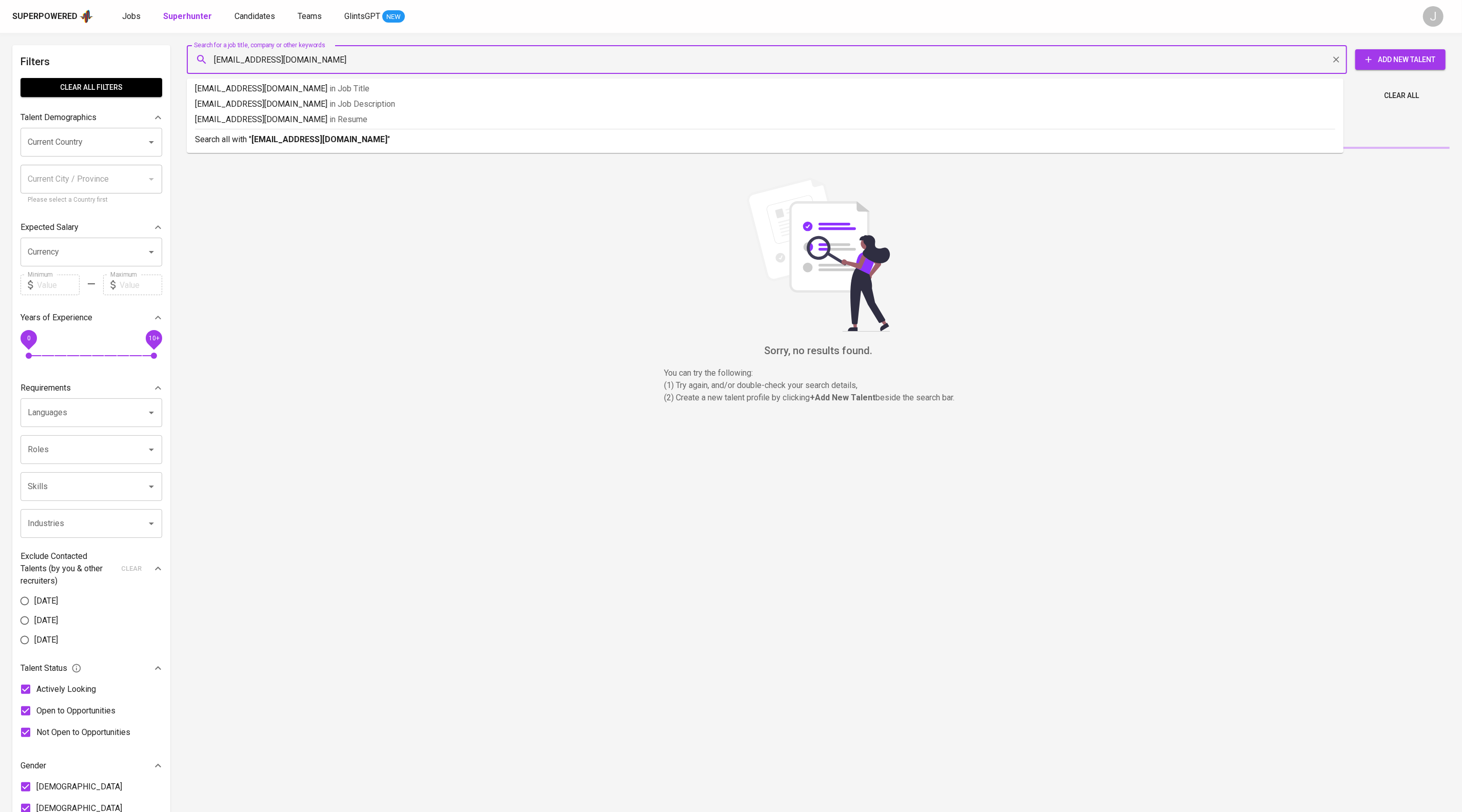
type input "ardhityarizaaz@gmail.com"
click at [391, 146] on p "Search all with " ardhityarizaaz@gmail.com "" at bounding box center [764, 139] width 1140 height 12
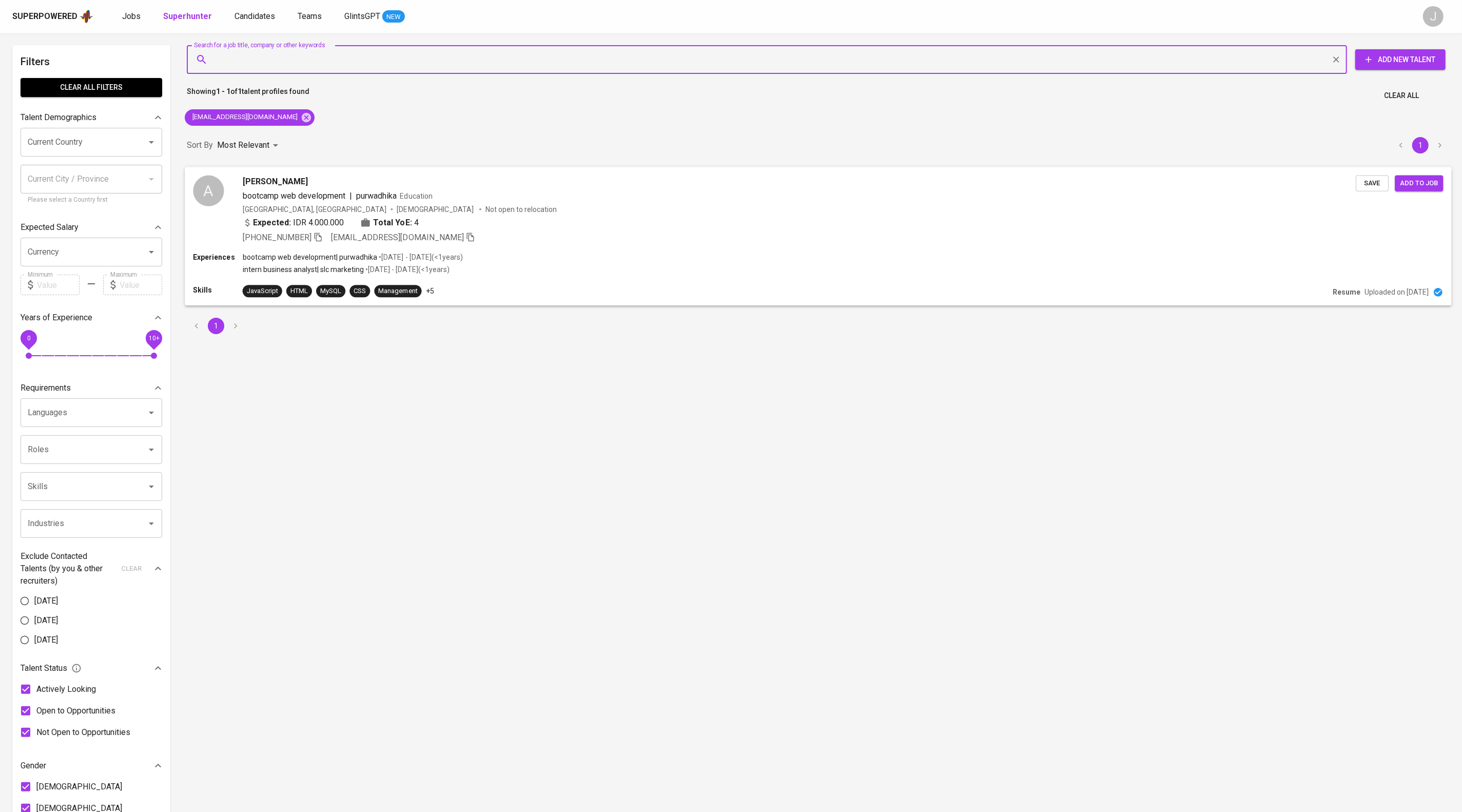
click at [1370, 189] on span "Save" at bounding box center [1372, 183] width 22 height 12
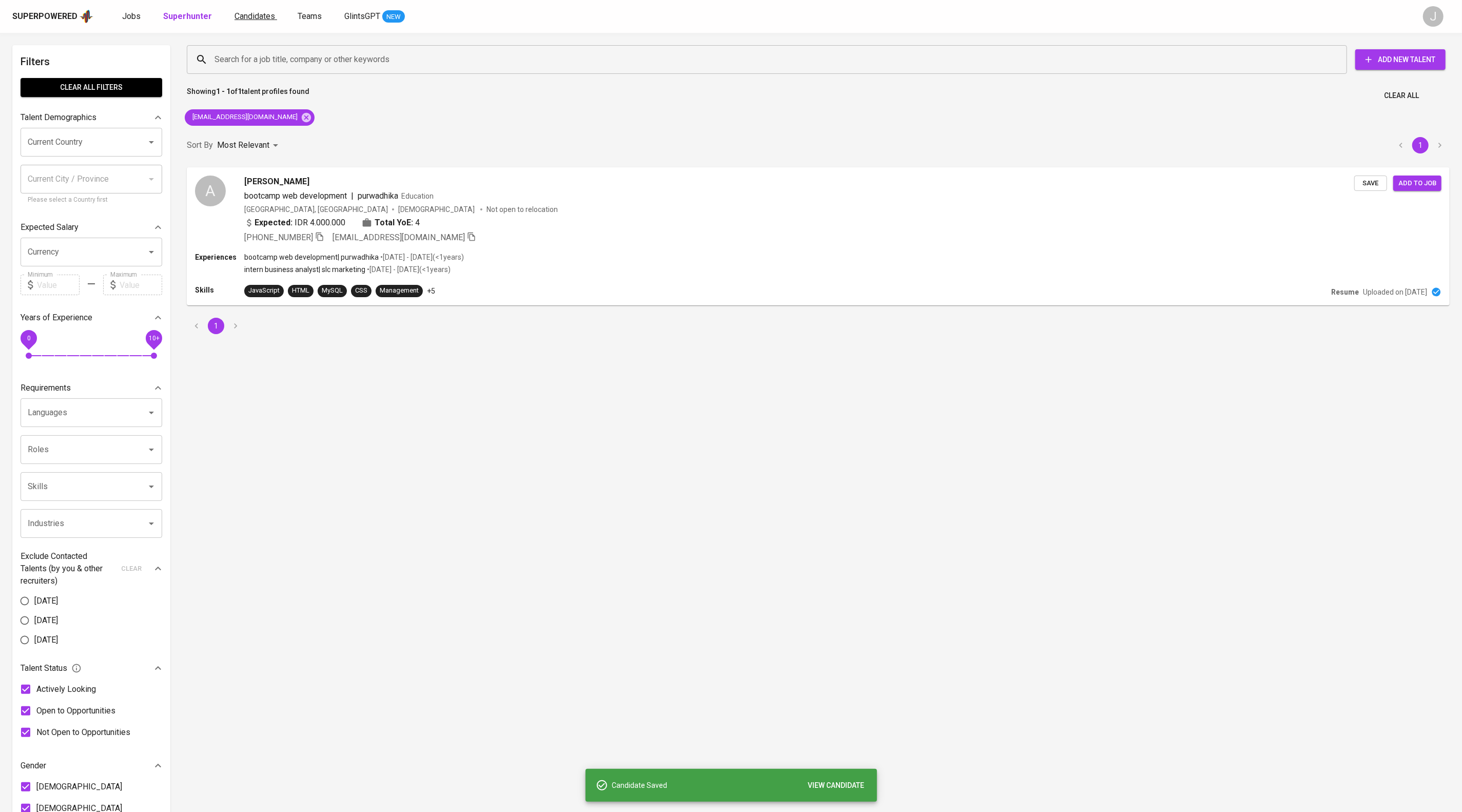
click at [275, 19] on span "Candidates" at bounding box center [254, 16] width 40 height 10
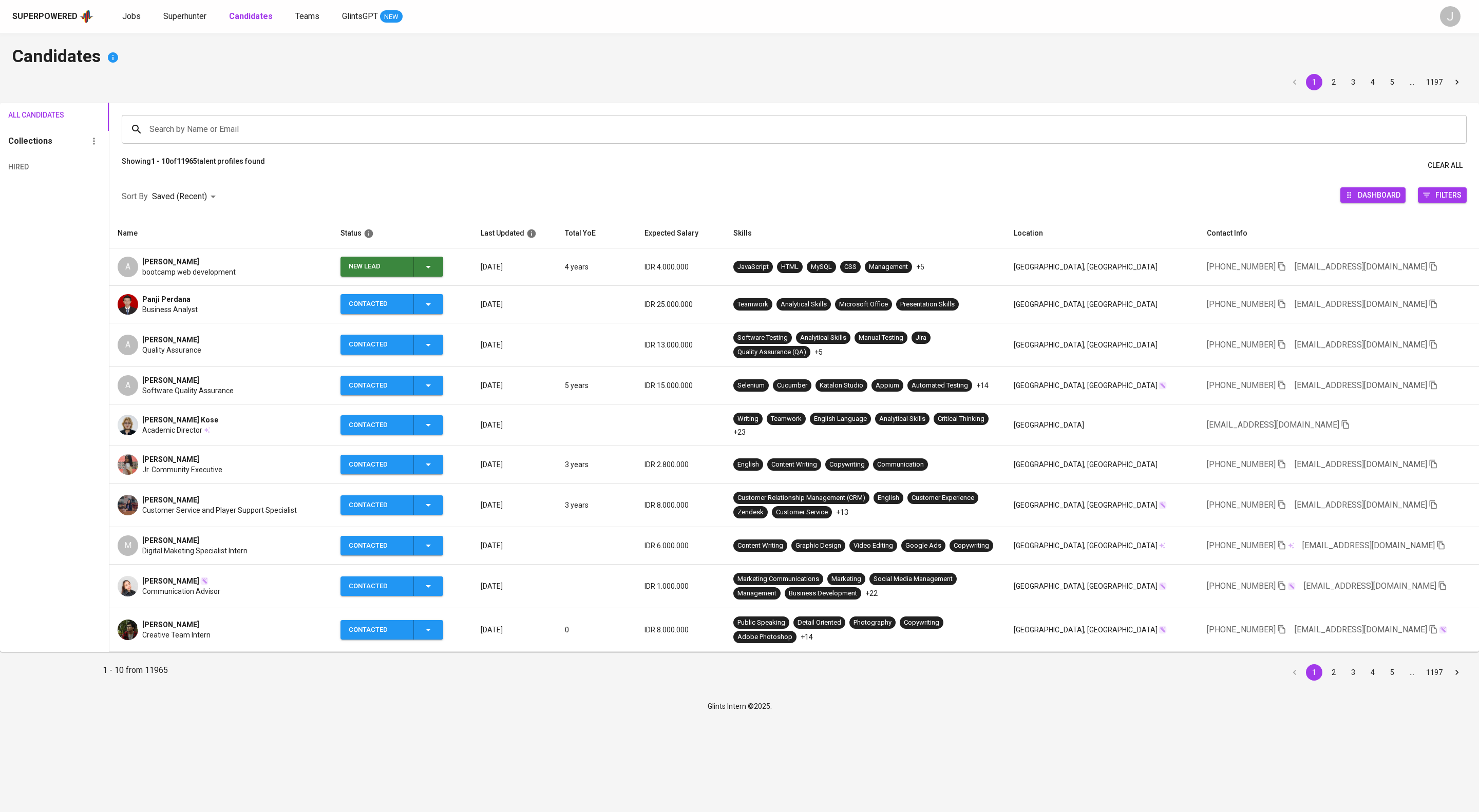
click at [434, 273] on icon "button" at bounding box center [428, 266] width 12 height 12
click at [461, 323] on li "Contacted" at bounding box center [440, 328] width 103 height 19
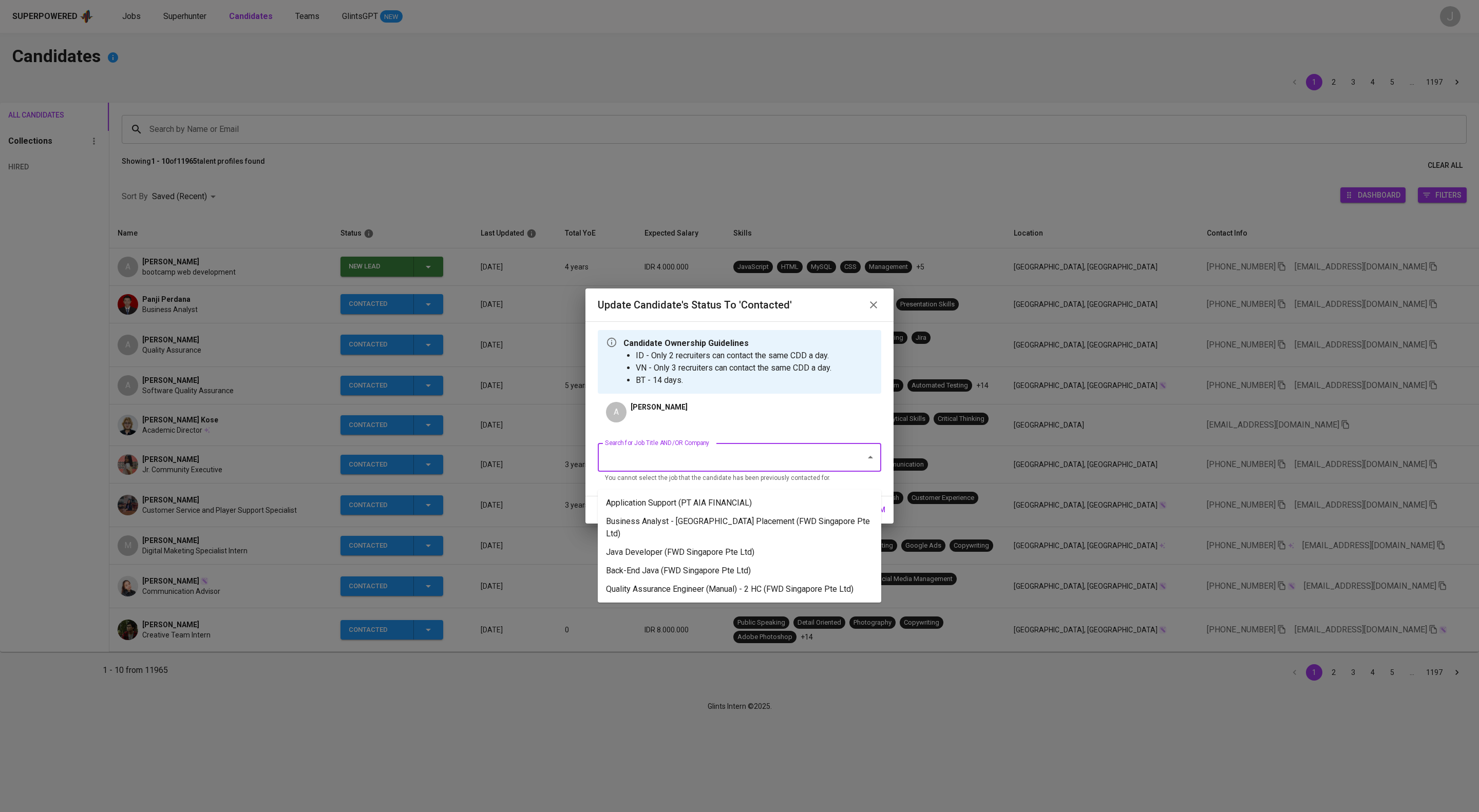
click at [697, 467] on input "Search for Job Title AND/OR Company" at bounding box center [725, 457] width 245 height 19
click at [709, 506] on li "Application Support (PT AIA FINANCIAL)" at bounding box center [740, 503] width 283 height 19
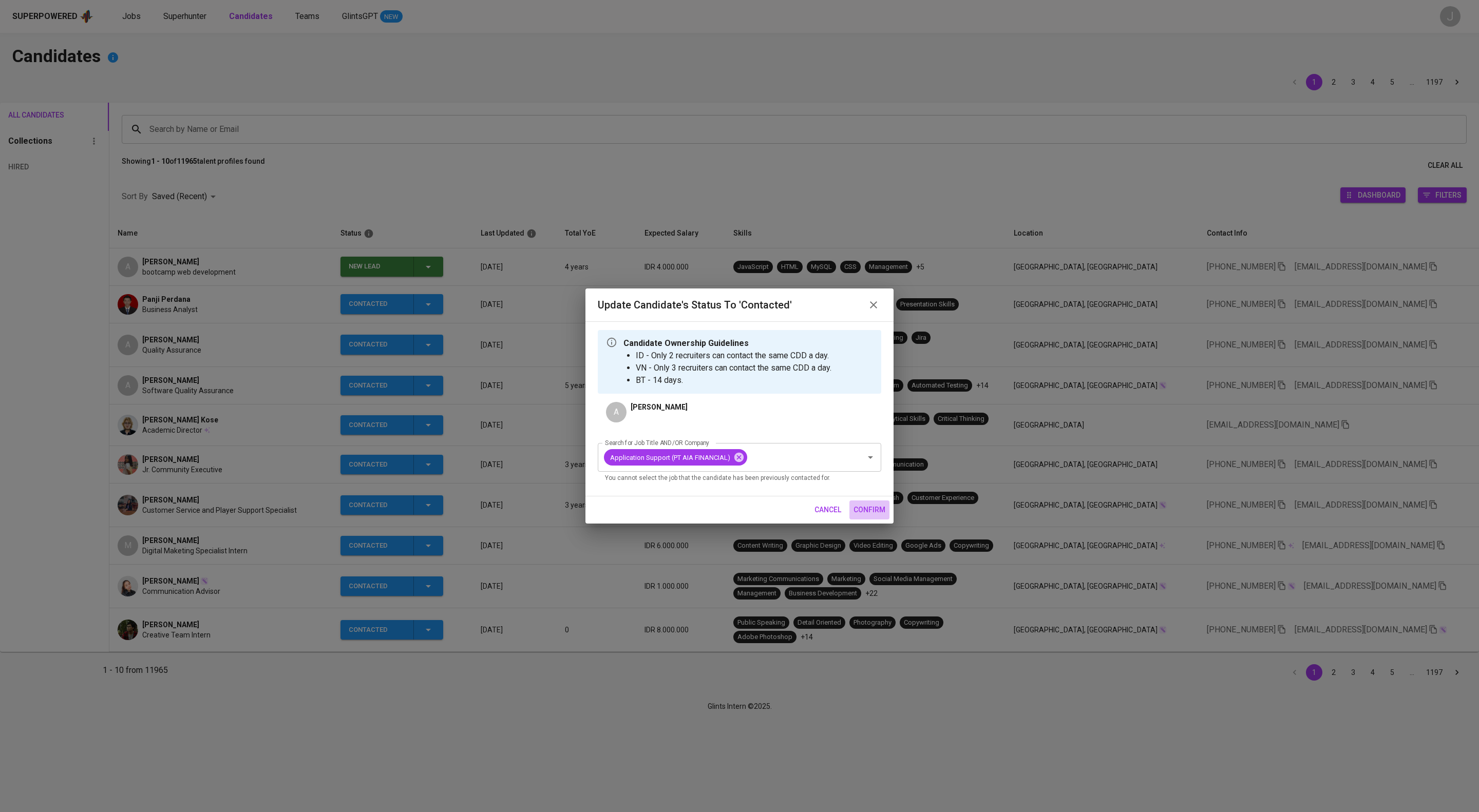
click at [873, 516] on span "confirm" at bounding box center [869, 509] width 32 height 13
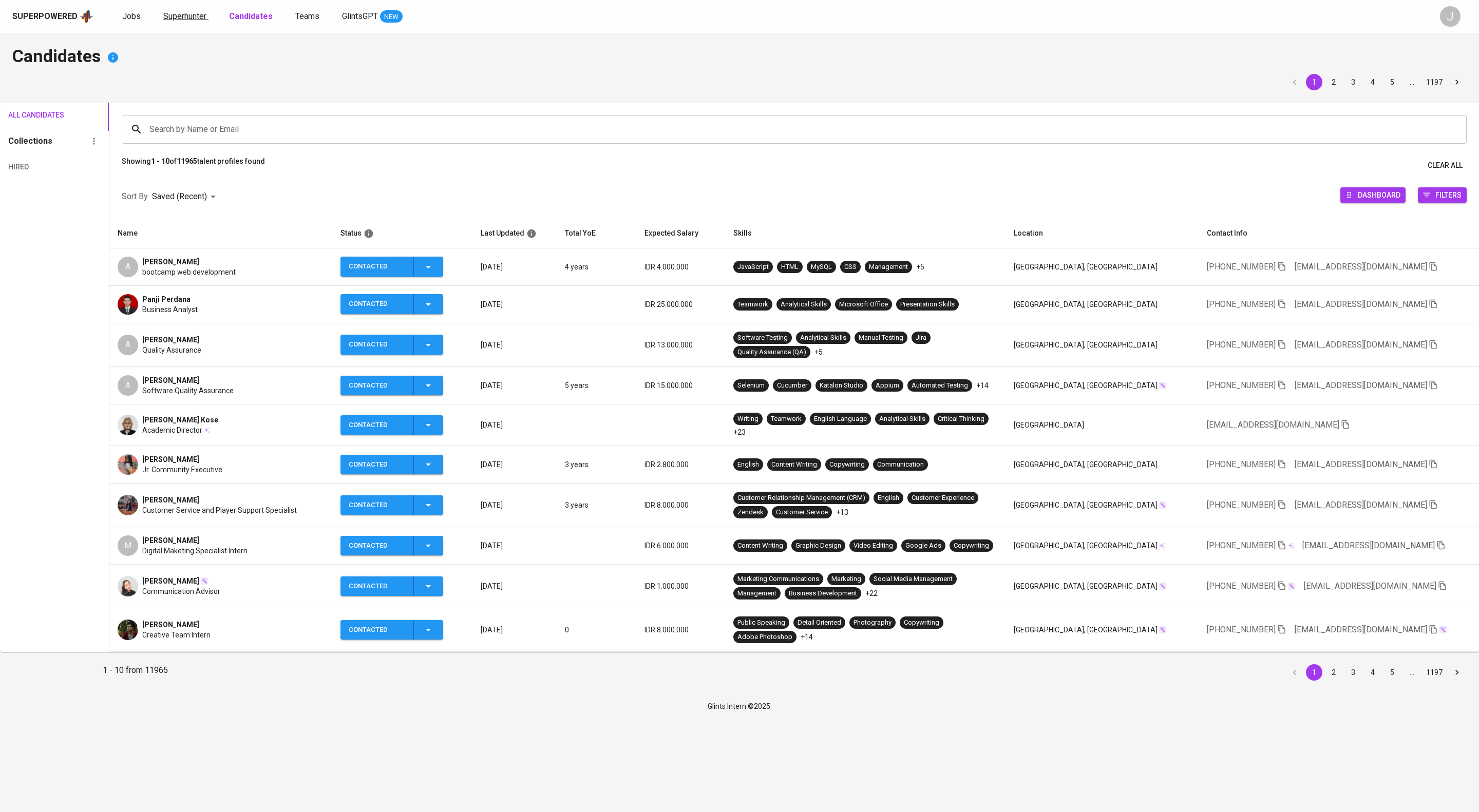
click at [206, 17] on span "Superhunter" at bounding box center [185, 16] width 43 height 10
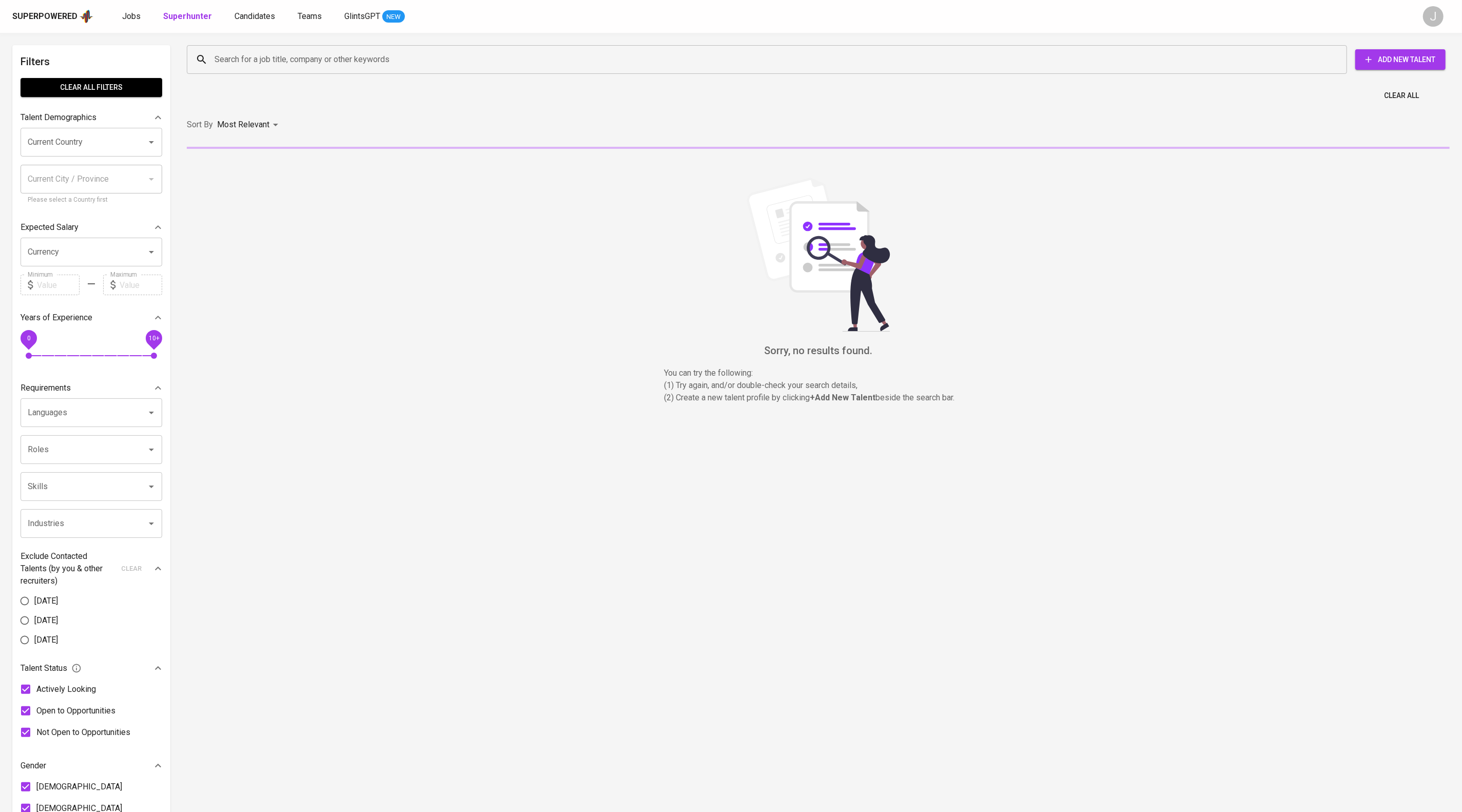
click at [260, 40] on div "Search for a job title, company or other keywords Search for a job title, compa…" at bounding box center [816, 59] width 1275 height 45
click at [266, 61] on input "Search for a job title, company or other keywords" at bounding box center [770, 60] width 1115 height 19
paste input "[EMAIL_ADDRESS][DOMAIN_NAME]"
type input "[EMAIL_ADDRESS][DOMAIN_NAME]"
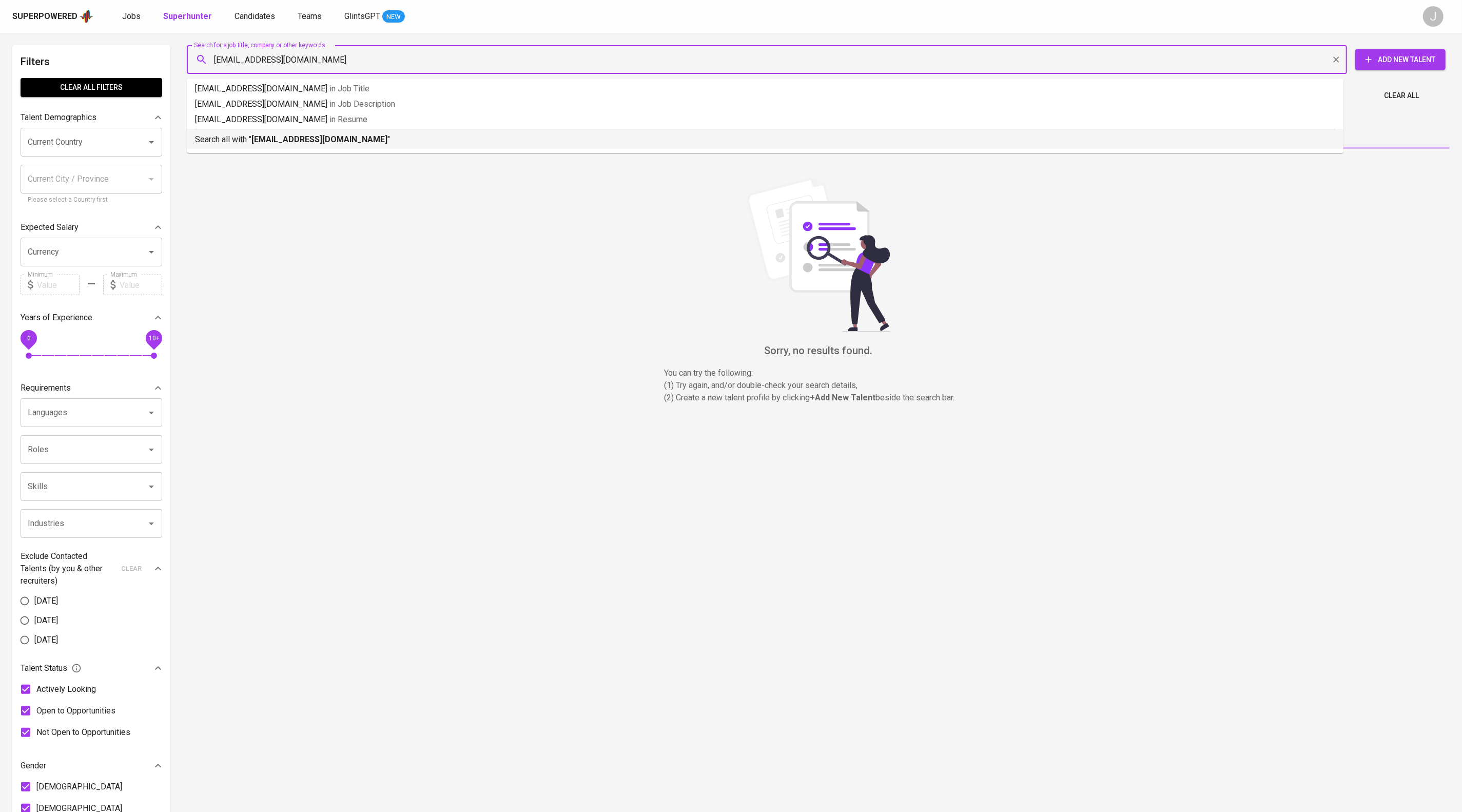
click at [316, 144] on b "[EMAIL_ADDRESS][DOMAIN_NAME]" at bounding box center [320, 139] width 136 height 10
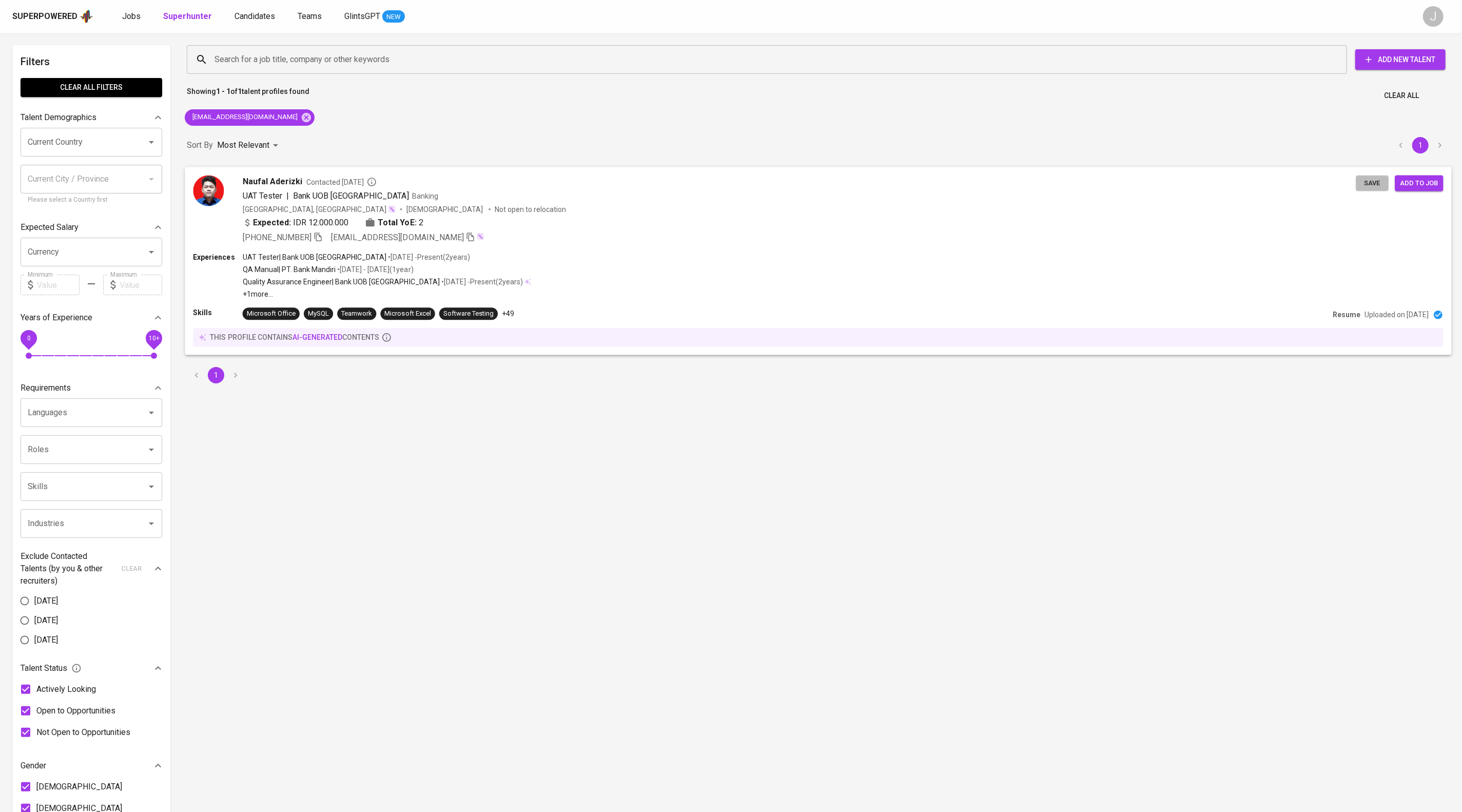
click at [1361, 189] on span "Save" at bounding box center [1372, 183] width 22 height 12
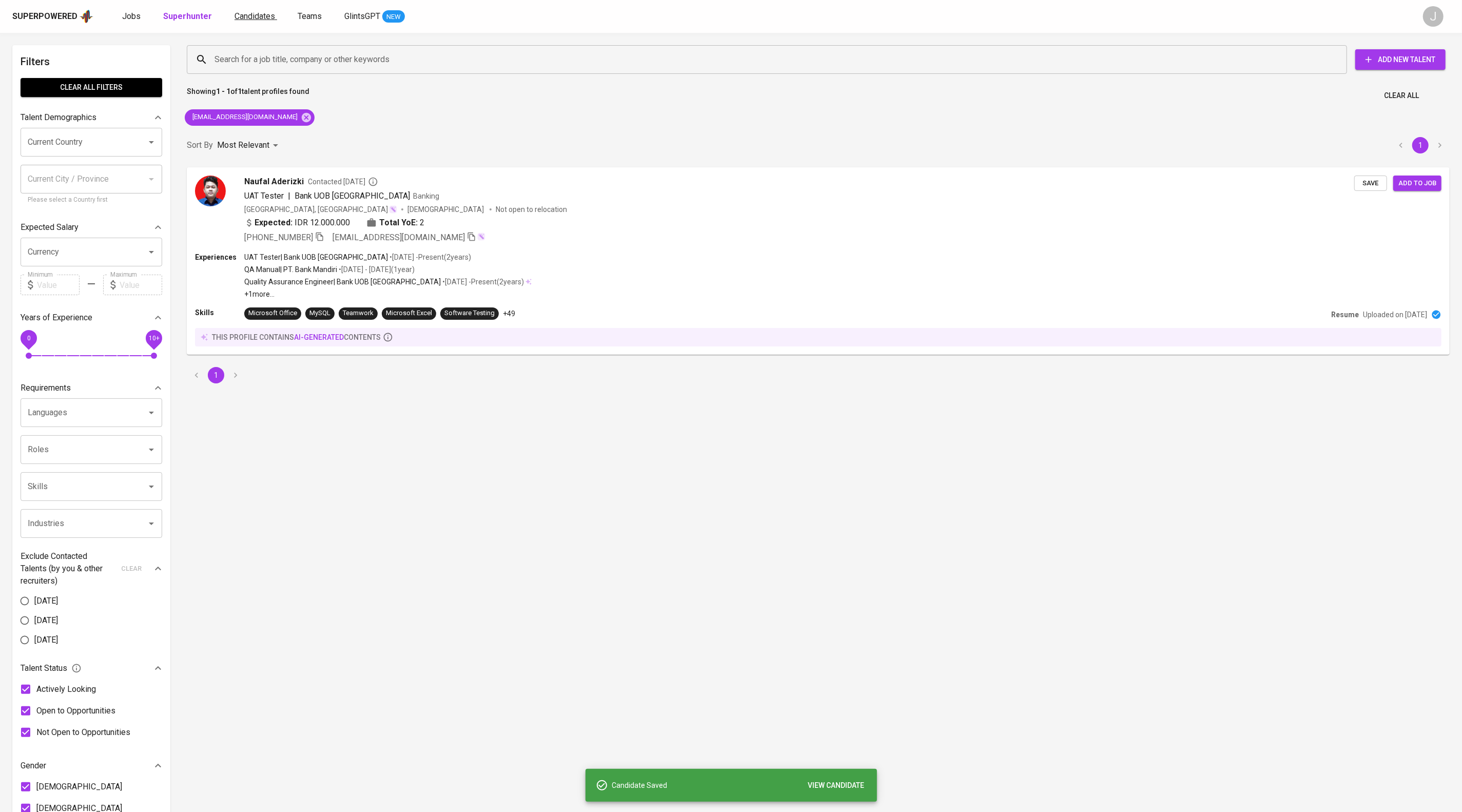
click at [277, 18] on link "Candidates" at bounding box center [256, 16] width 43 height 13
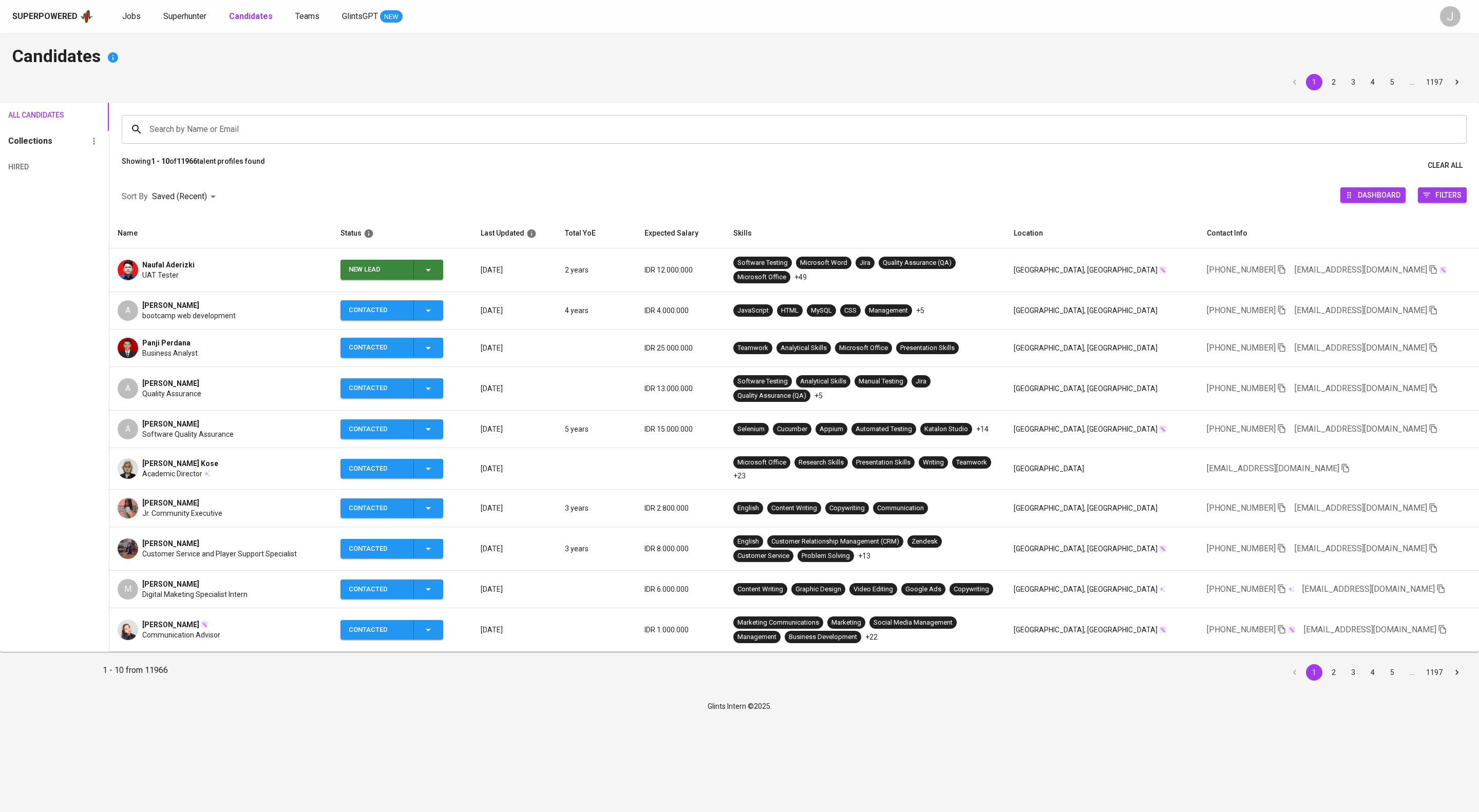
click at [434, 276] on icon "button" at bounding box center [428, 270] width 12 height 12
click at [454, 335] on li "Contacted" at bounding box center [440, 329] width 103 height 19
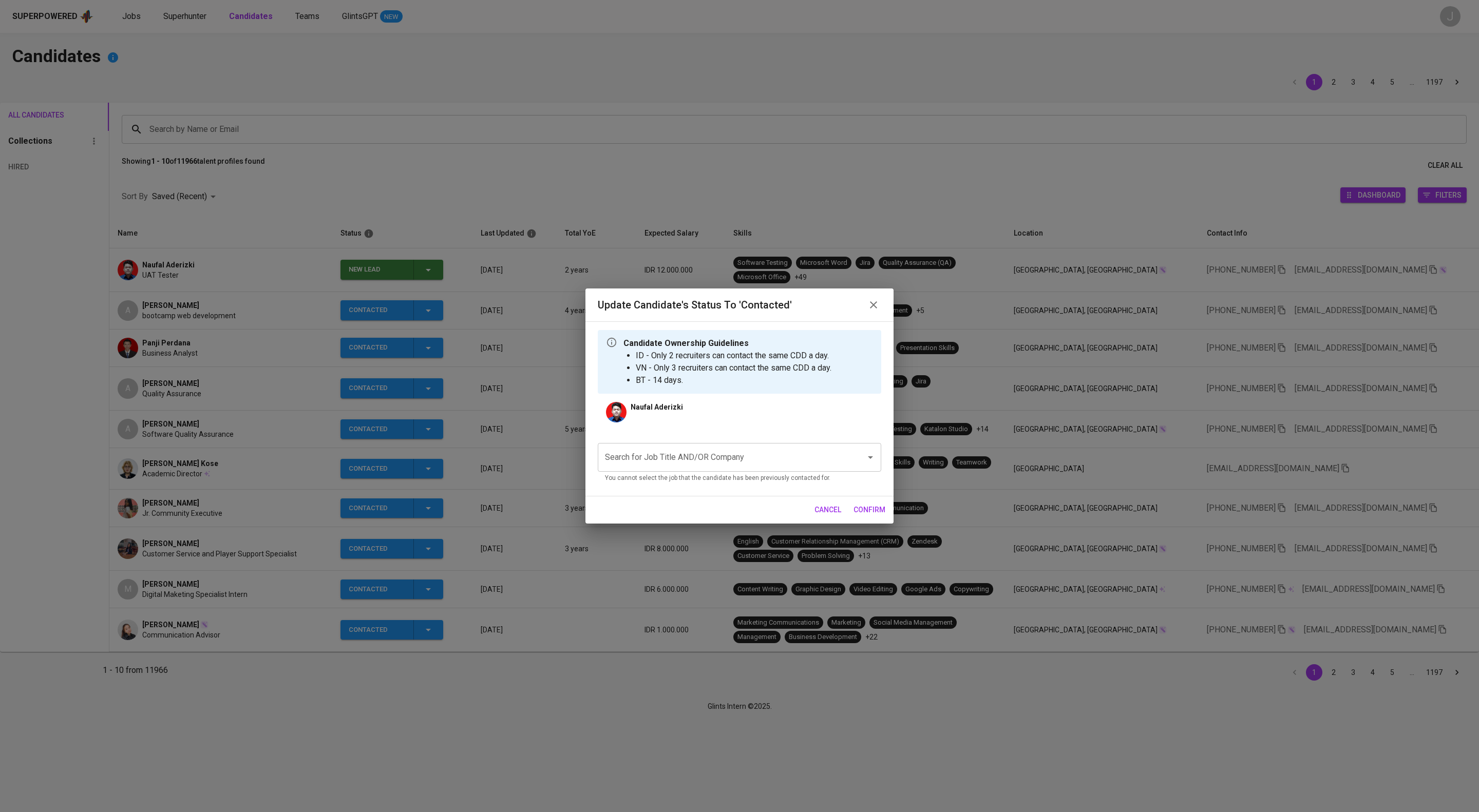
click at [732, 467] on input "Search for Job Title AND/OR Company" at bounding box center [725, 457] width 245 height 19
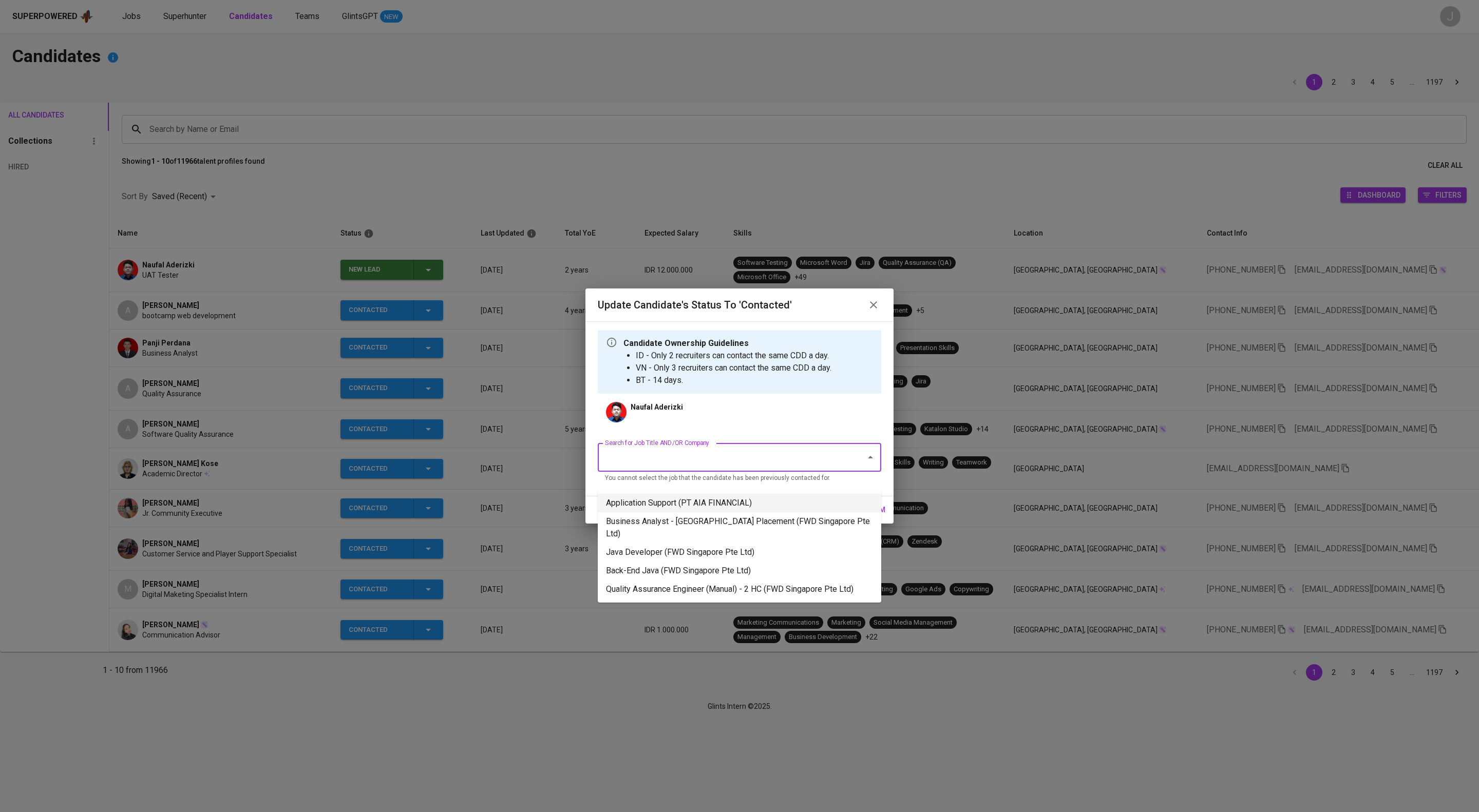
click at [734, 506] on li "Application Support (PT AIA FINANCIAL)" at bounding box center [740, 503] width 283 height 19
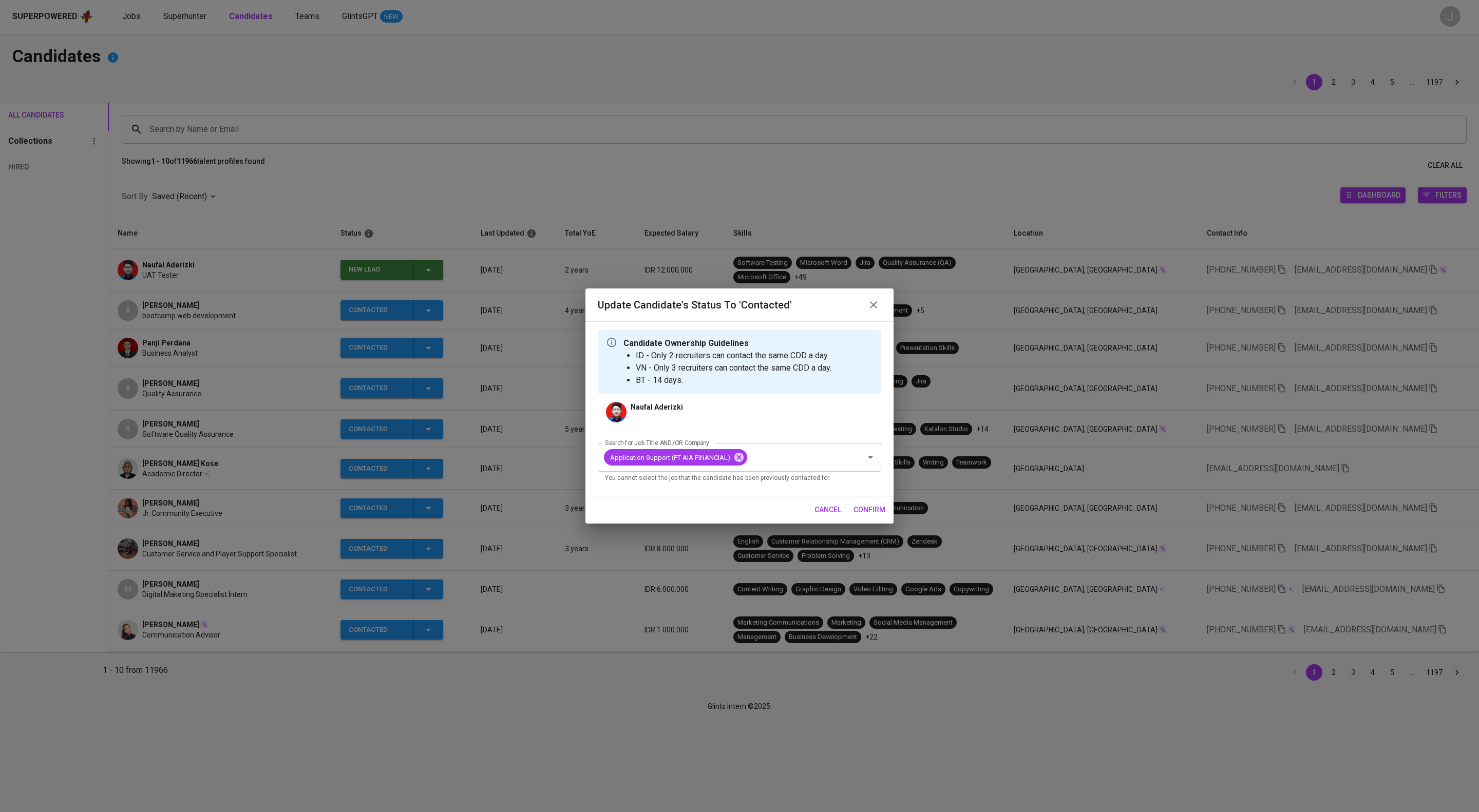
click at [867, 516] on span "confirm" at bounding box center [869, 509] width 32 height 13
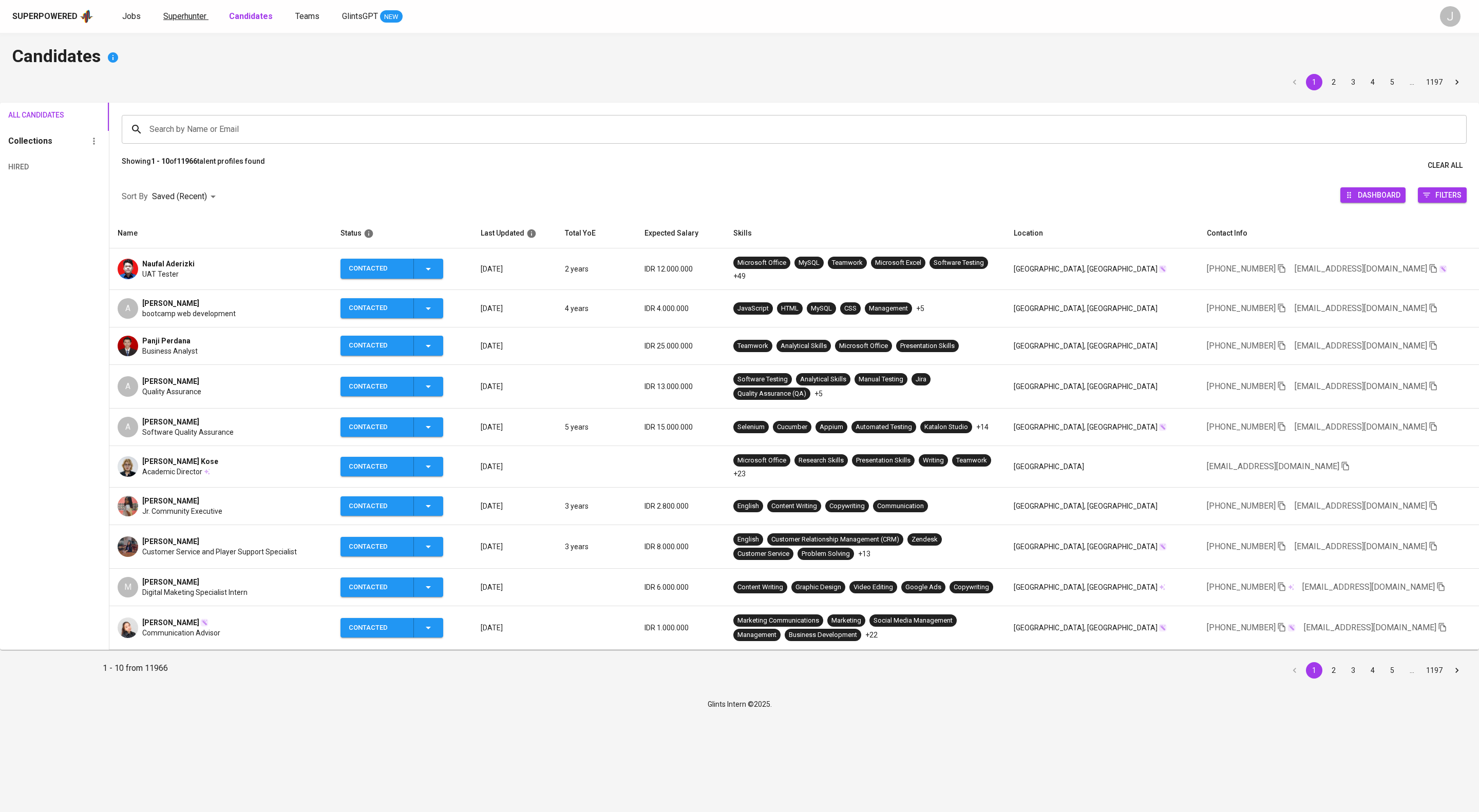
click at [206, 17] on span "Superhunter" at bounding box center [185, 16] width 43 height 10
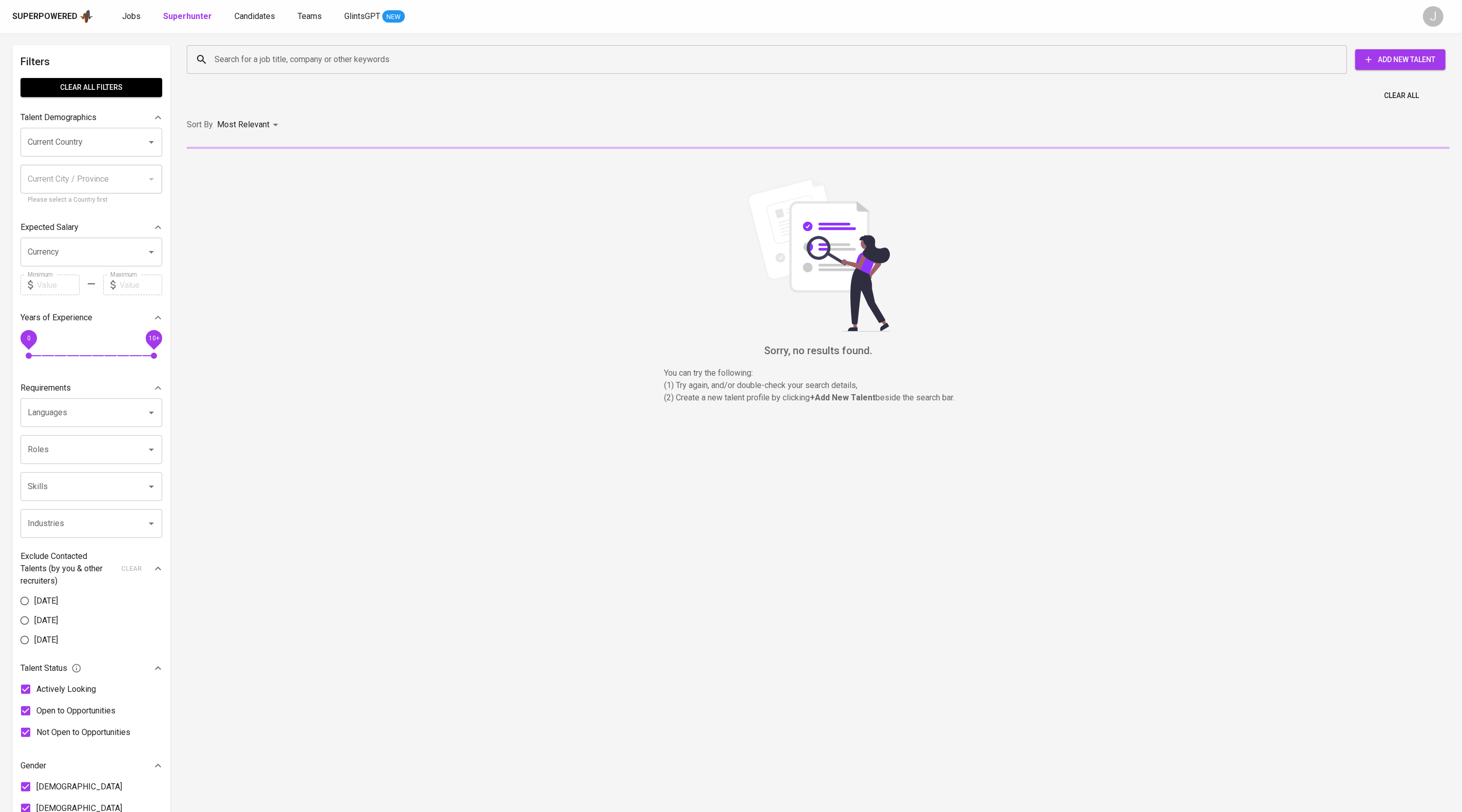
click at [316, 55] on input "Search for a job title, company or other keywords" at bounding box center [770, 60] width 1115 height 19
paste input "nuraenirestireres@gmail.com"
type input "nuraenirestireres@gmail.com"
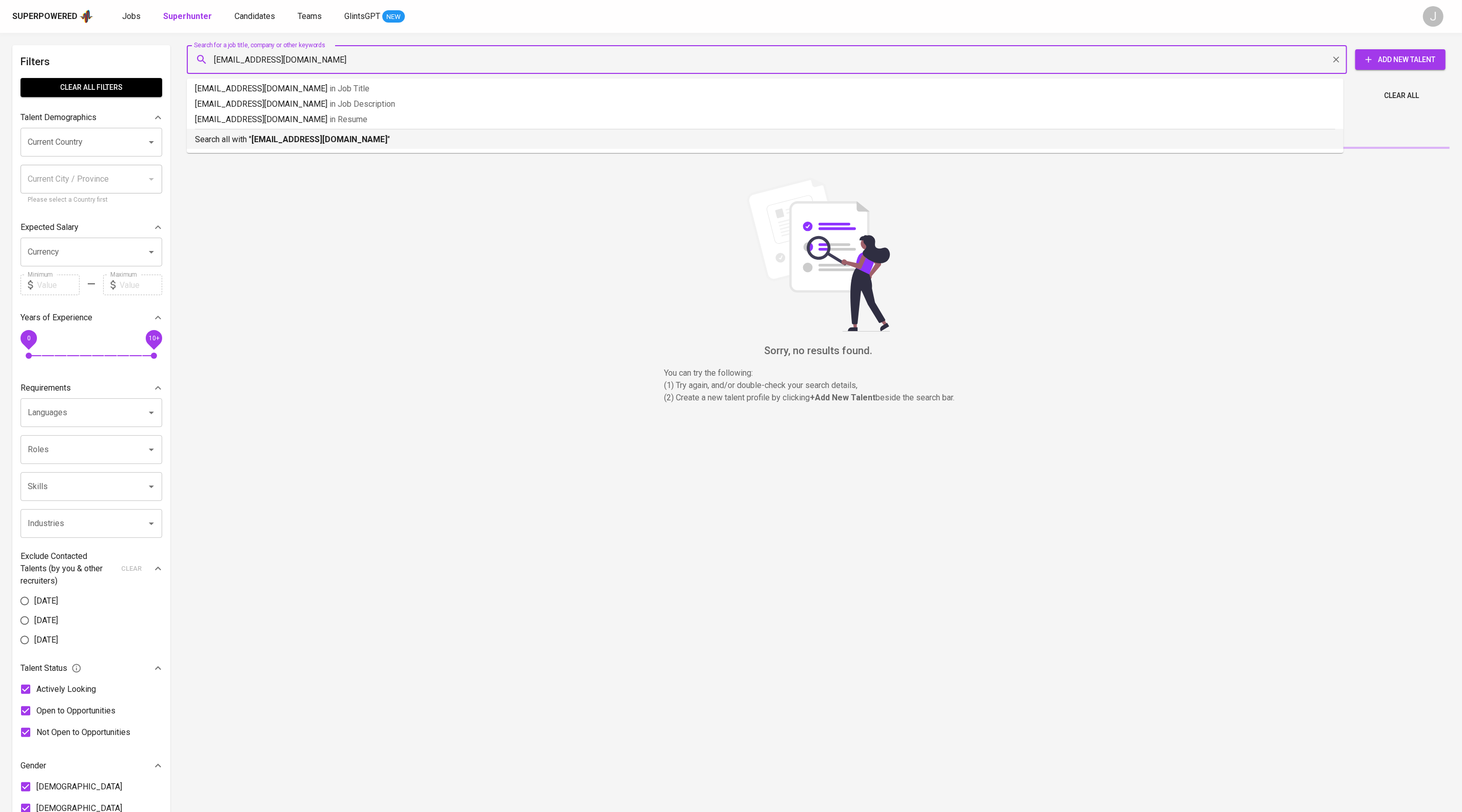
click at [376, 144] on b "nuraenirestireres@gmail.com" at bounding box center [320, 139] width 136 height 10
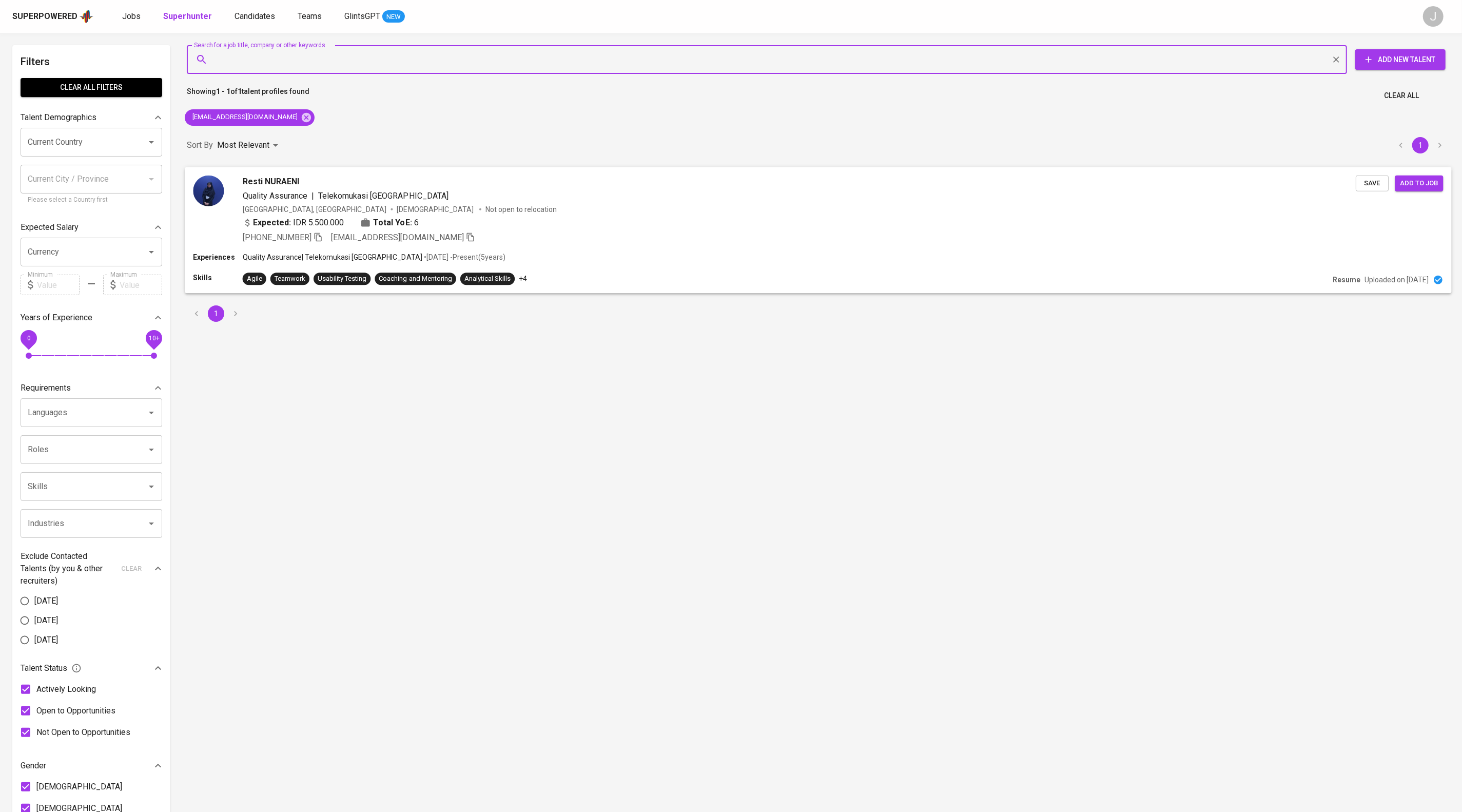
click at [1370, 189] on span "Save" at bounding box center [1372, 183] width 22 height 12
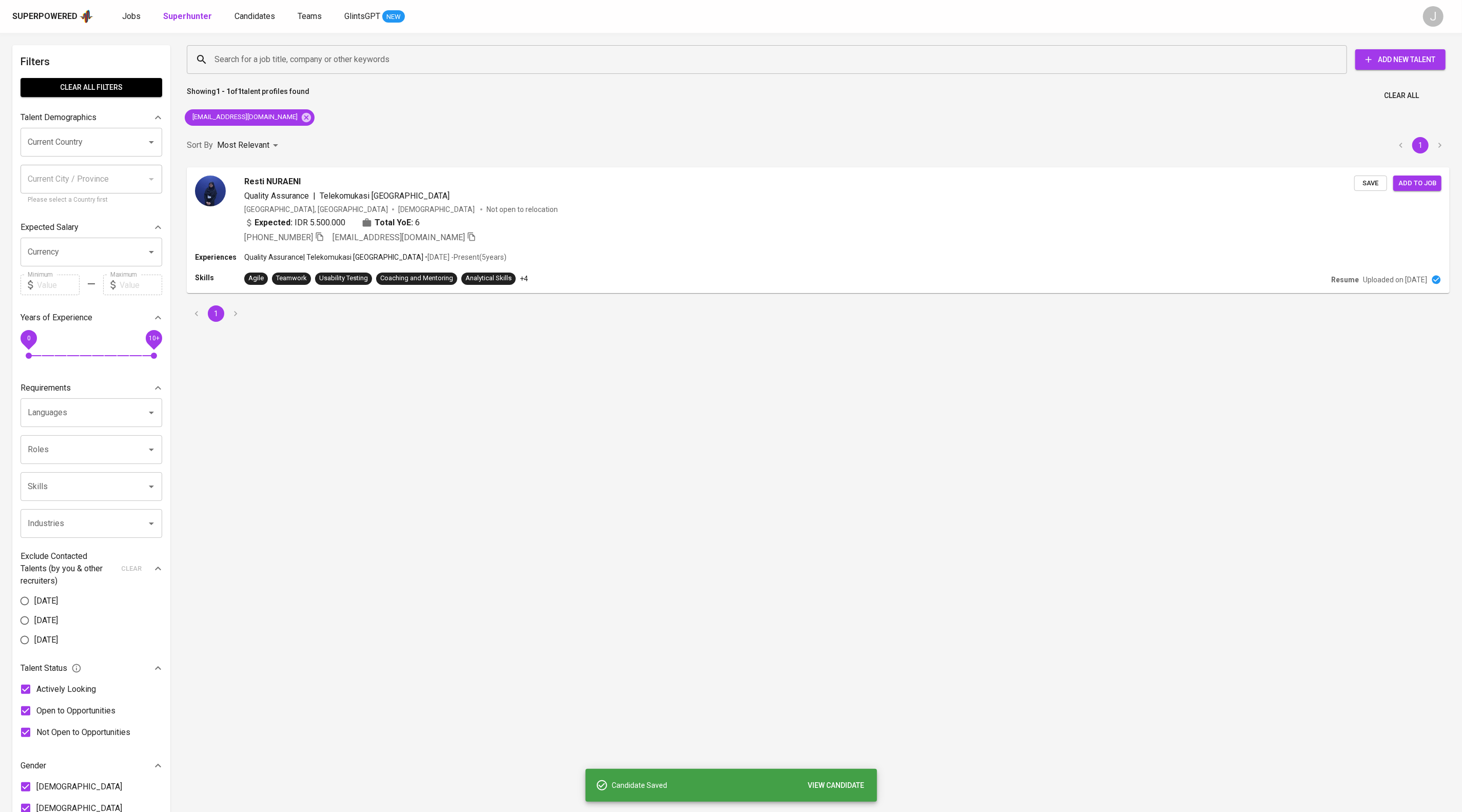
click at [260, 8] on div "Superpowered Jobs Superhunter Candidates Teams GlintsGPT NEW J" at bounding box center [731, 16] width 1462 height 33
click at [267, 13] on span "Candidates" at bounding box center [254, 16] width 40 height 10
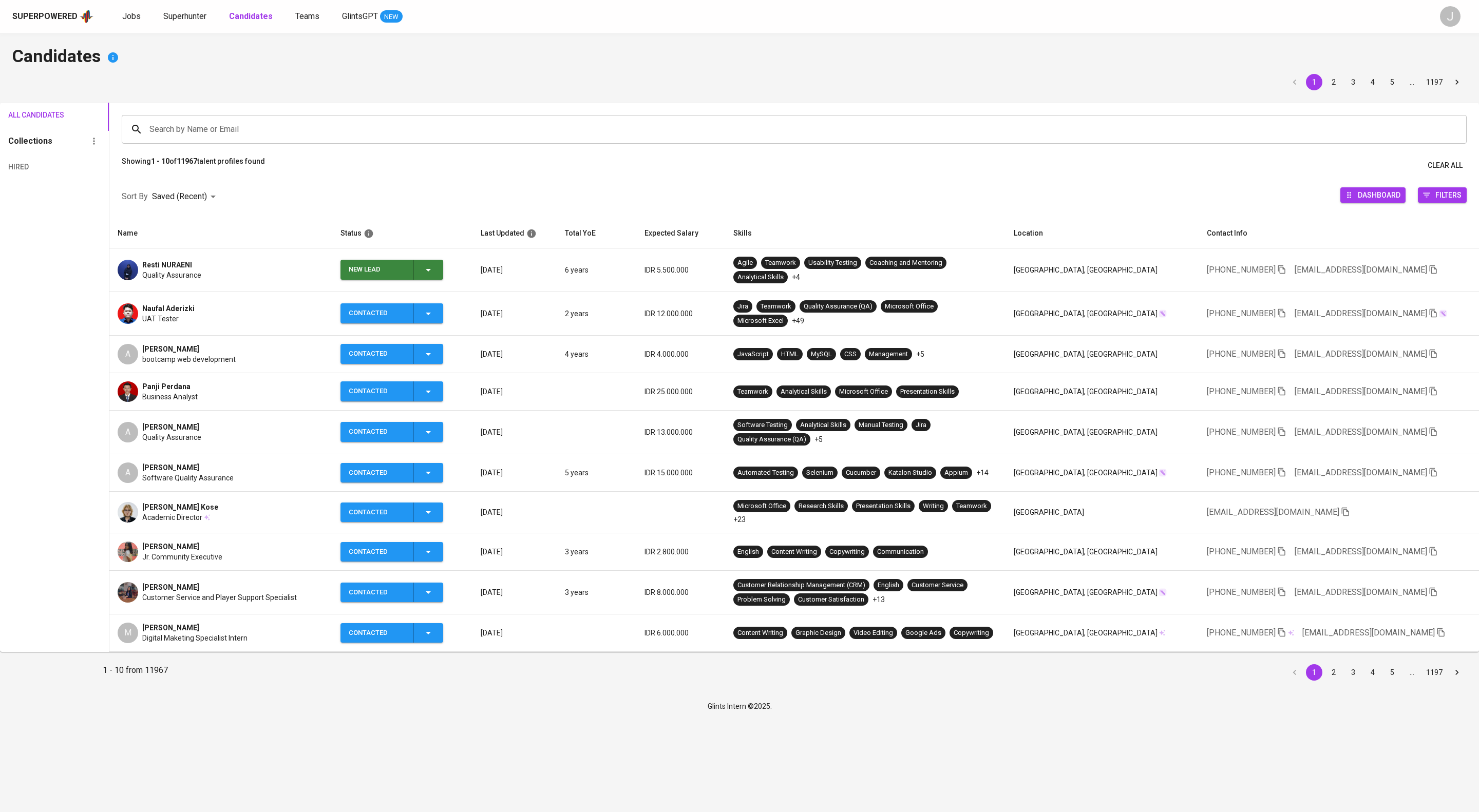
click at [434, 276] on icon "button" at bounding box center [428, 270] width 12 height 12
click at [447, 336] on li "Contacted" at bounding box center [443, 329] width 103 height 19
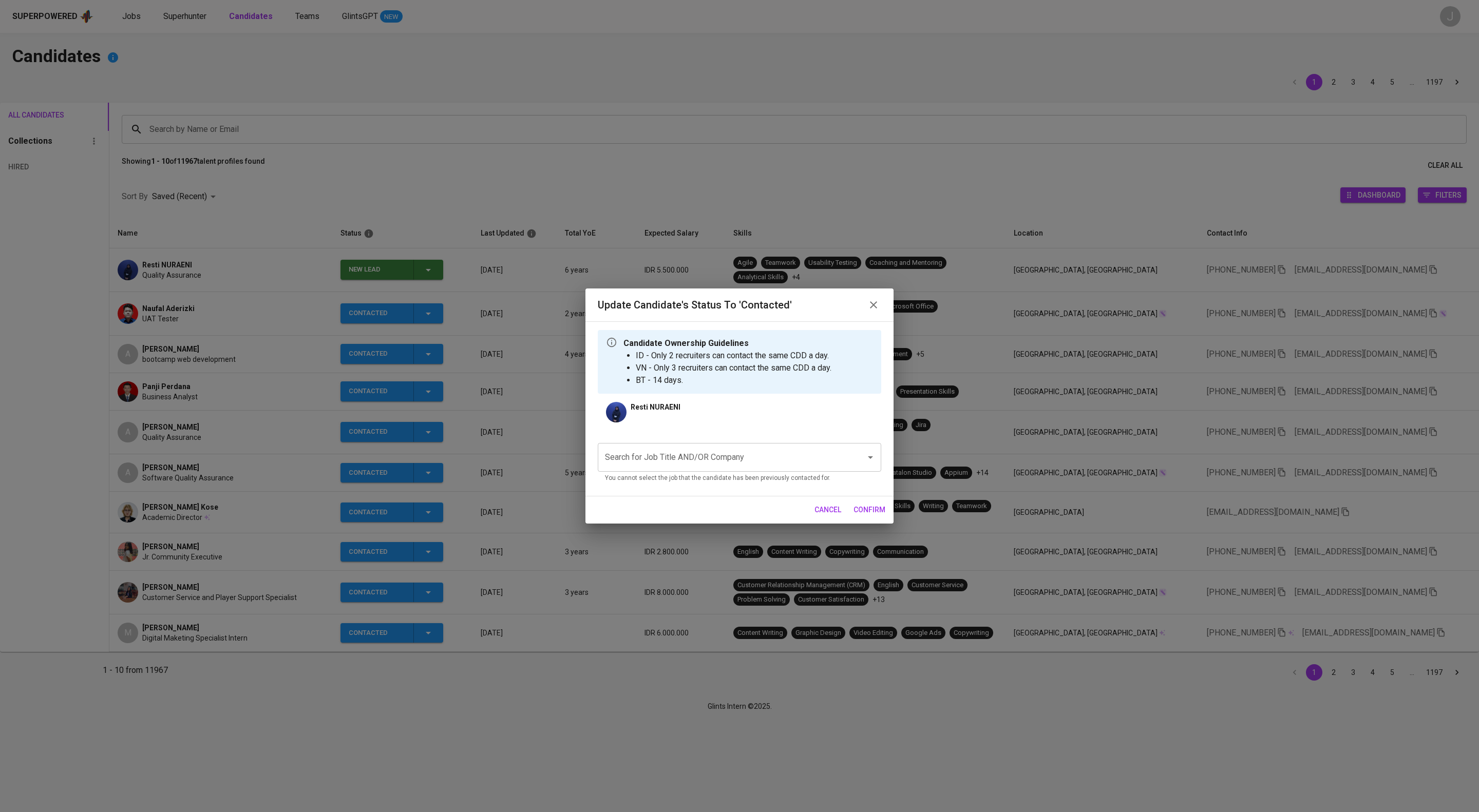
click at [685, 467] on input "Search for Job Title AND/OR Company" at bounding box center [725, 457] width 245 height 19
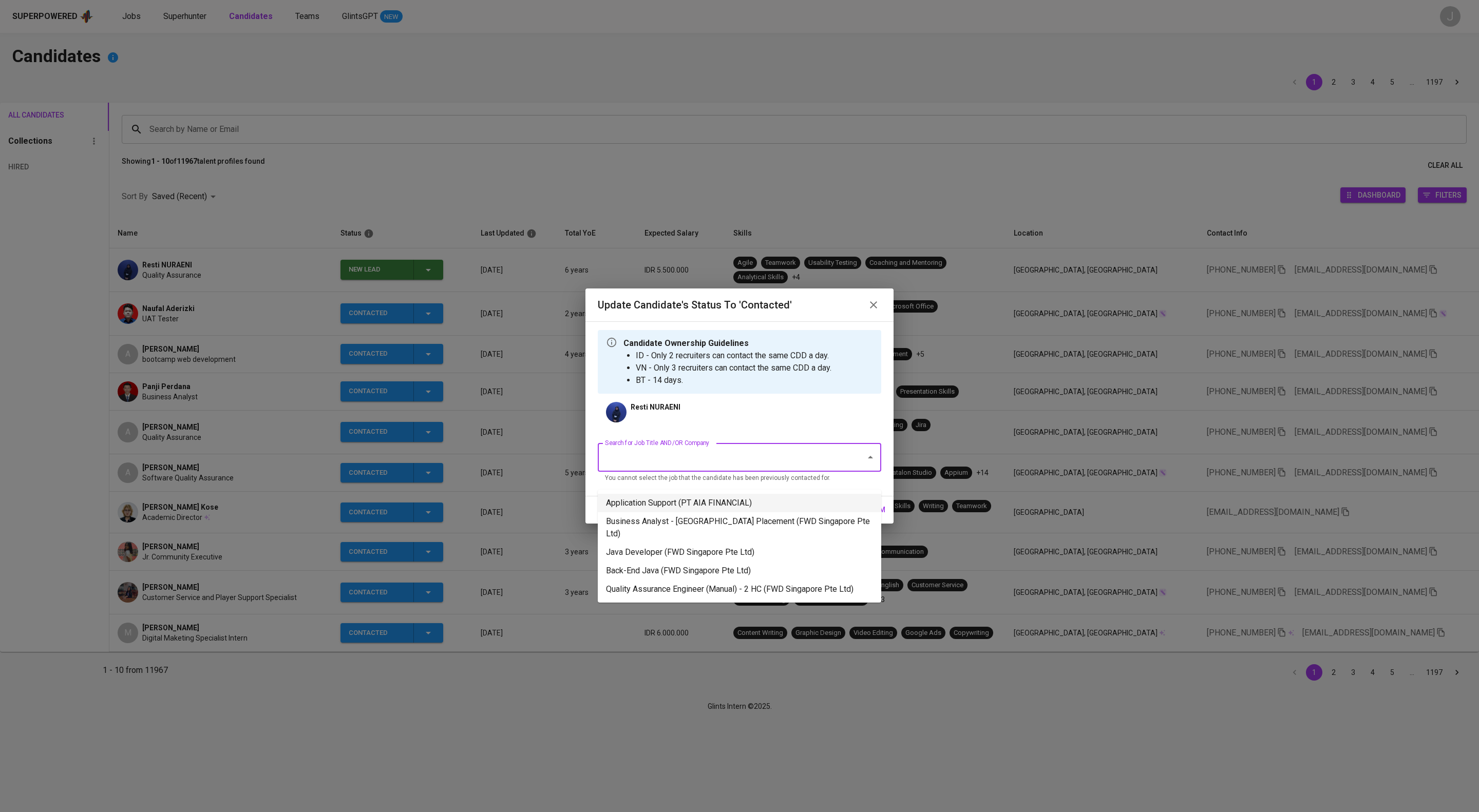
click at [686, 499] on li "Application Support (PT AIA FINANCIAL)" at bounding box center [740, 503] width 283 height 19
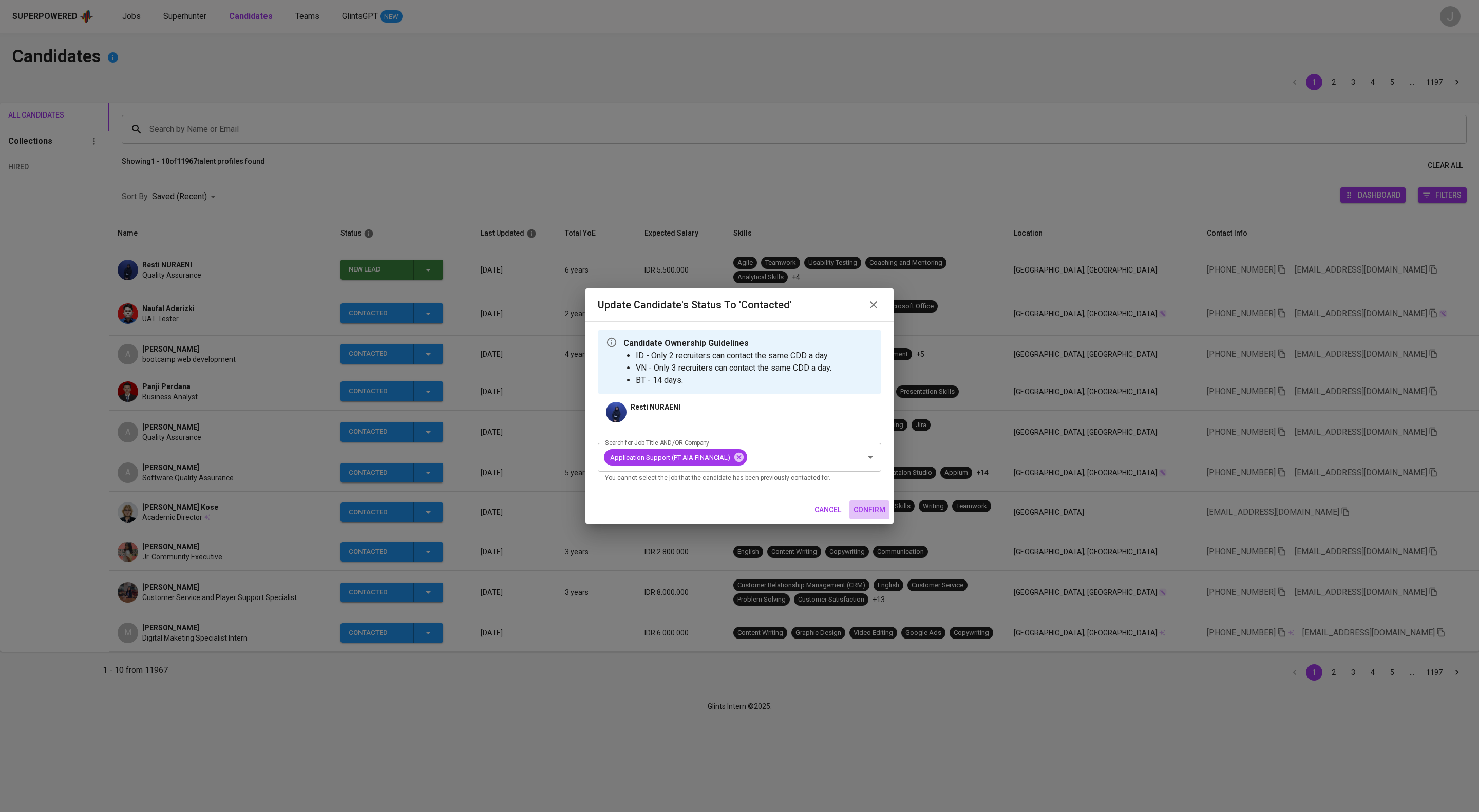
click at [875, 519] on button "confirm" at bounding box center [869, 509] width 40 height 19
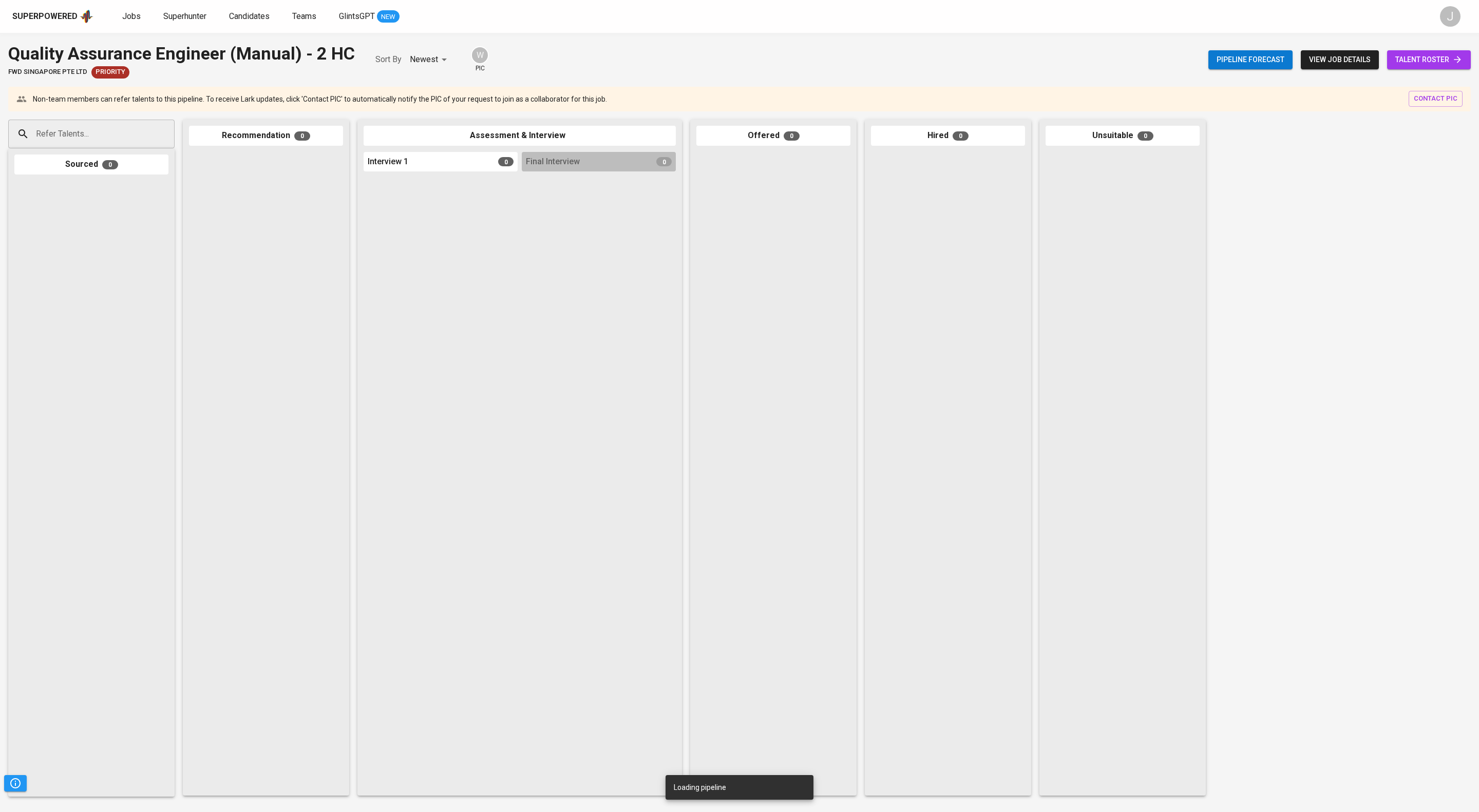
click at [1348, 58] on span "view job details" at bounding box center [1340, 60] width 62 height 13
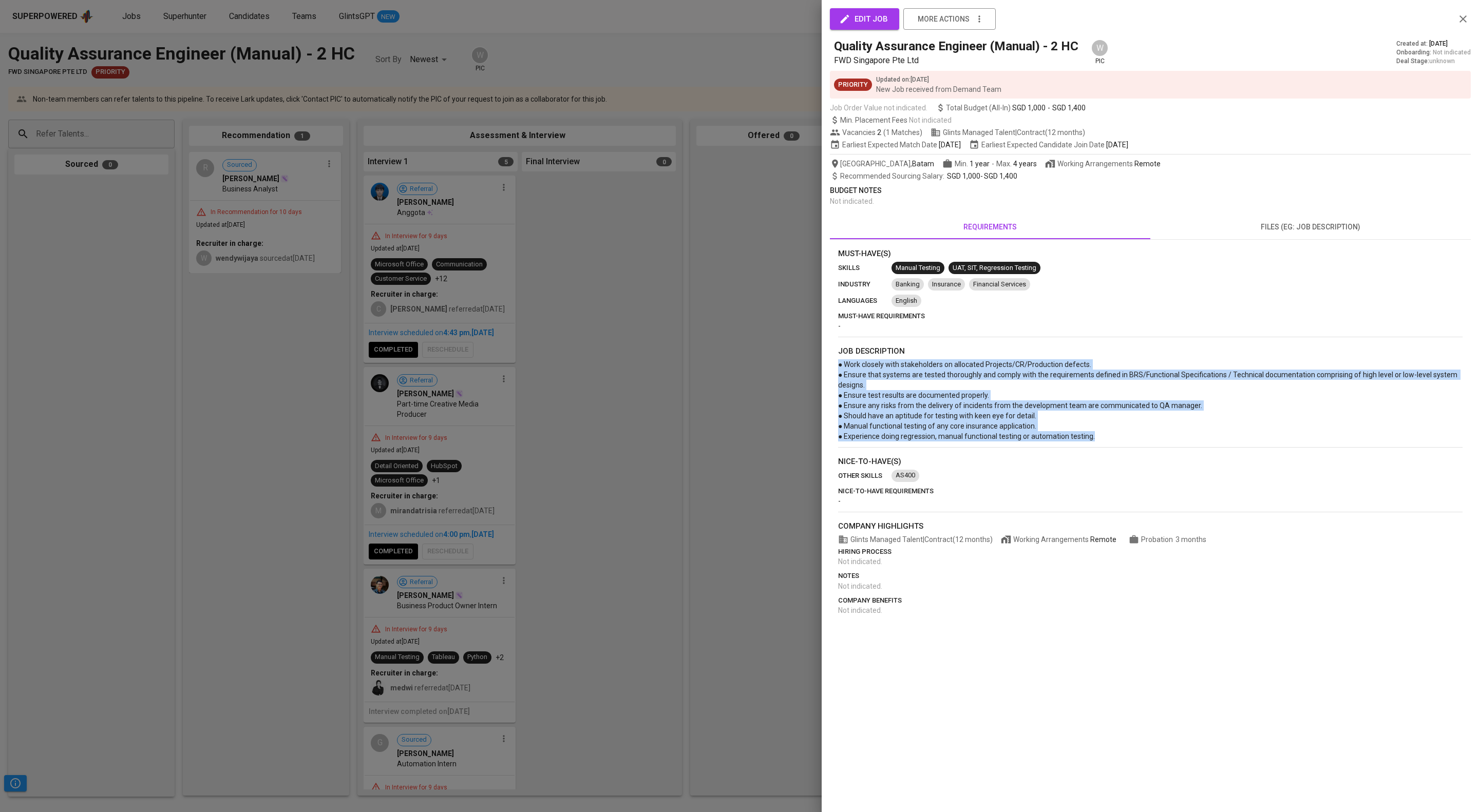
drag, startPoint x: 1159, startPoint y: 495, endPoint x: 906, endPoint y: 420, distance: 263.9
click at [833, 408] on div "Must-Have(s) skills Manual Testing UAT, SIT, Regression Testing industry Bankin…" at bounding box center [1150, 431] width 641 height 367
copy span "● Work closely with stakeholders on allocated Projects/CR/Production defects. ●…"
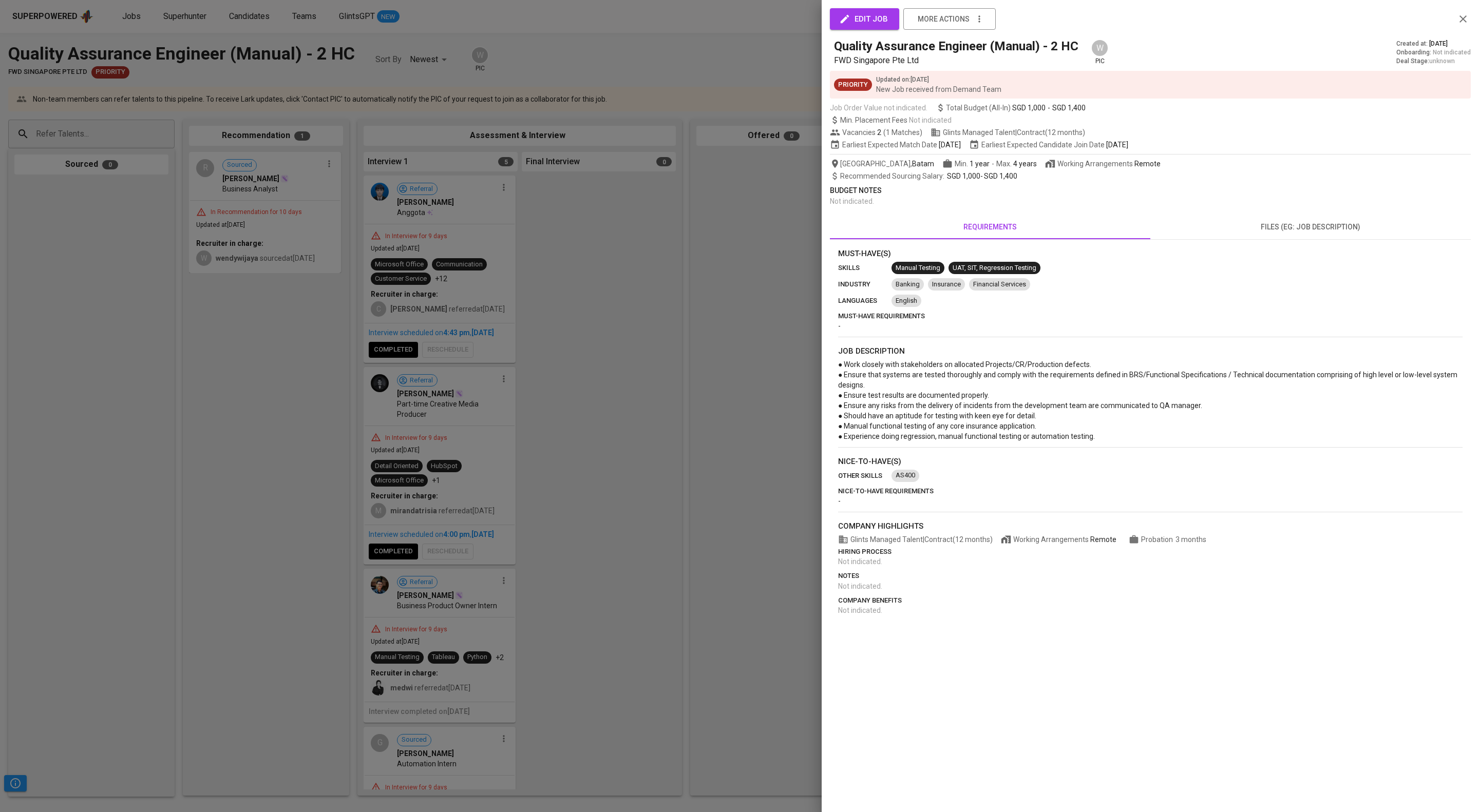
drag, startPoint x: 204, startPoint y: 47, endPoint x: 195, endPoint y: 3, distance: 44.9
click at [205, 46] on div at bounding box center [740, 406] width 1479 height 812
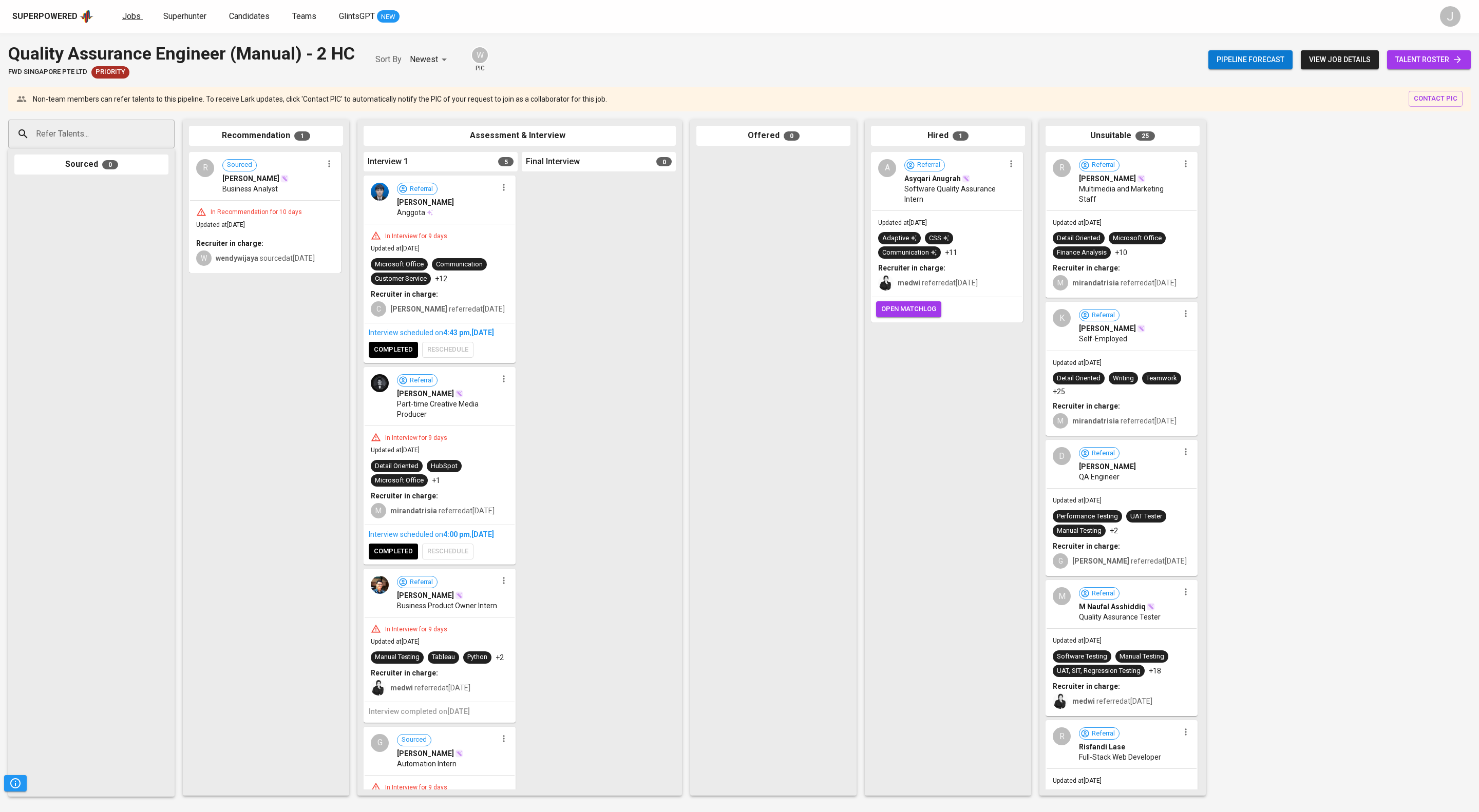
click at [141, 14] on span "Jobs" at bounding box center [131, 16] width 19 height 10
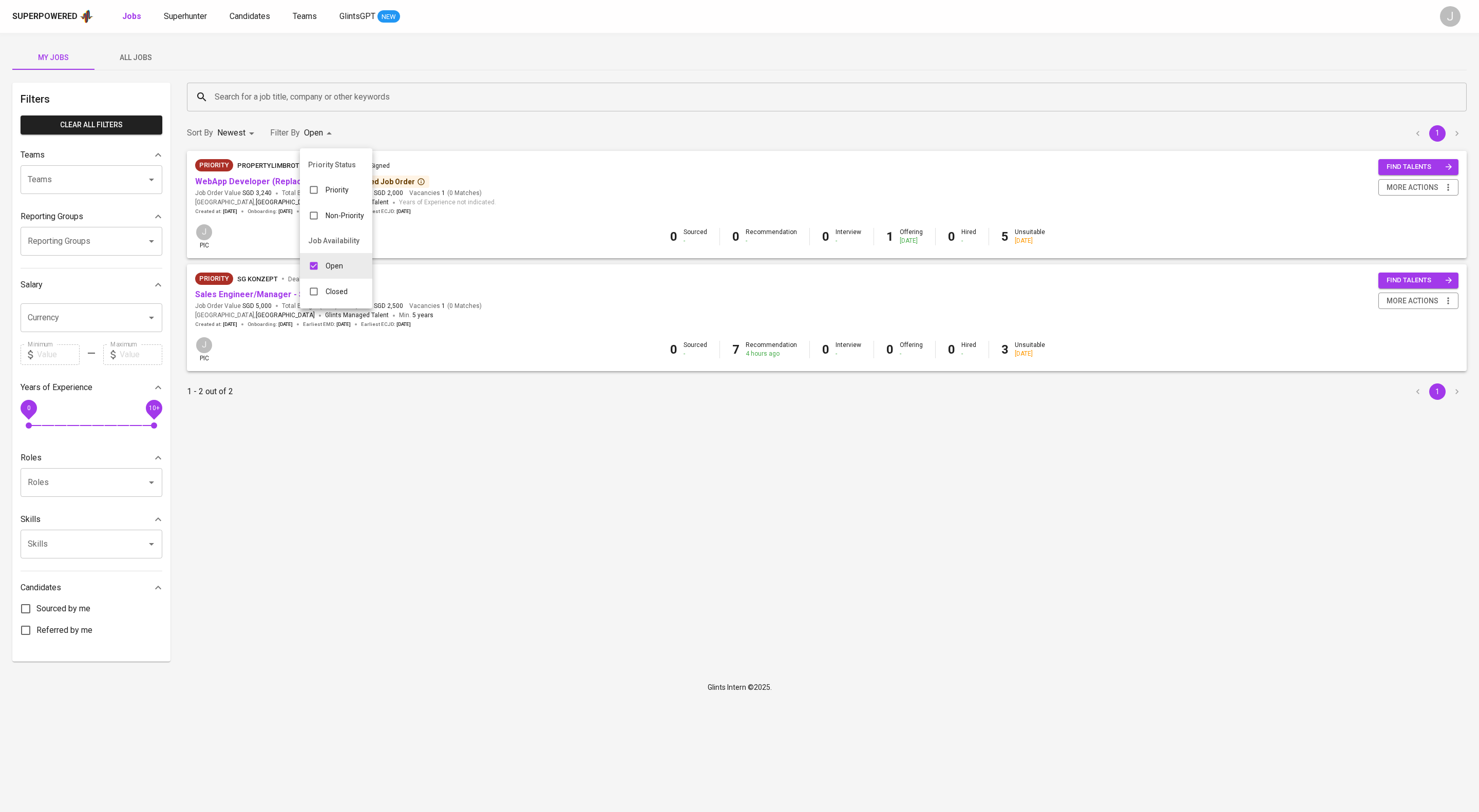
click at [343, 139] on body "Superpowered Jobs Superhunter Candidates Teams GlintsGPT NEW J My Jobs All Jobs…" at bounding box center [740, 350] width 1479 height 700
click at [341, 292] on div "Closed" at bounding box center [328, 291] width 56 height 19
type input "OPEN,CLOSE"
checkbox input "true"
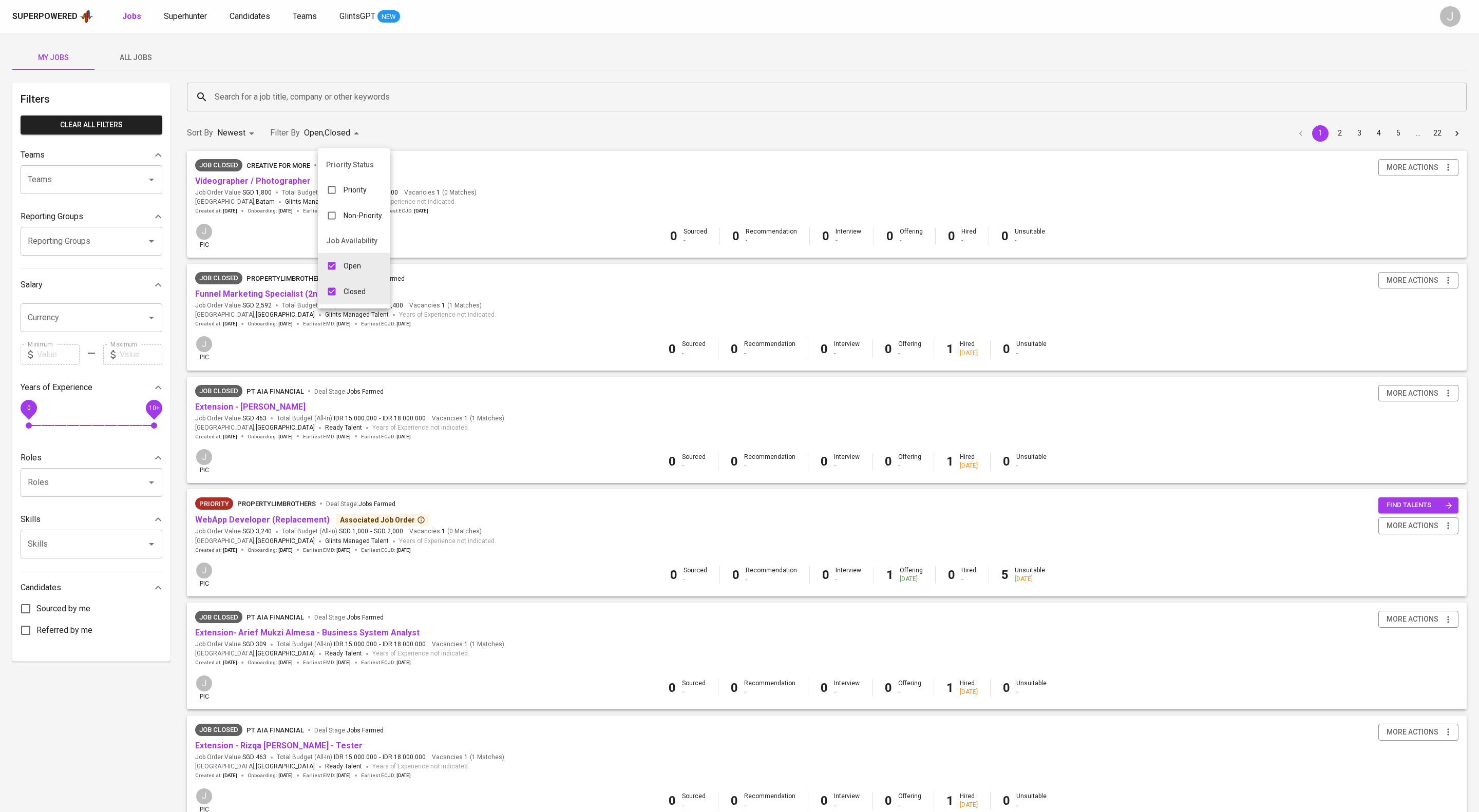
click at [294, 99] on div at bounding box center [740, 406] width 1479 height 812
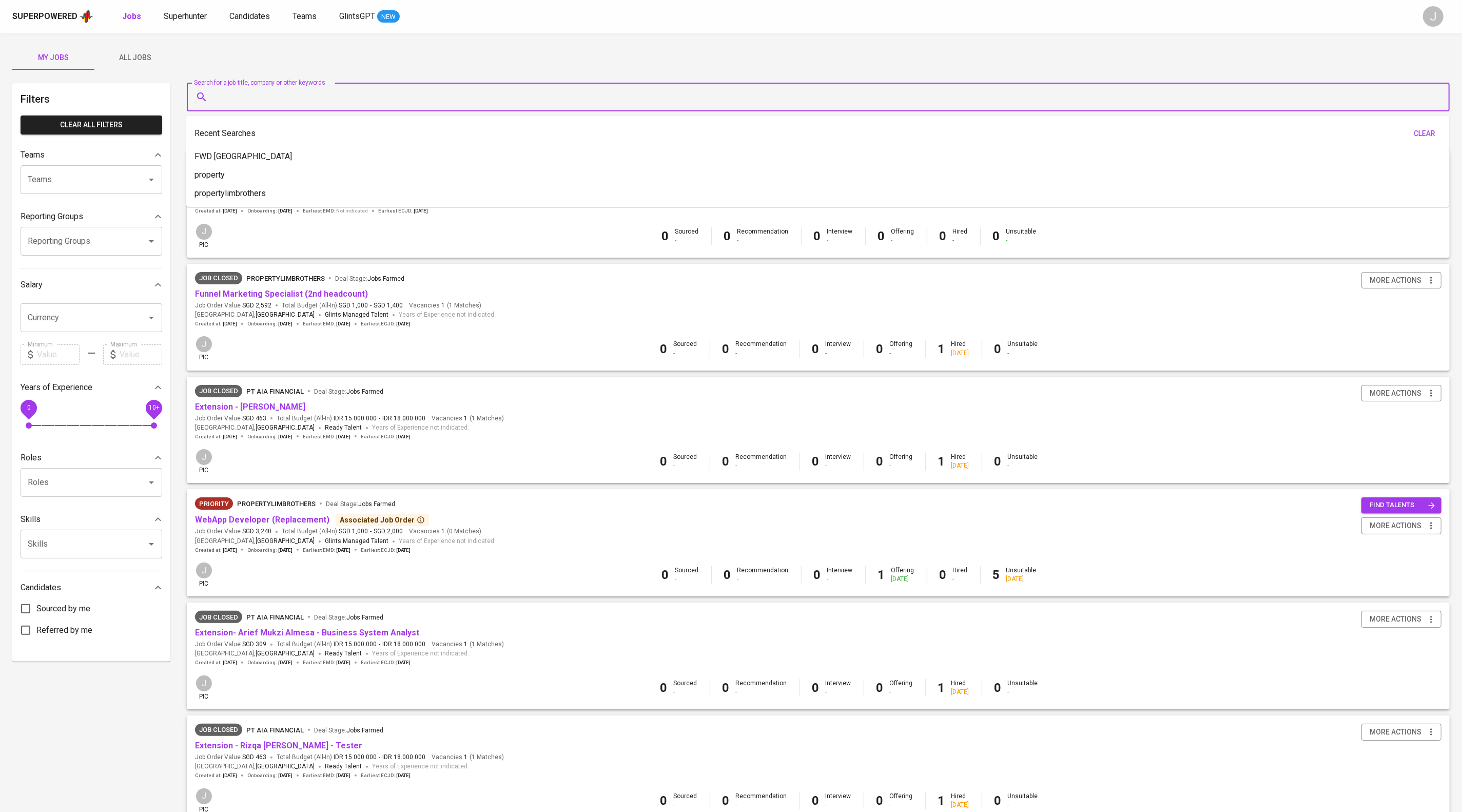
click at [294, 98] on input "Search for a job title, company or other keywords" at bounding box center [821, 97] width 1218 height 19
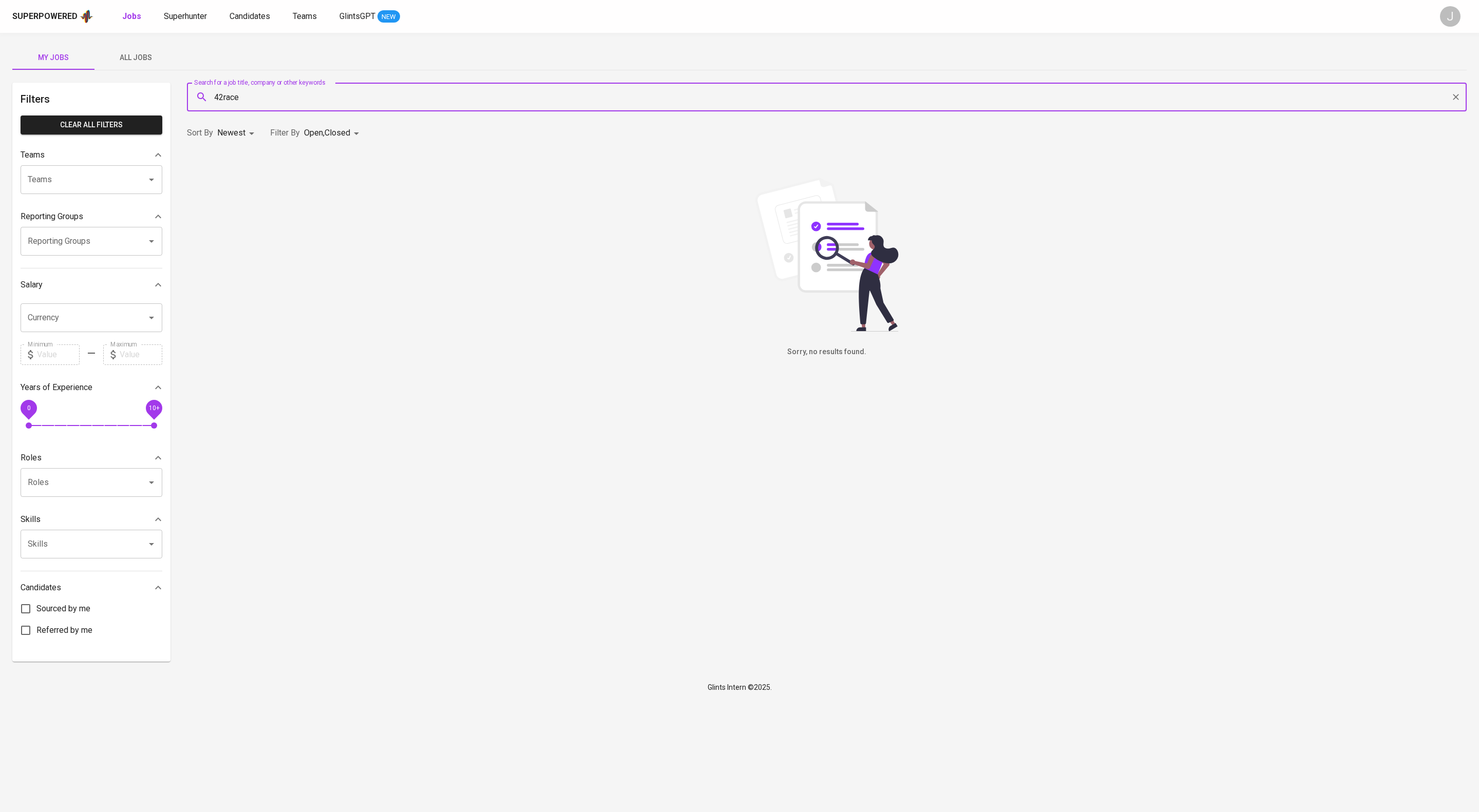
click at [290, 86] on div "42race Search for a job title, company or other keywords" at bounding box center [826, 97] width 1279 height 29
click at [286, 96] on input "42race" at bounding box center [829, 97] width 1234 height 19
drag, startPoint x: 270, startPoint y: 87, endPoint x: 168, endPoint y: 88, distance: 102.0
click at [168, 88] on div "Filters Clear All filters Teams Teams Teams Reporting Groups Reporting Groups R…" at bounding box center [739, 372] width 1454 height 579
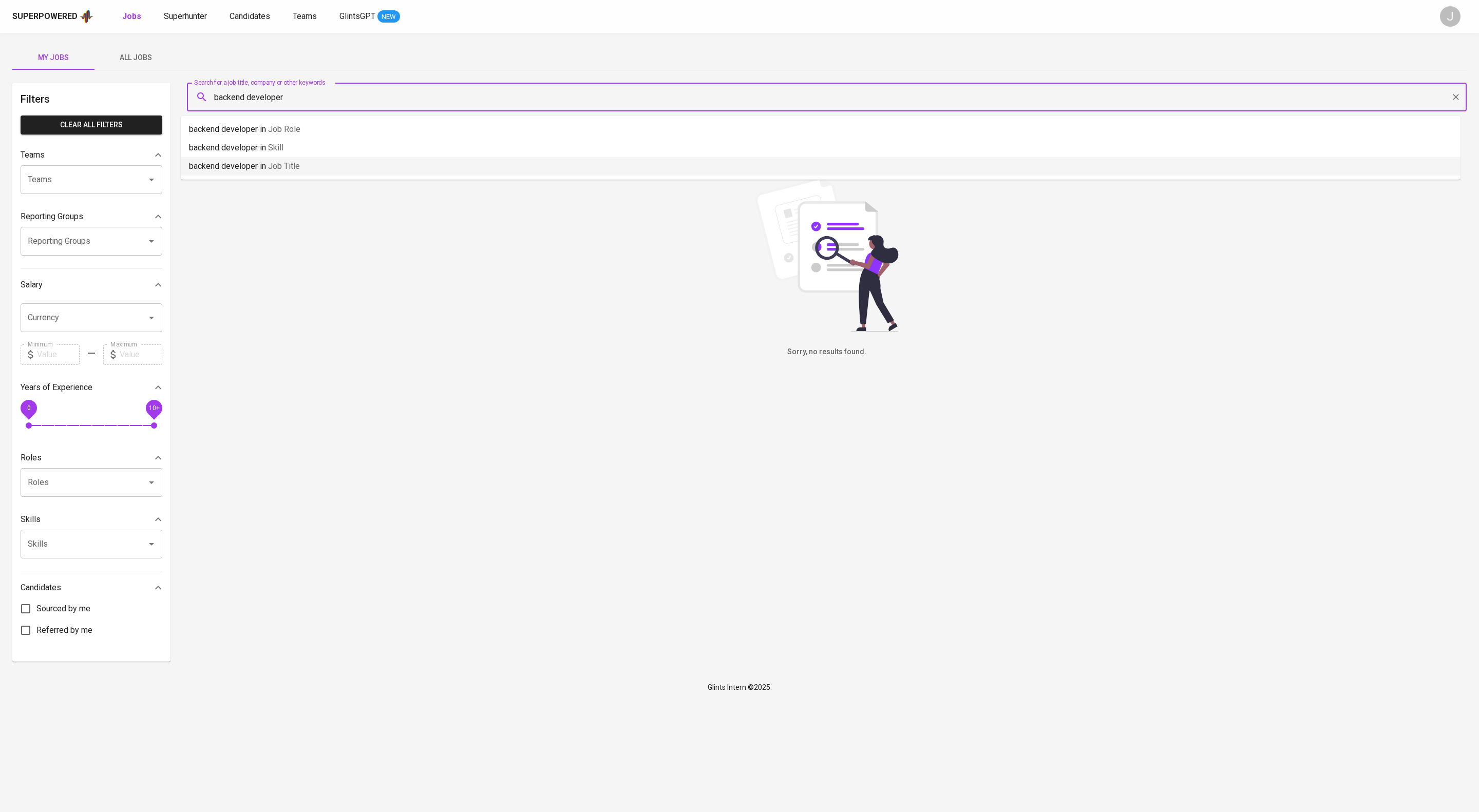
click at [244, 168] on p "backend developer in Job title" at bounding box center [244, 166] width 111 height 12
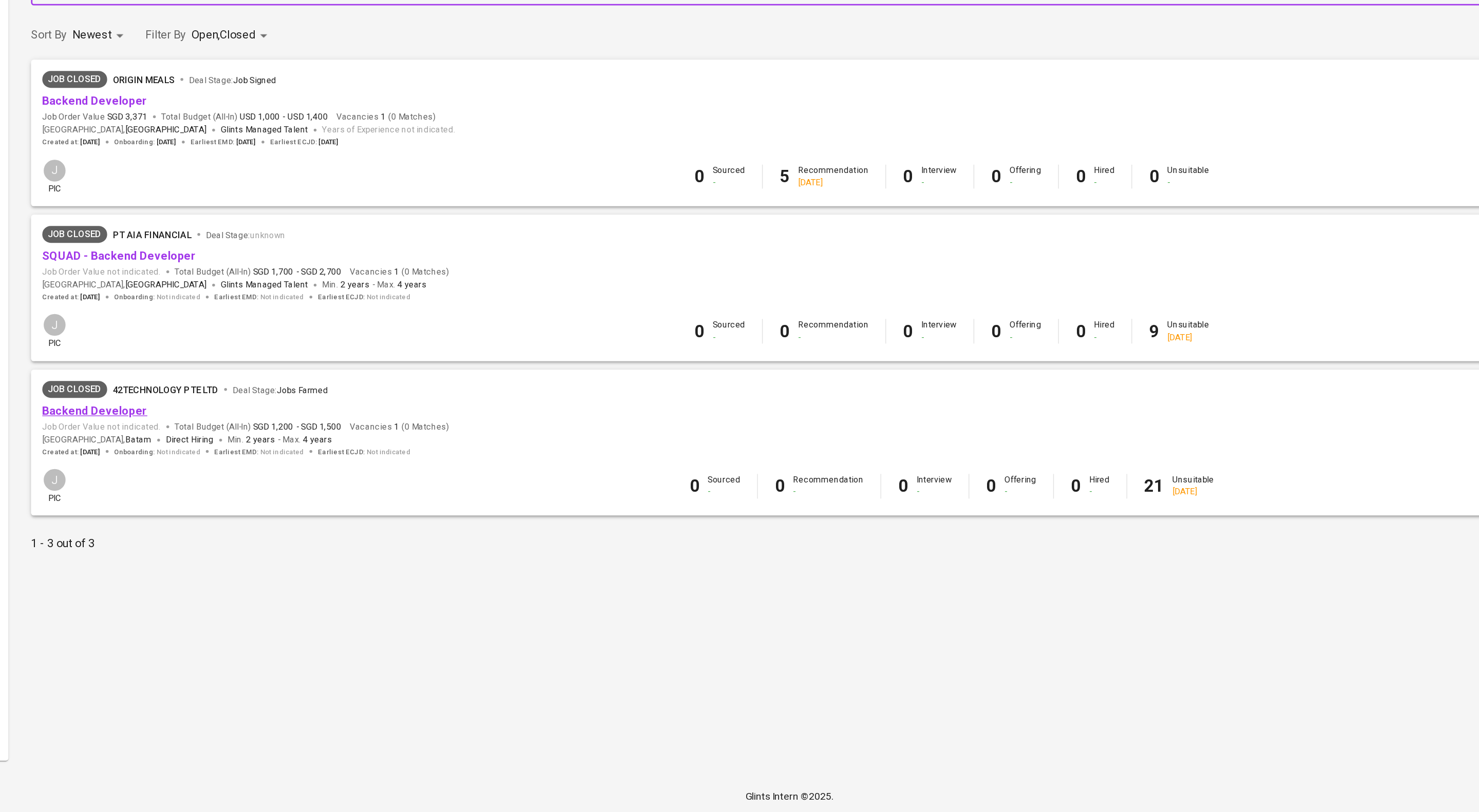
type input "backend developer"
click at [261, 412] on link "Backend Developer" at bounding box center [233, 407] width 77 height 10
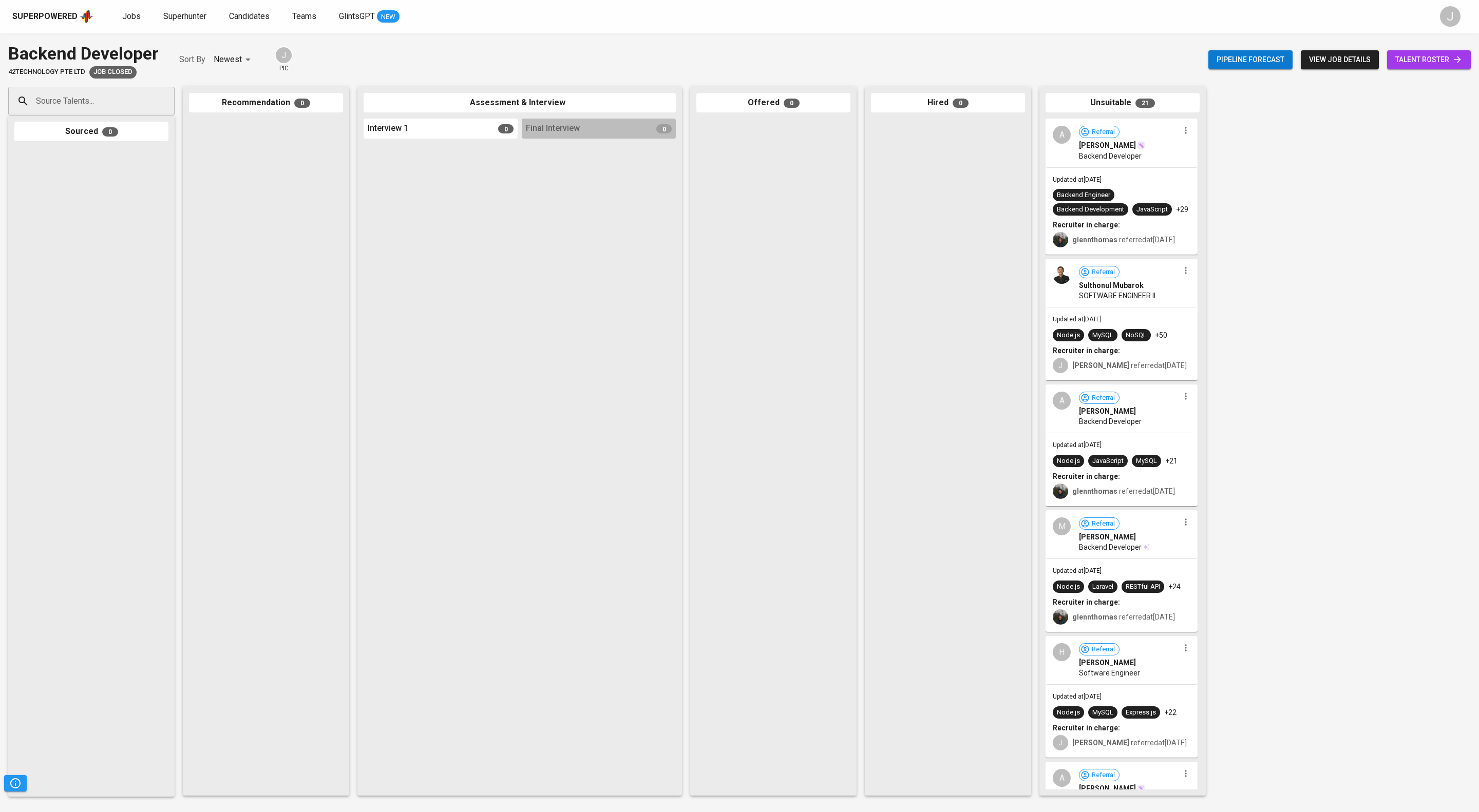
click at [1430, 66] on span "talent roster" at bounding box center [1429, 60] width 68 height 13
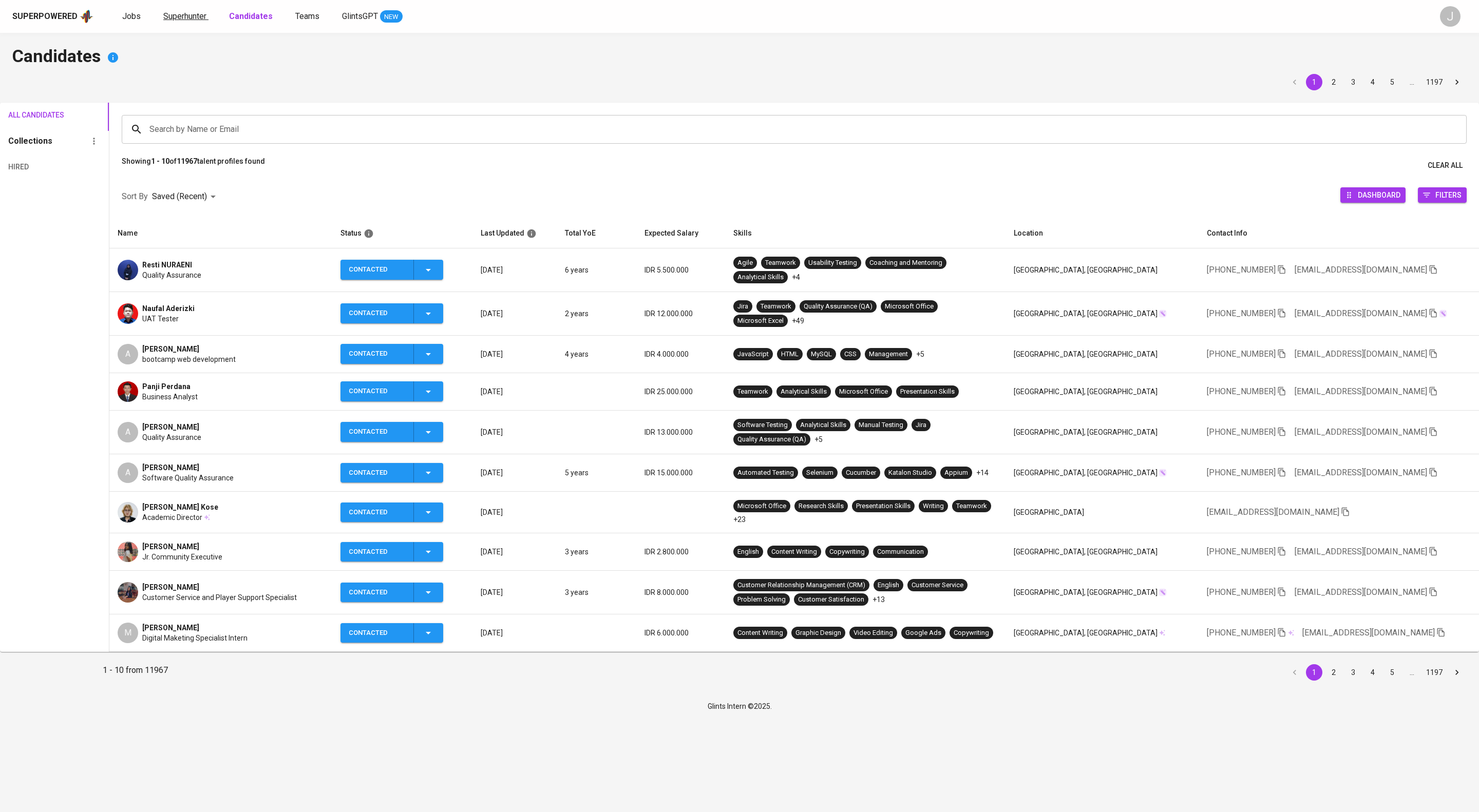
click at [206, 12] on span "Superhunter" at bounding box center [185, 16] width 43 height 10
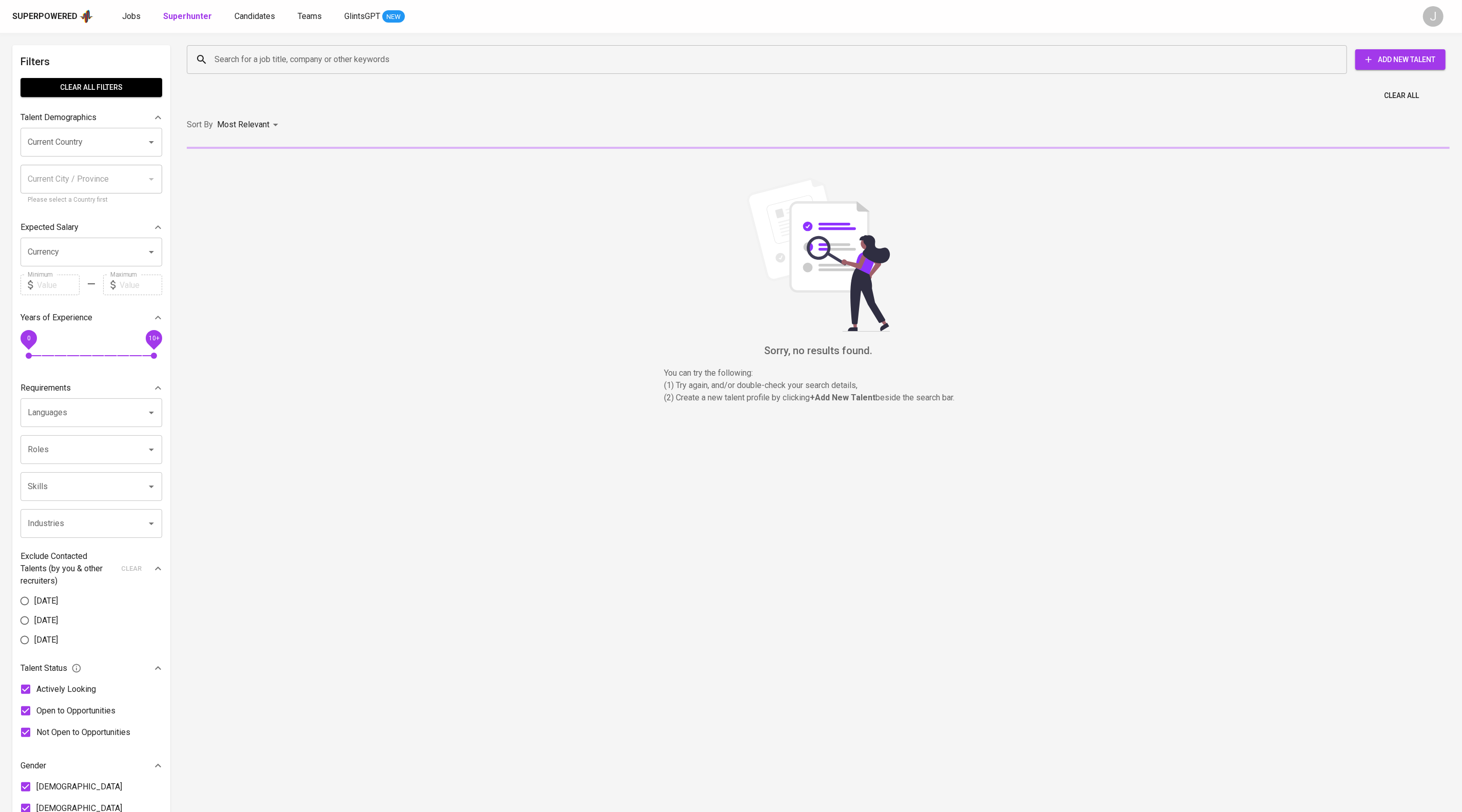
click at [303, 63] on input "Search for a job title, company or other keywords" at bounding box center [770, 60] width 1115 height 19
paste input "[EMAIL_ADDRESS][DOMAIN_NAME]"
type input "[EMAIL_ADDRESS][DOMAIN_NAME]"
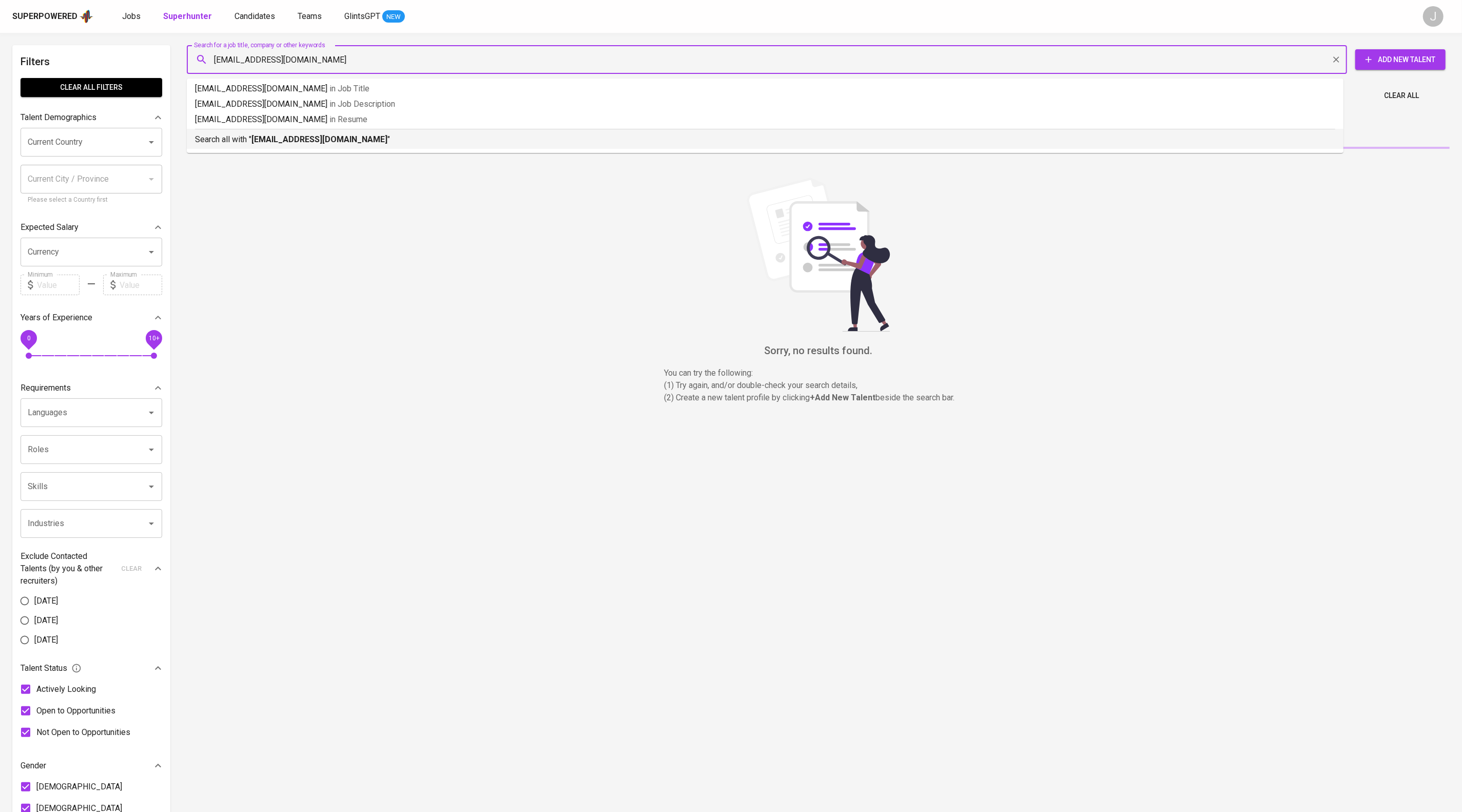
click at [340, 144] on b "[EMAIL_ADDRESS][DOMAIN_NAME]" at bounding box center [320, 139] width 136 height 10
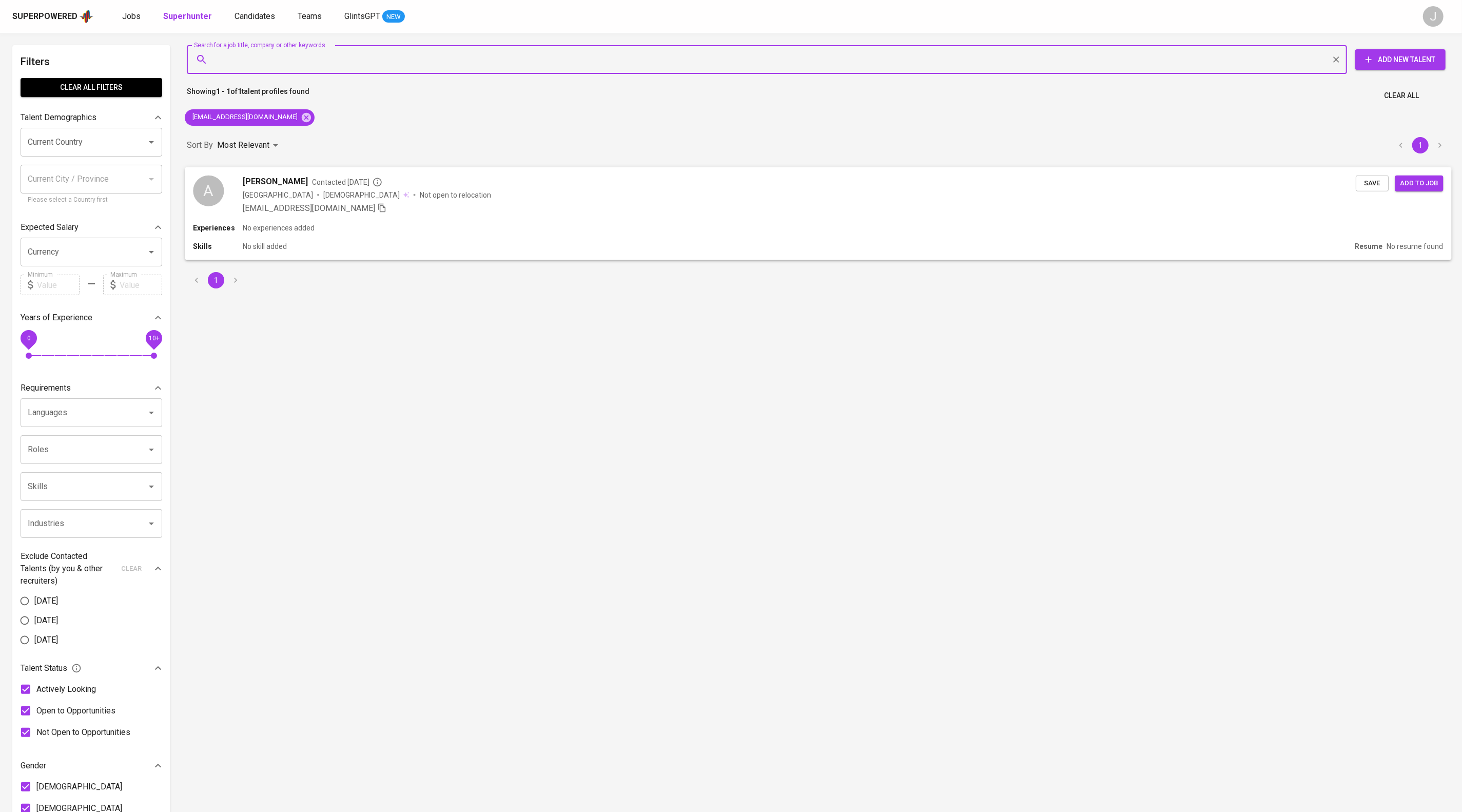
click at [1365, 189] on span "Save" at bounding box center [1372, 183] width 22 height 12
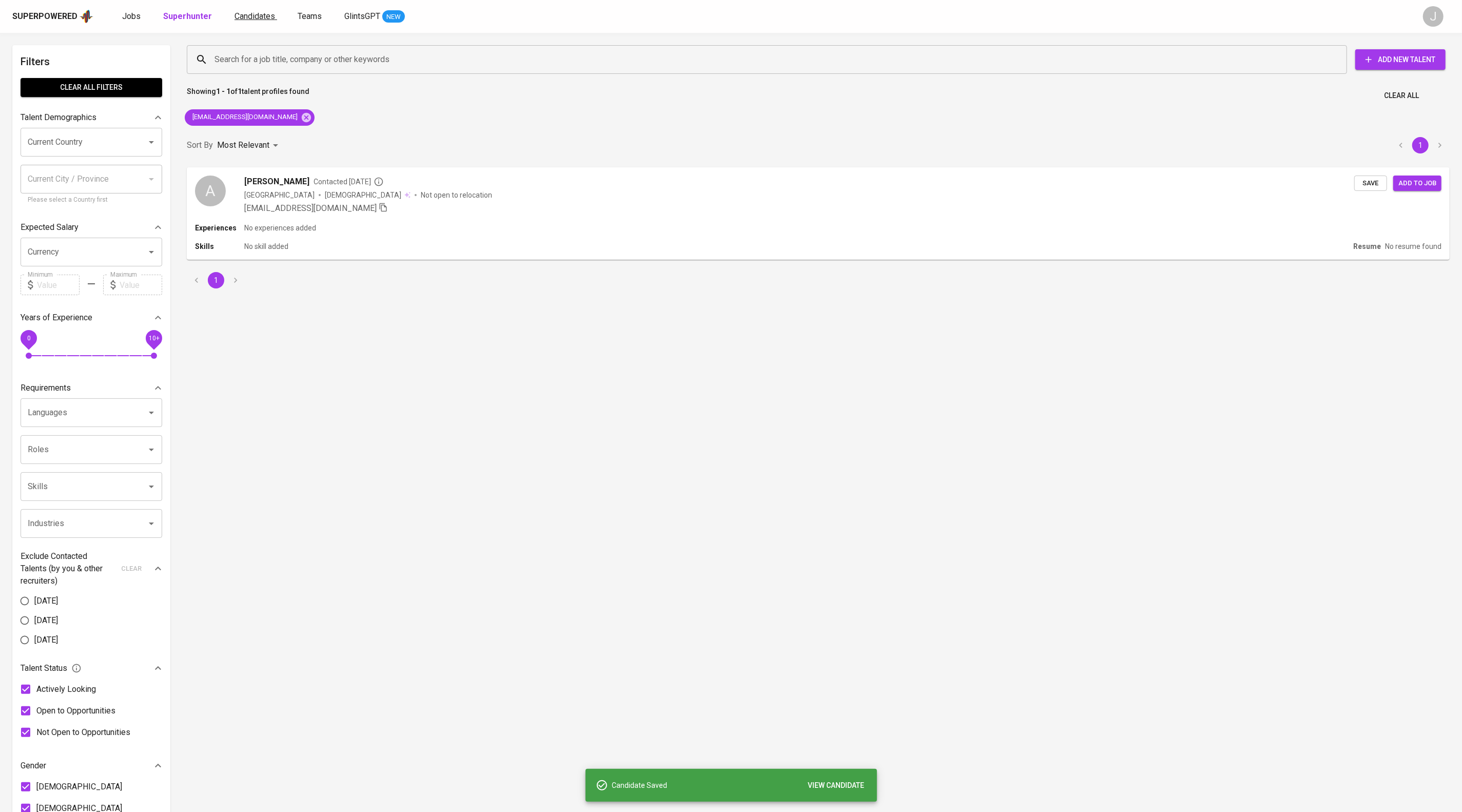
click at [275, 12] on span "Candidates" at bounding box center [254, 16] width 40 height 10
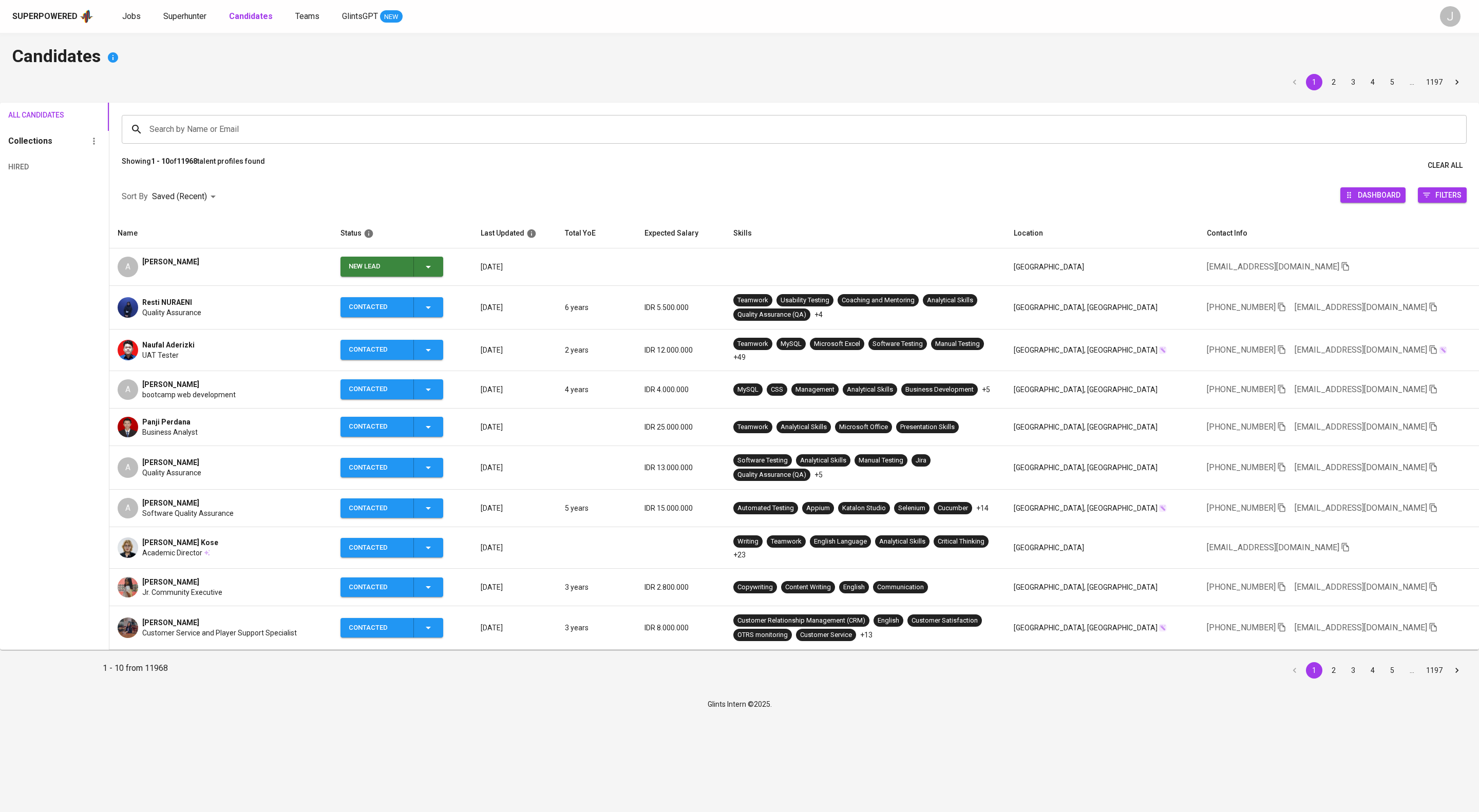
click at [434, 273] on icon "button" at bounding box center [428, 266] width 12 height 12
click at [461, 323] on li "Contacted" at bounding box center [443, 326] width 103 height 19
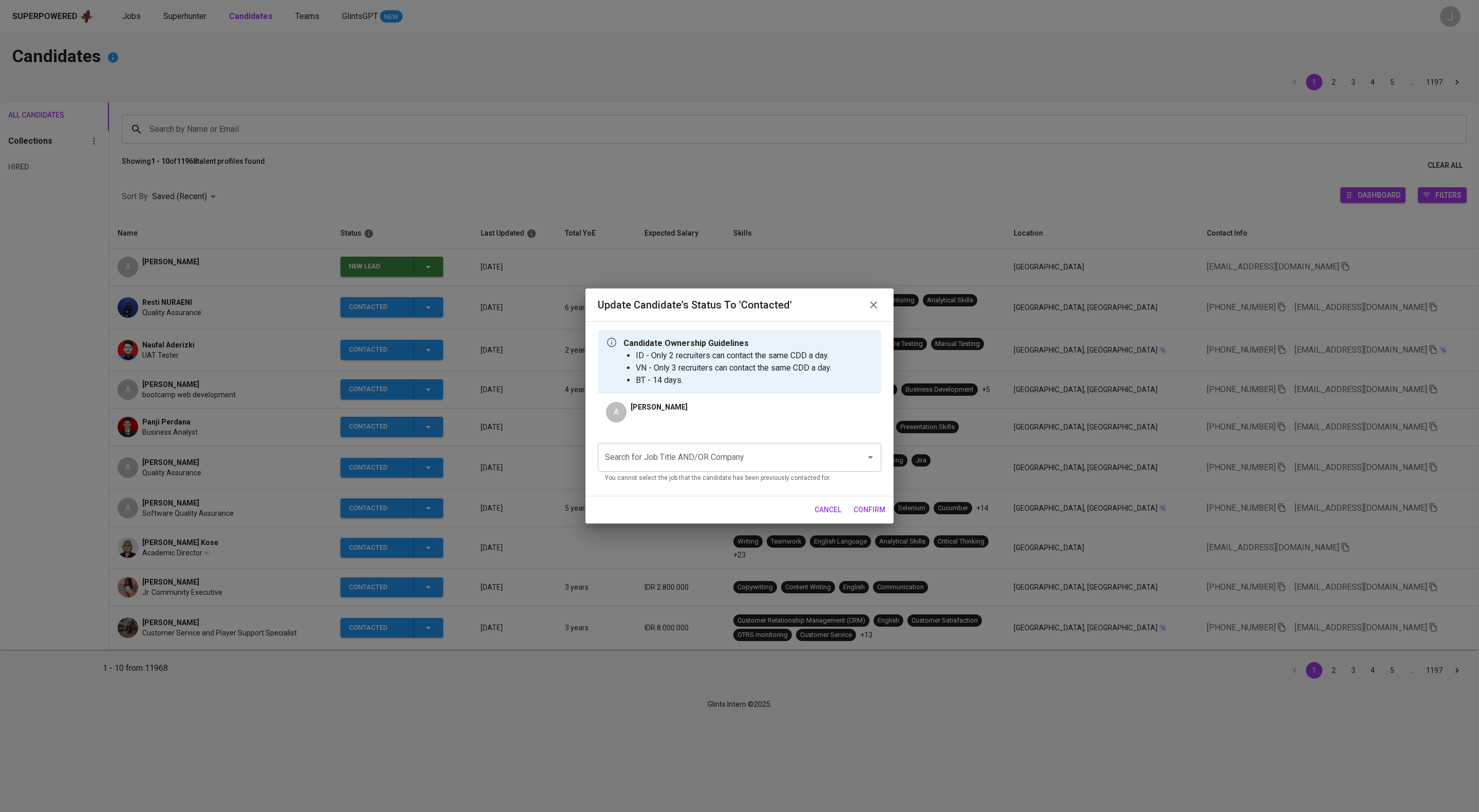
click at [703, 461] on input "Search for Job Title AND/OR Company" at bounding box center [725, 457] width 245 height 19
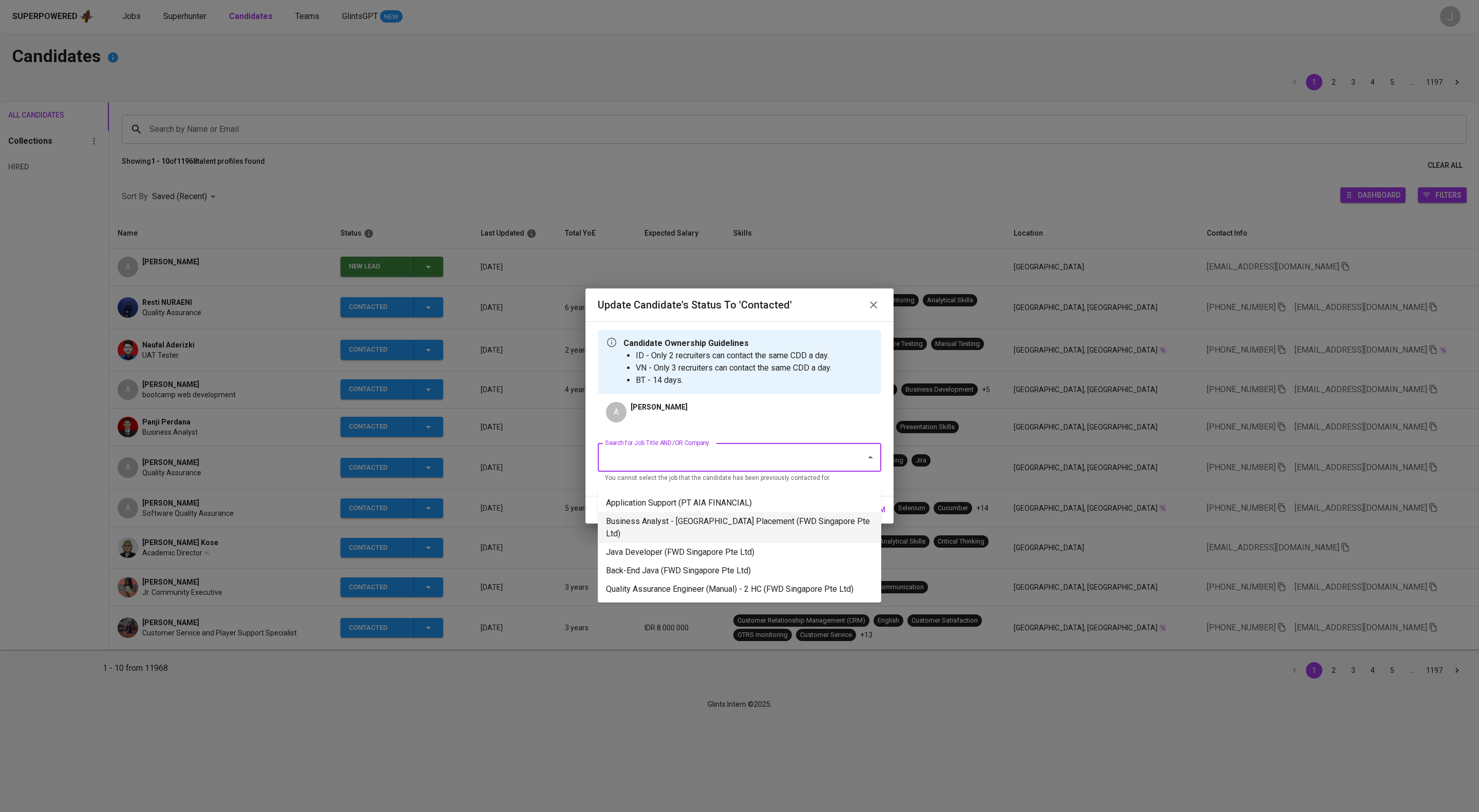
click at [727, 515] on li "Business Analyst - [GEOGRAPHIC_DATA] Placement (FWD Singapore Pte Ltd)" at bounding box center [740, 527] width 283 height 31
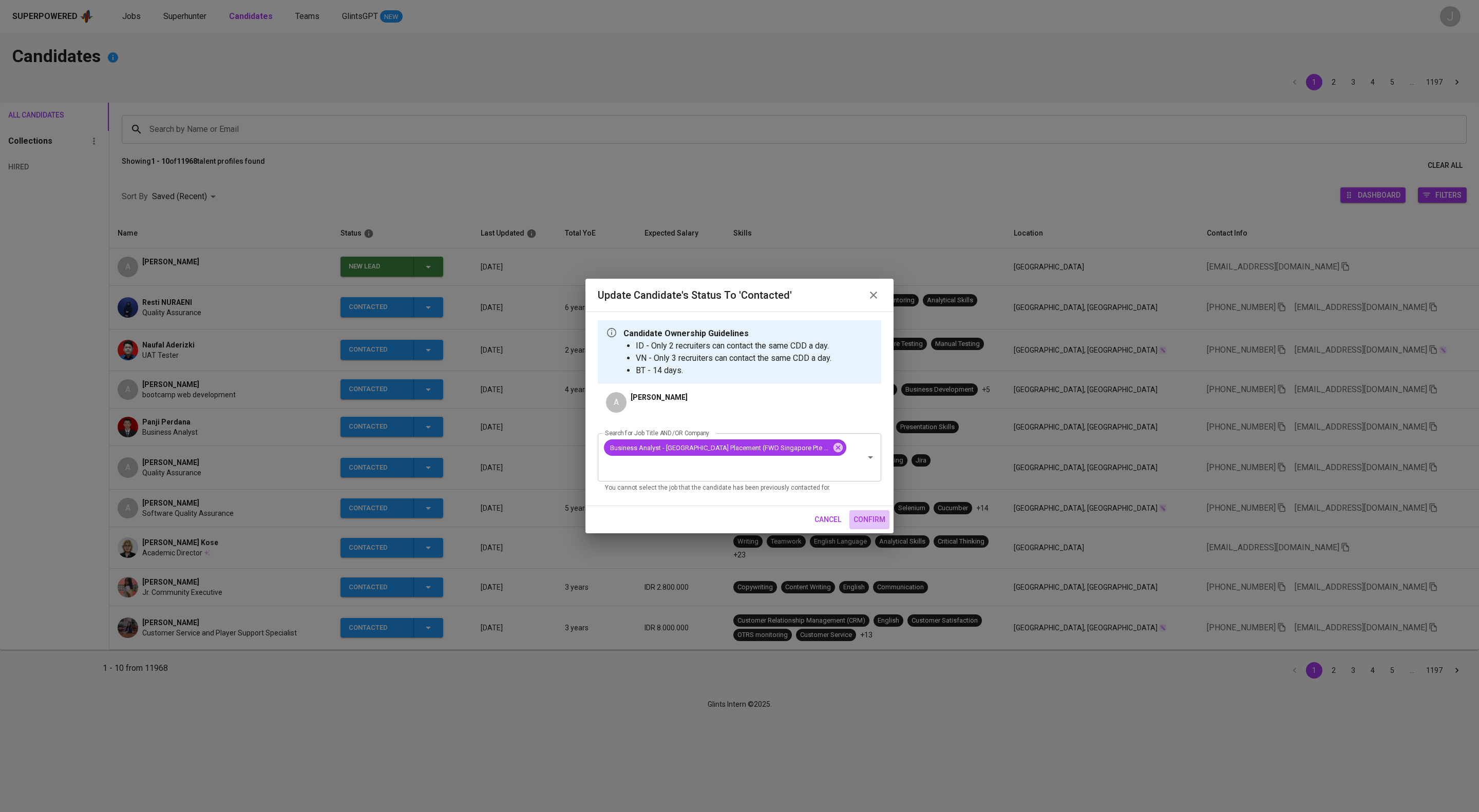
click at [874, 526] on span "confirm" at bounding box center [869, 519] width 32 height 13
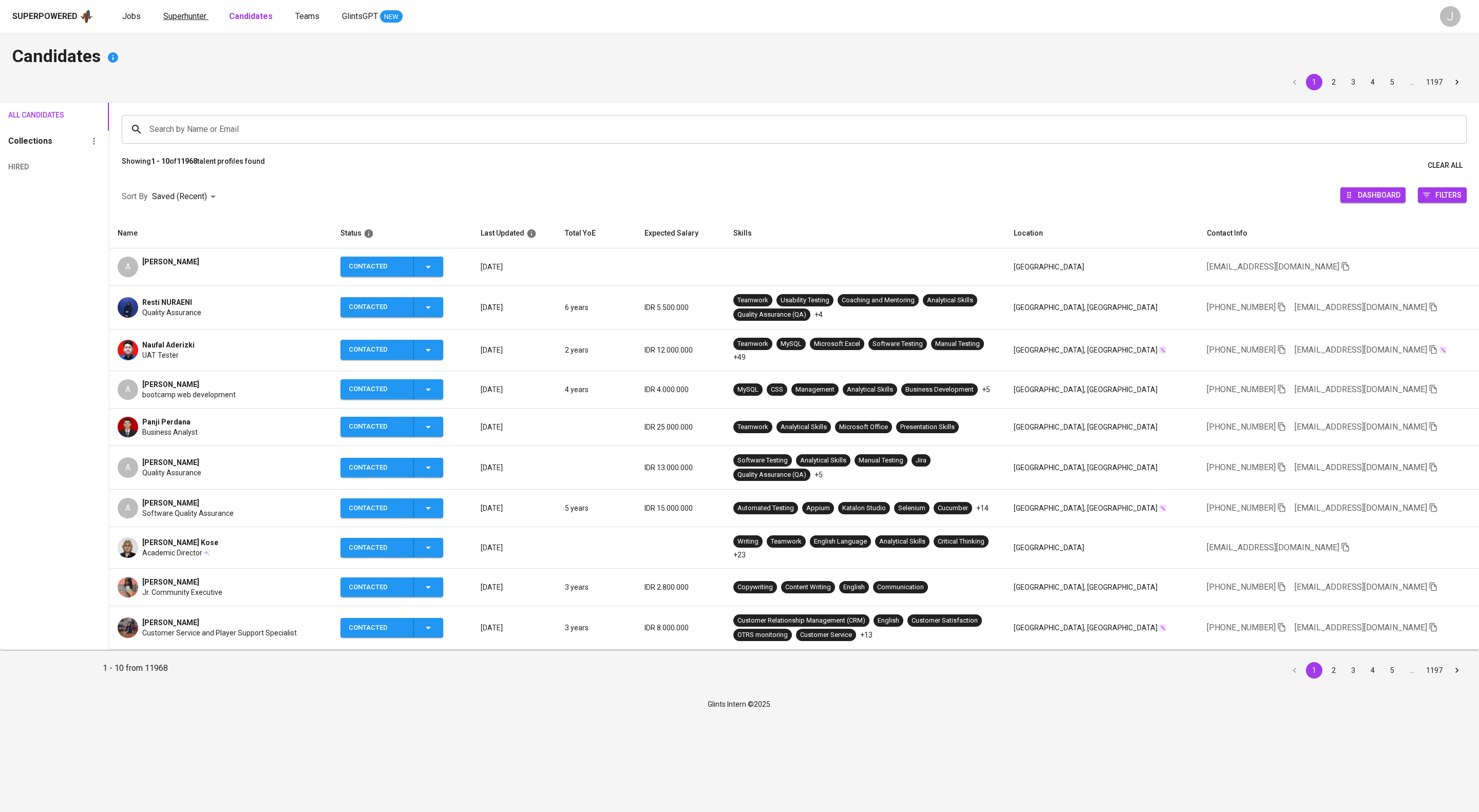
click at [202, 16] on span "Superhunter" at bounding box center [185, 16] width 43 height 10
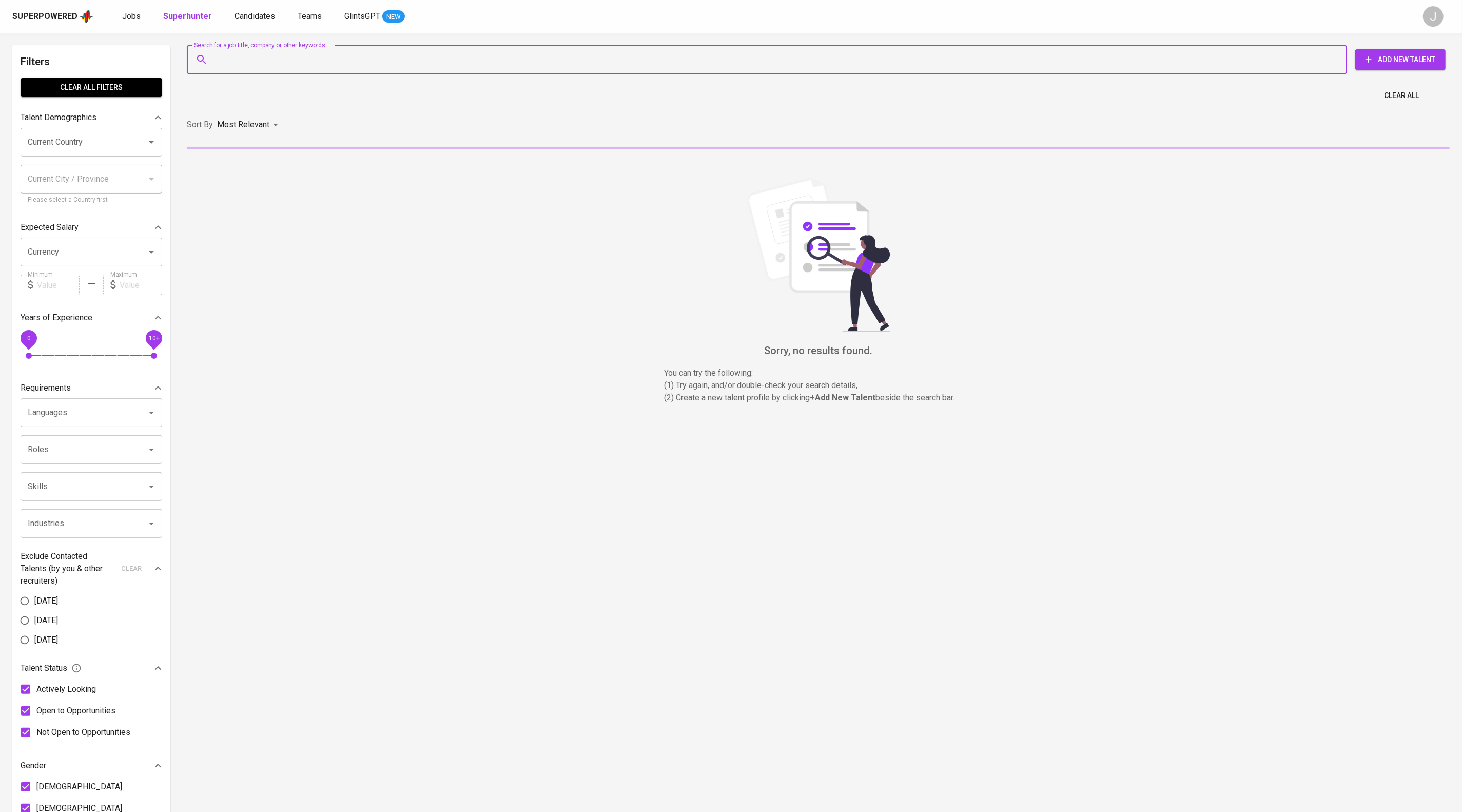
click at [280, 68] on input "Search for a job title, company or other keywords" at bounding box center [770, 60] width 1115 height 19
paste input "[EMAIL_ADDRESS][DOMAIN_NAME]"
type input "[EMAIL_ADDRESS][DOMAIN_NAME]"
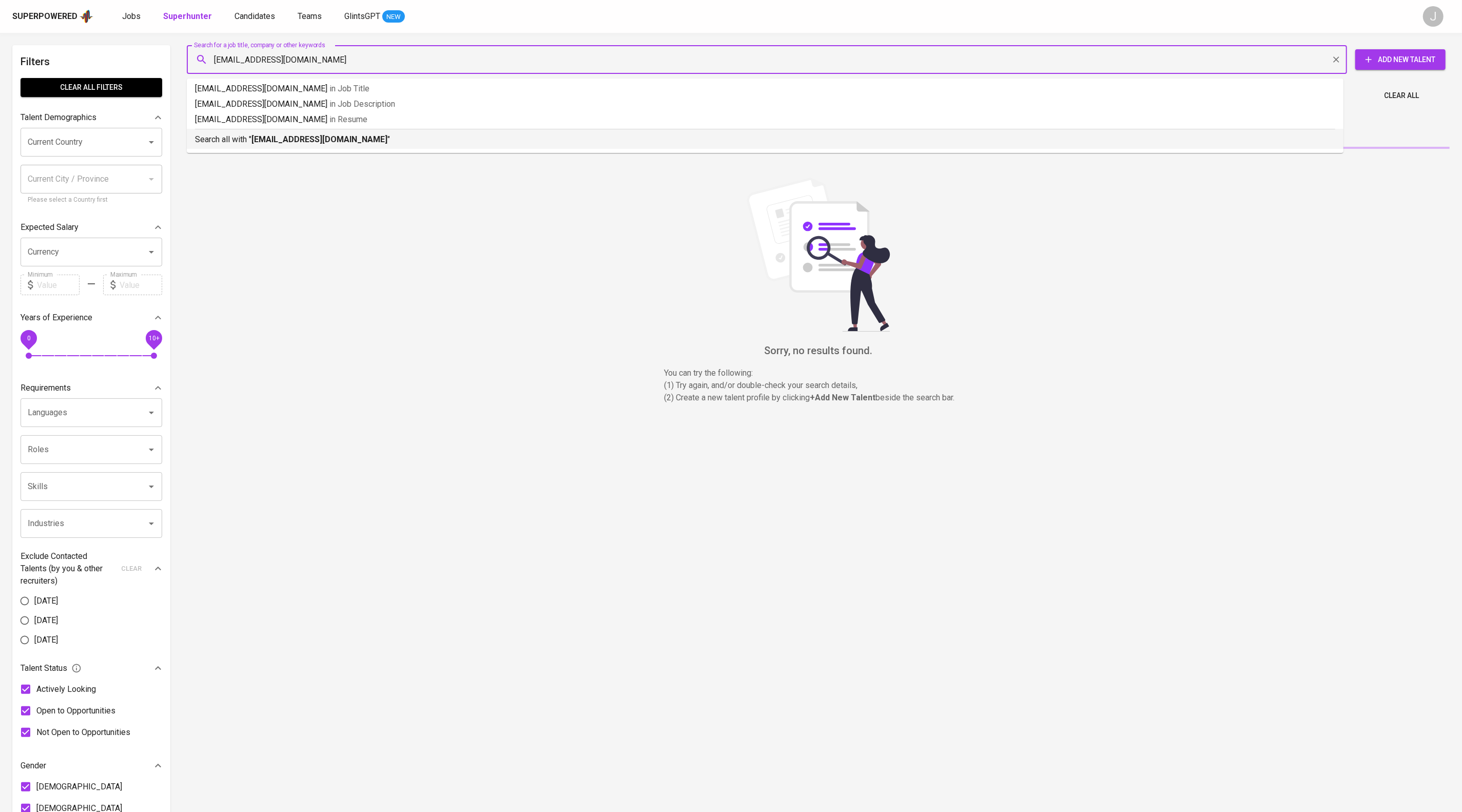
click at [323, 144] on b "[EMAIL_ADDRESS][DOMAIN_NAME]" at bounding box center [320, 139] width 136 height 10
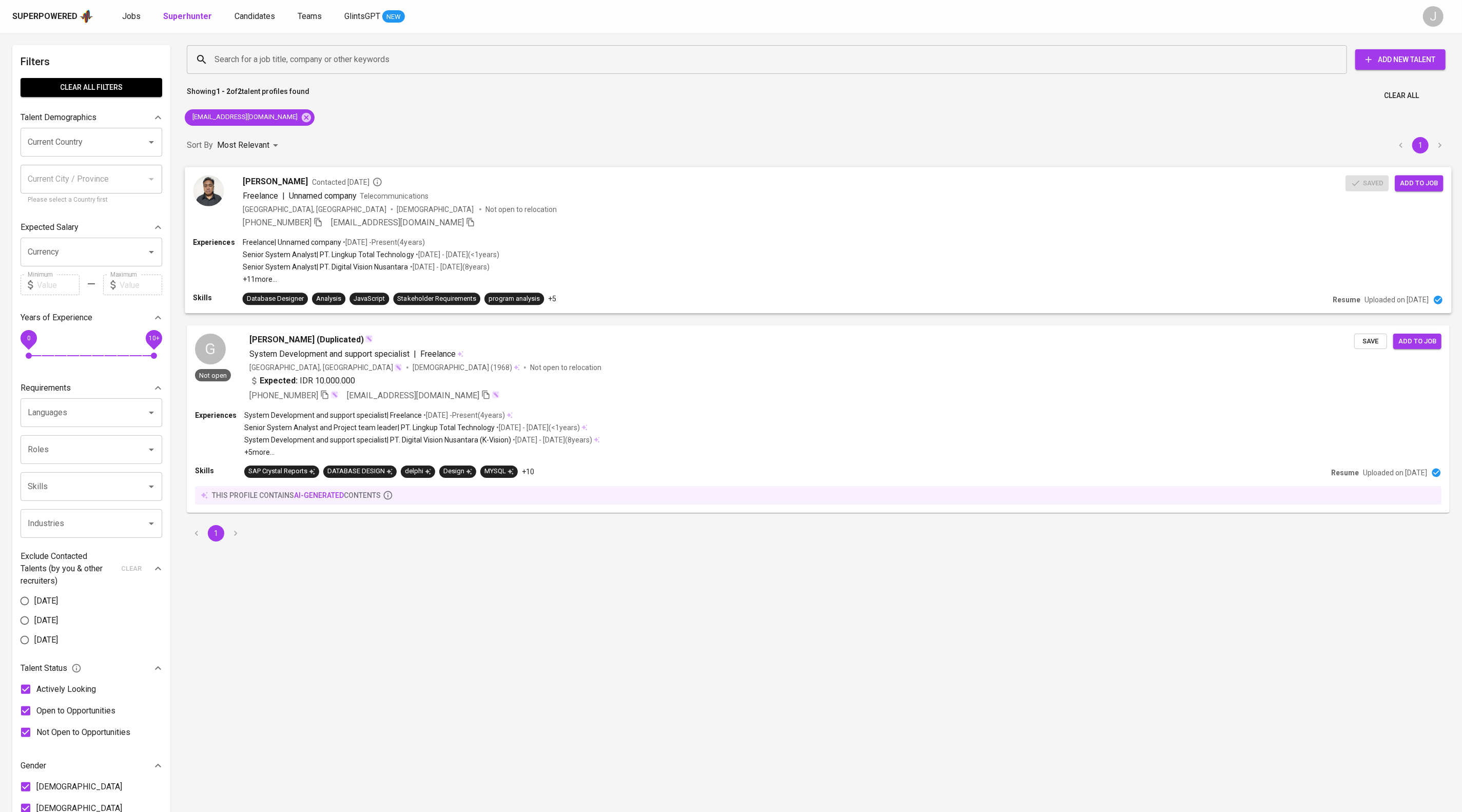
click at [930, 277] on div "Experiences Freelance | Unnamed company • [DATE] - Present ( 4 years ) Senior S…" at bounding box center [818, 260] width 1250 height 47
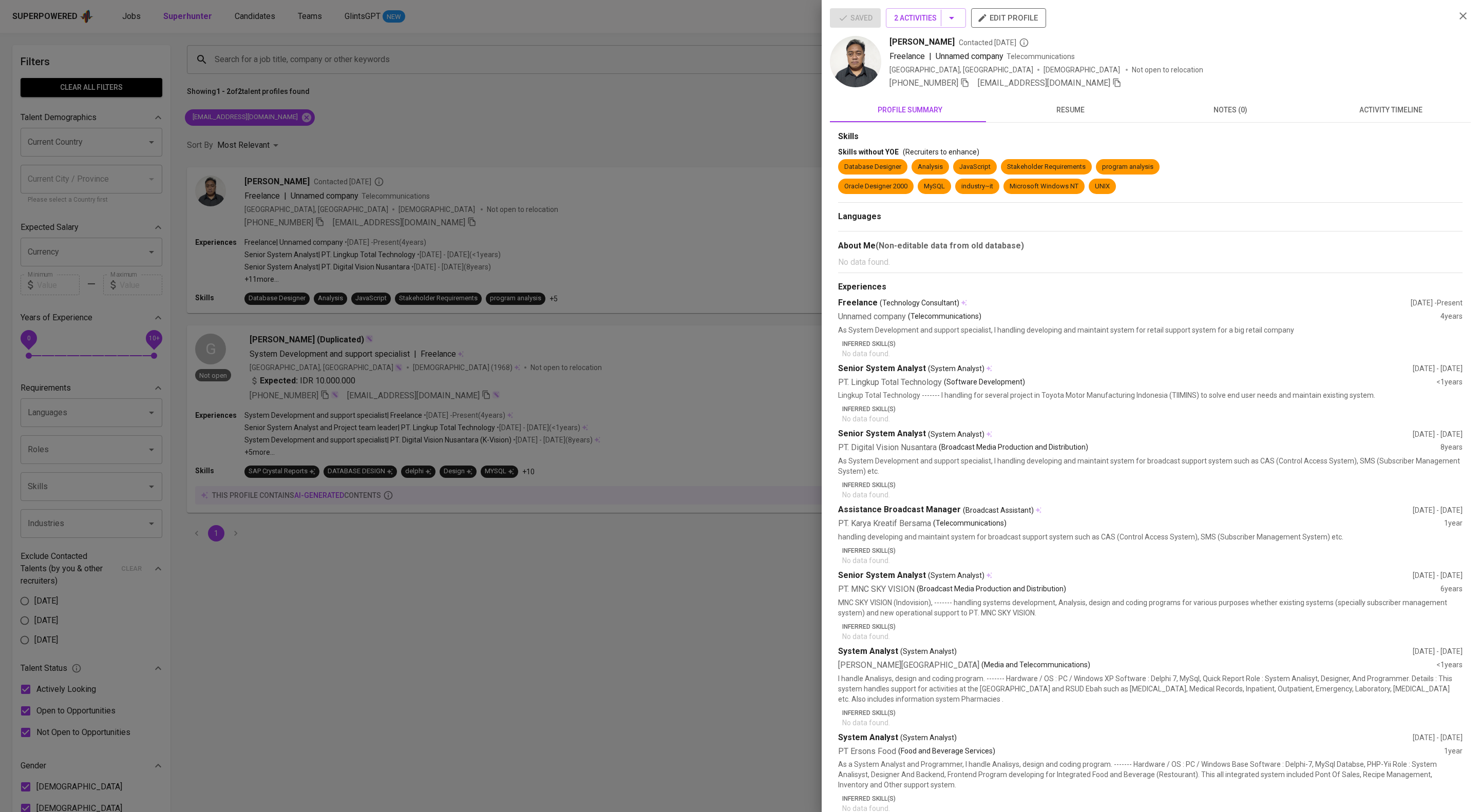
click at [1354, 116] on span "activity timeline" at bounding box center [1390, 110] width 148 height 13
